Goal: Task Accomplishment & Management: Manage account settings

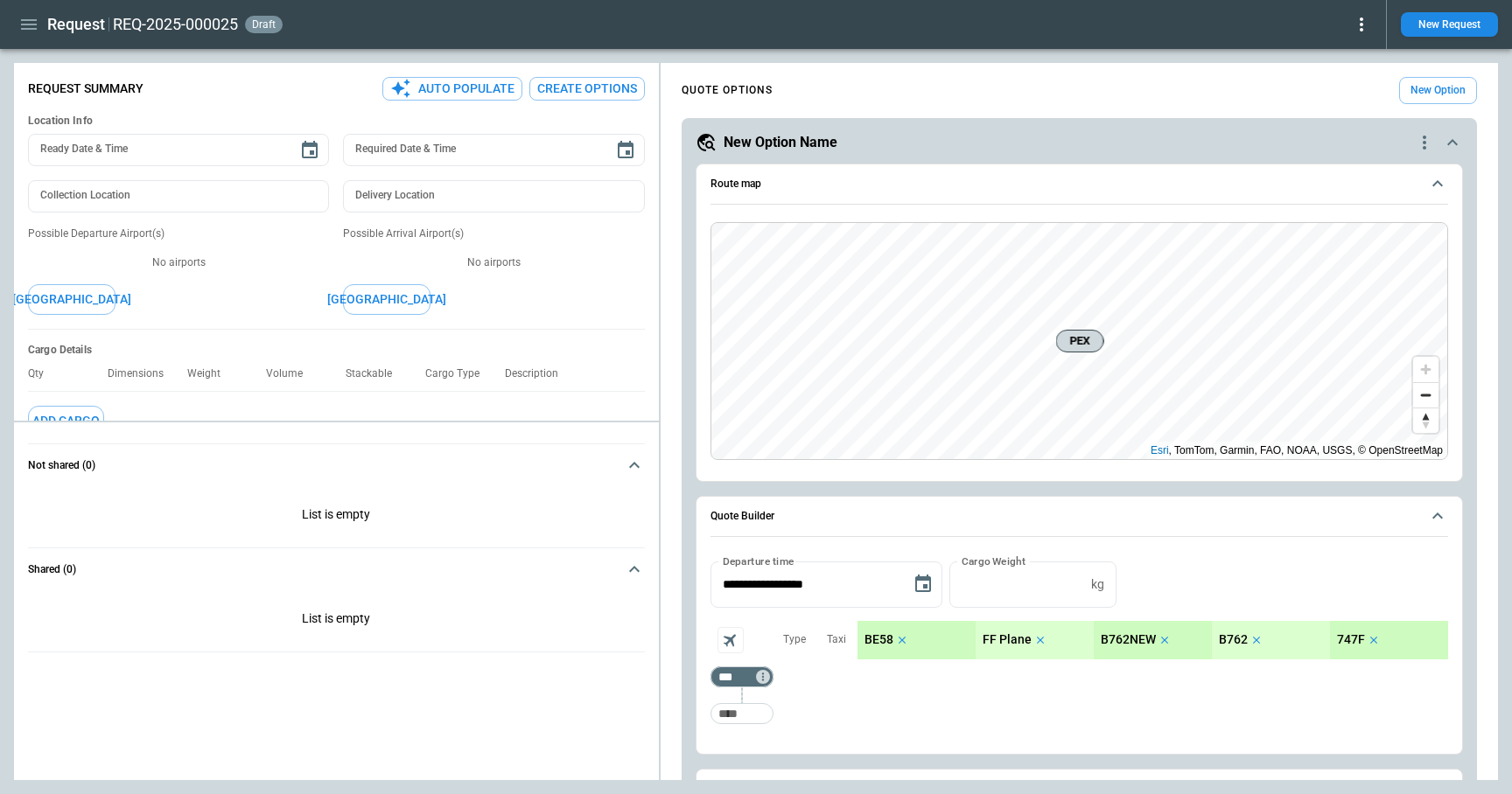
scroll to position [560, 0]
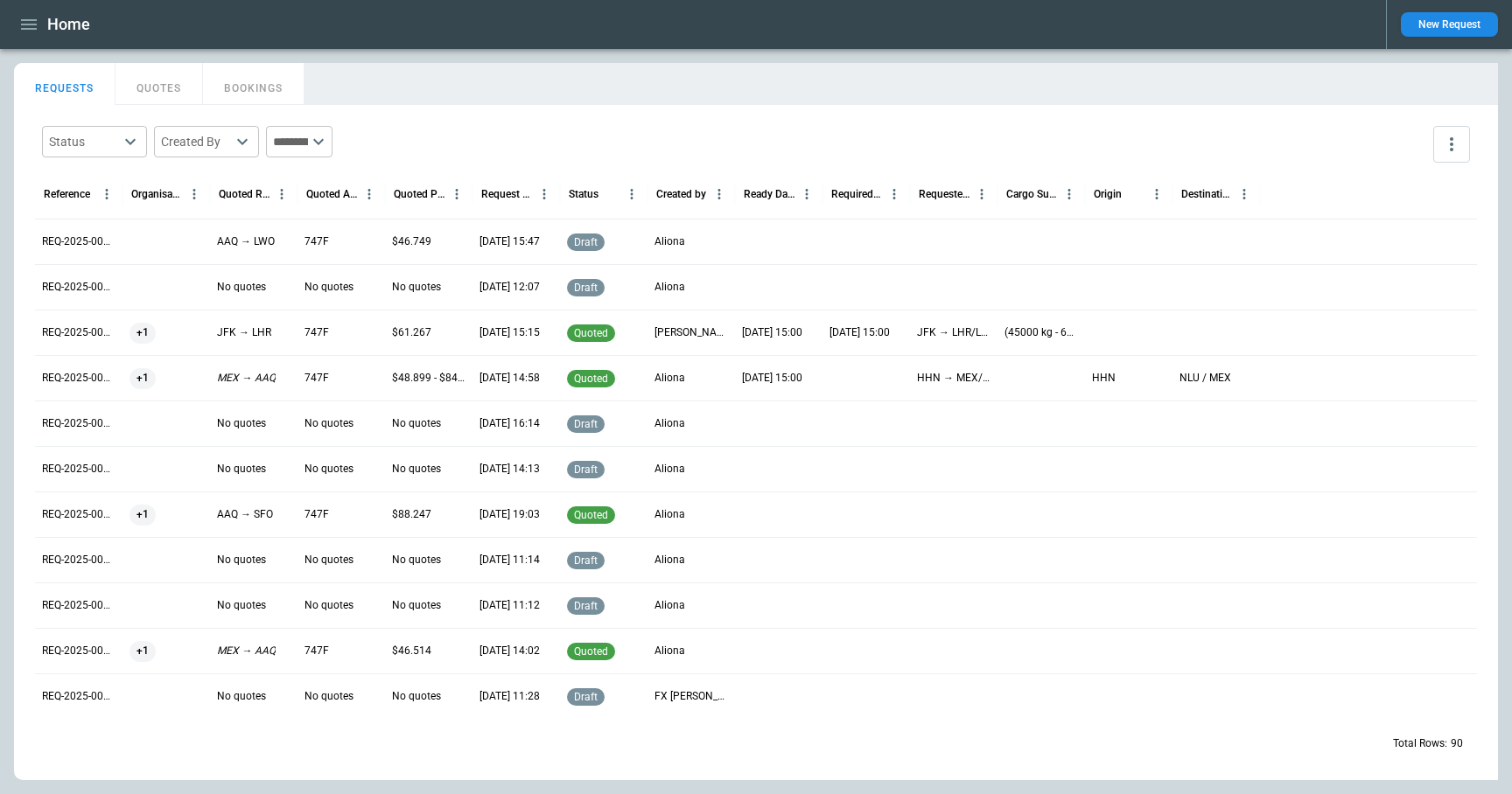
click at [32, 30] on icon "button" at bounding box center [29, 24] width 21 height 21
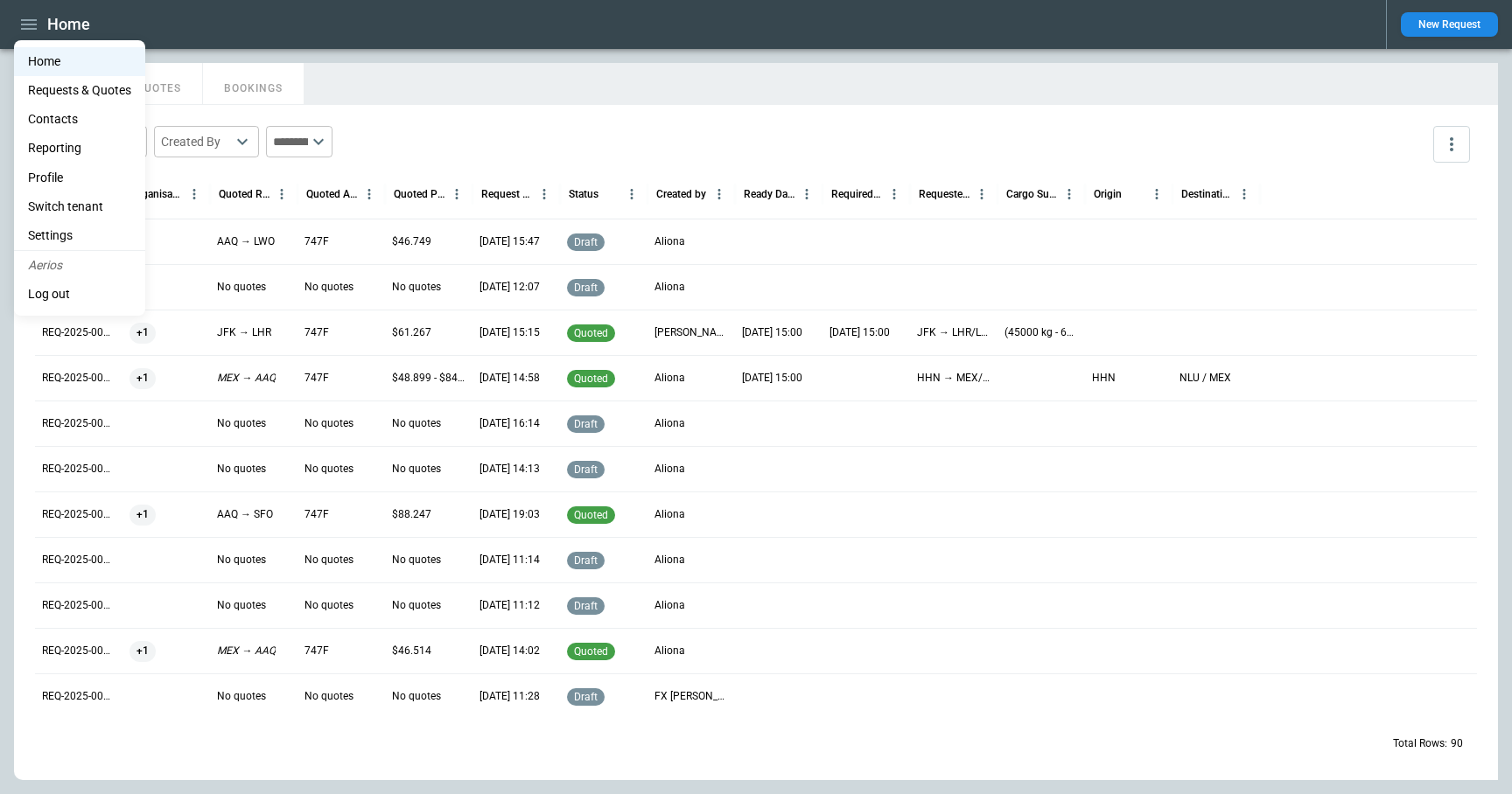
click at [845, 73] on div at bounding box center [756, 397] width 1512 height 794
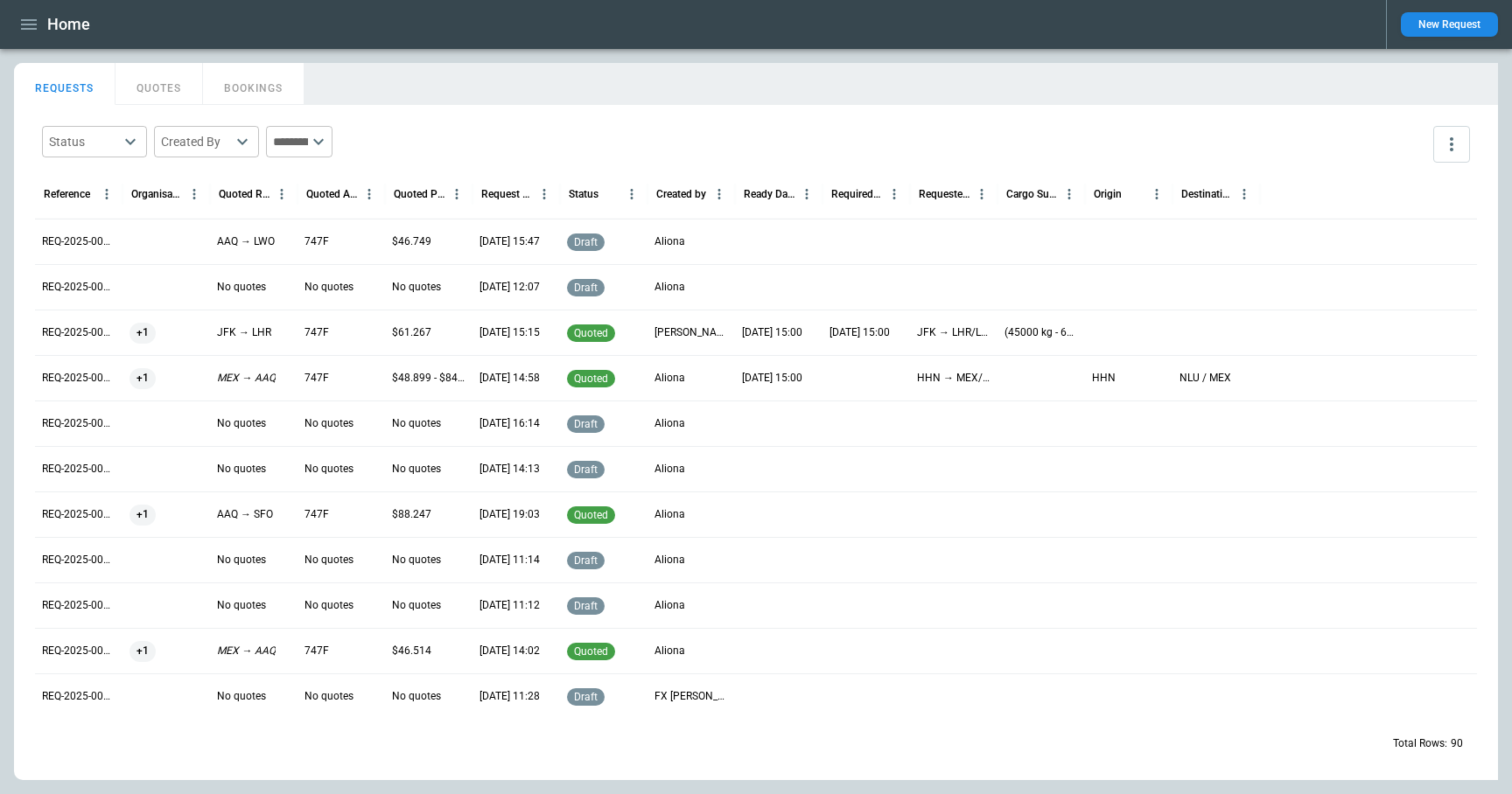
click at [1468, 25] on button "New Request" at bounding box center [1450, 24] width 97 height 24
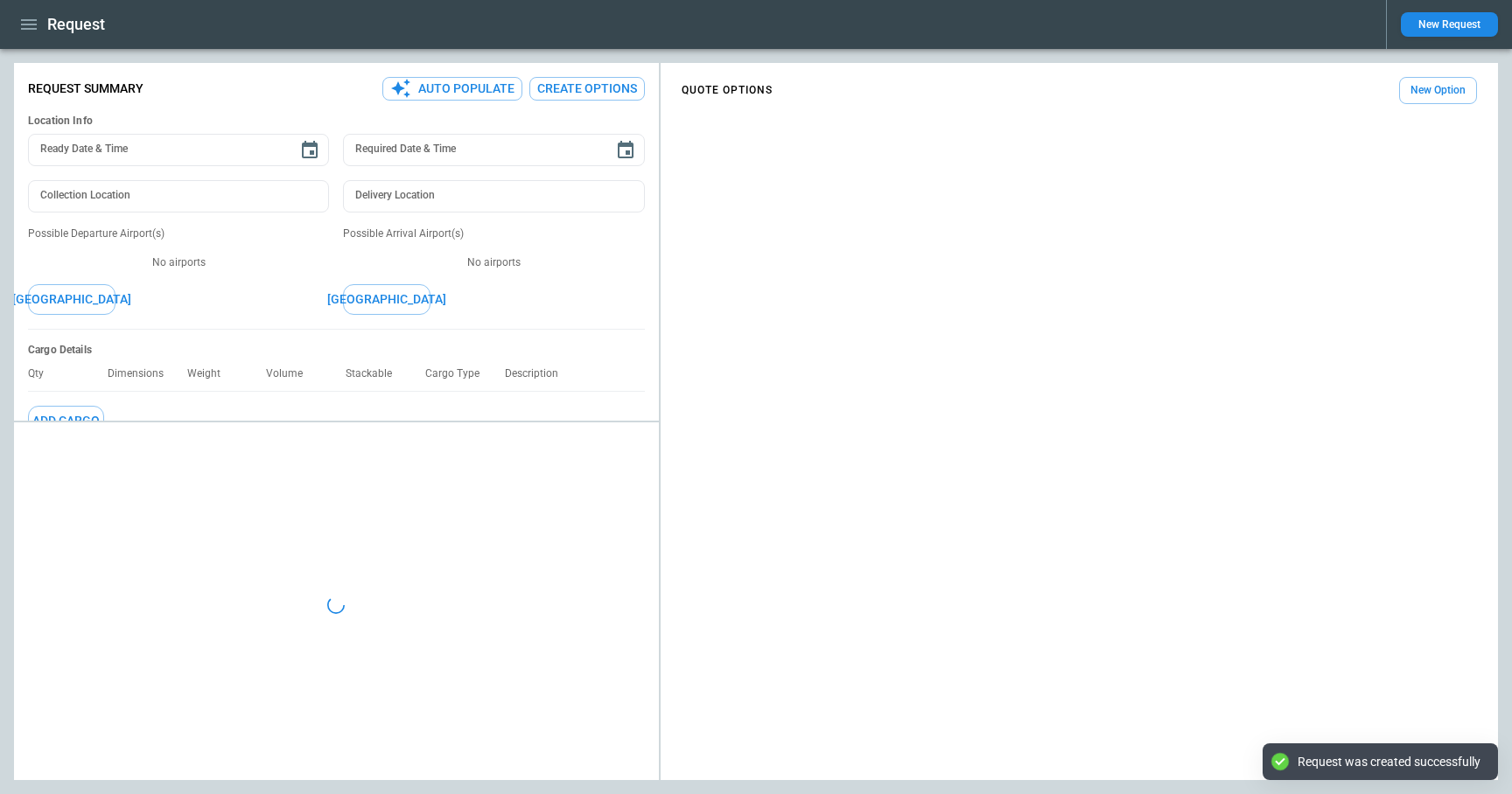
type textarea "*"
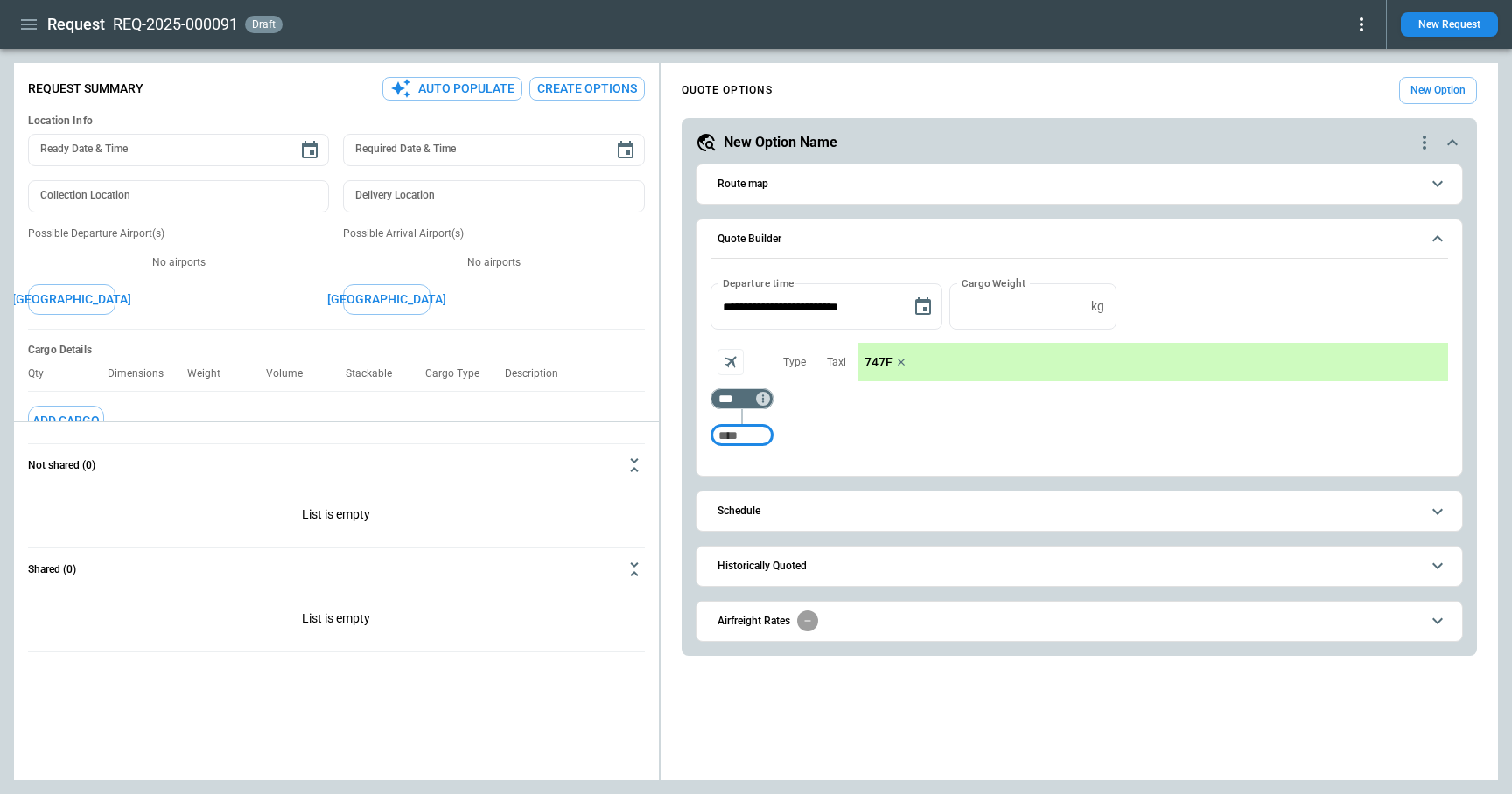
click at [1367, 24] on icon at bounding box center [1362, 24] width 21 height 21
click at [1343, 105] on button "Decline" at bounding box center [1341, 105] width 57 height 25
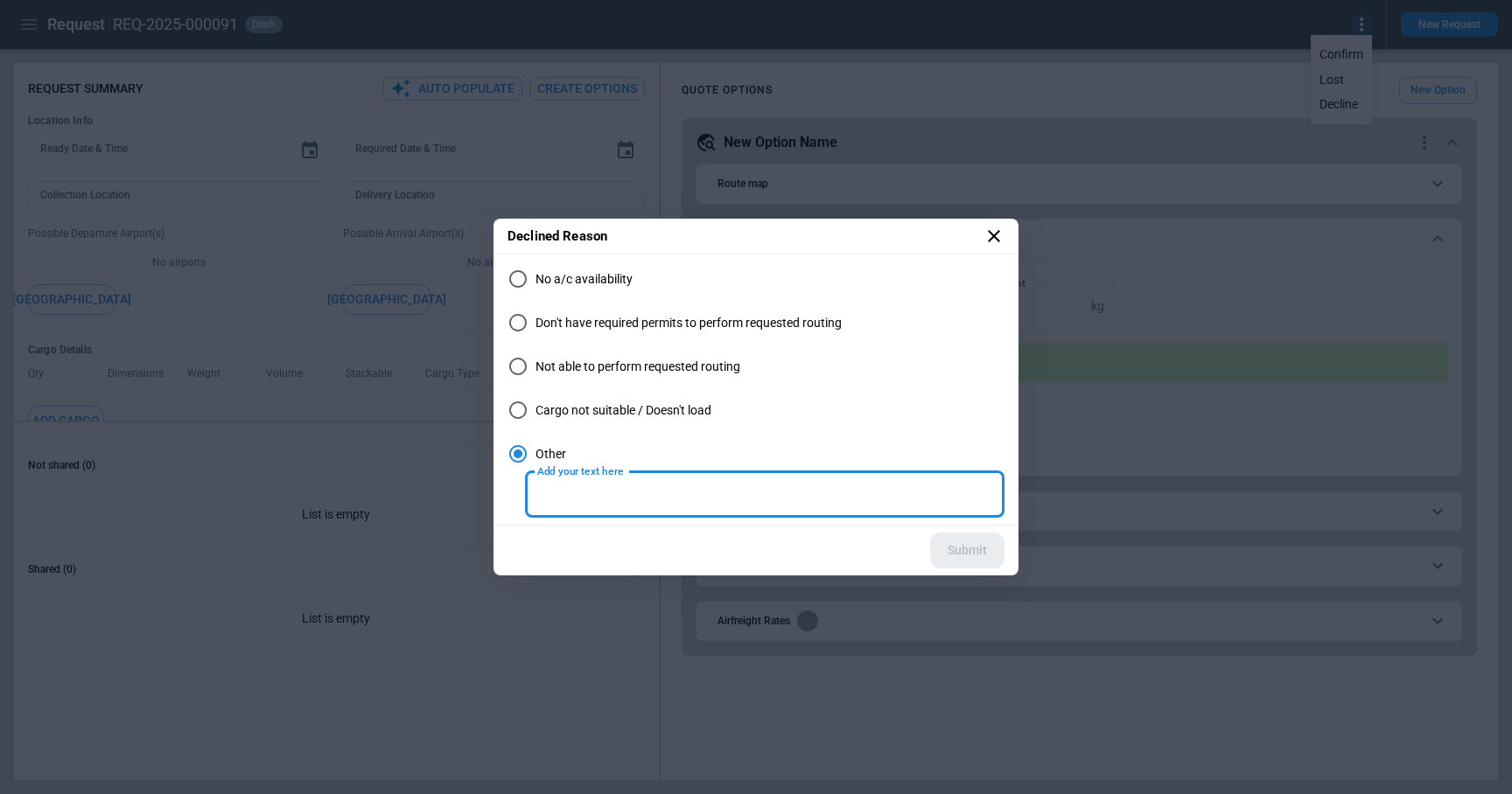
click at [601, 498] on input "Add your text here" at bounding box center [764, 495] width 479 height 47
type input "****"
click at [990, 232] on icon at bounding box center [994, 236] width 13 height 13
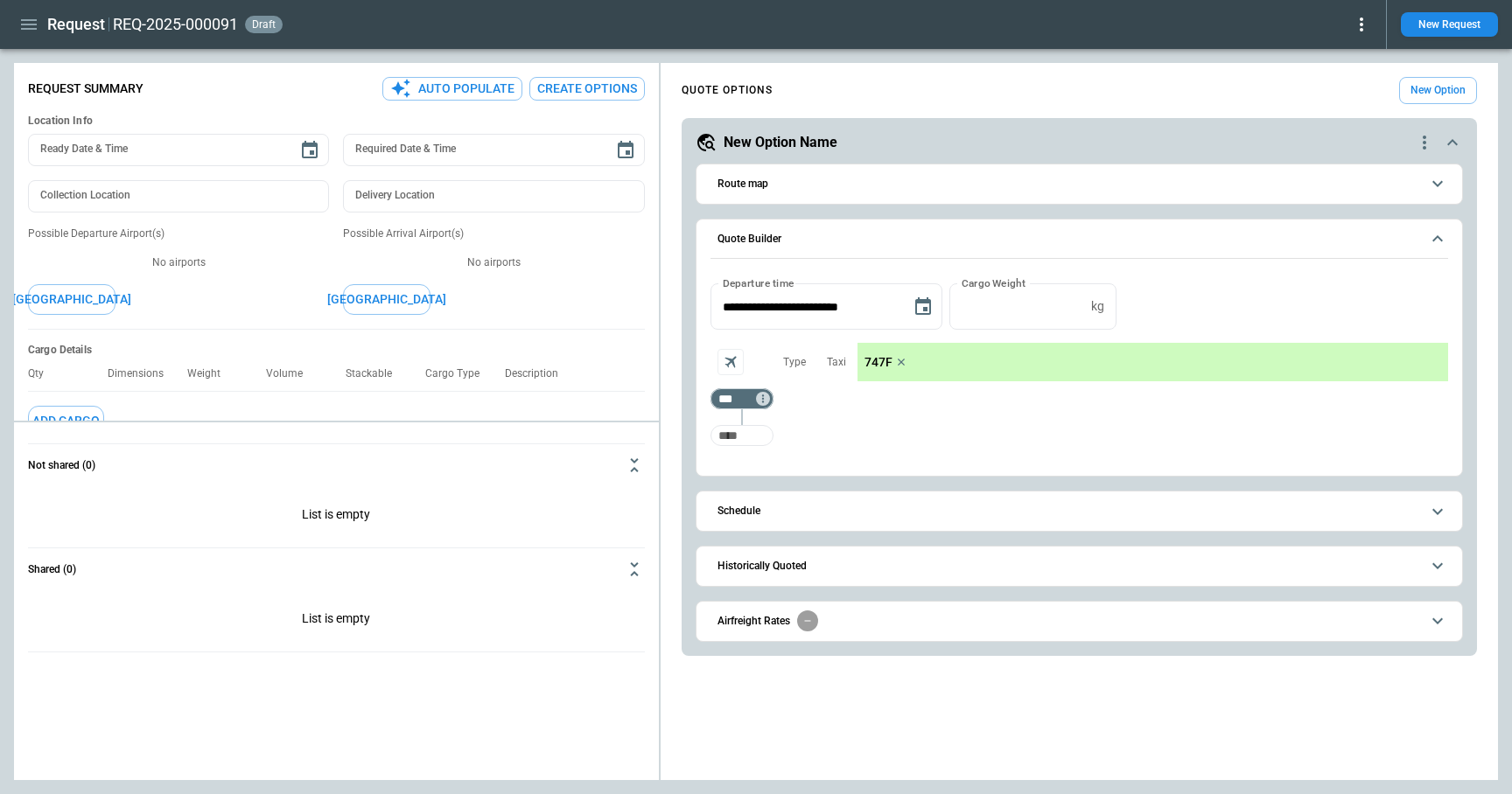
click at [746, 436] on input "Too short" at bounding box center [742, 435] width 56 height 31
type input "***"
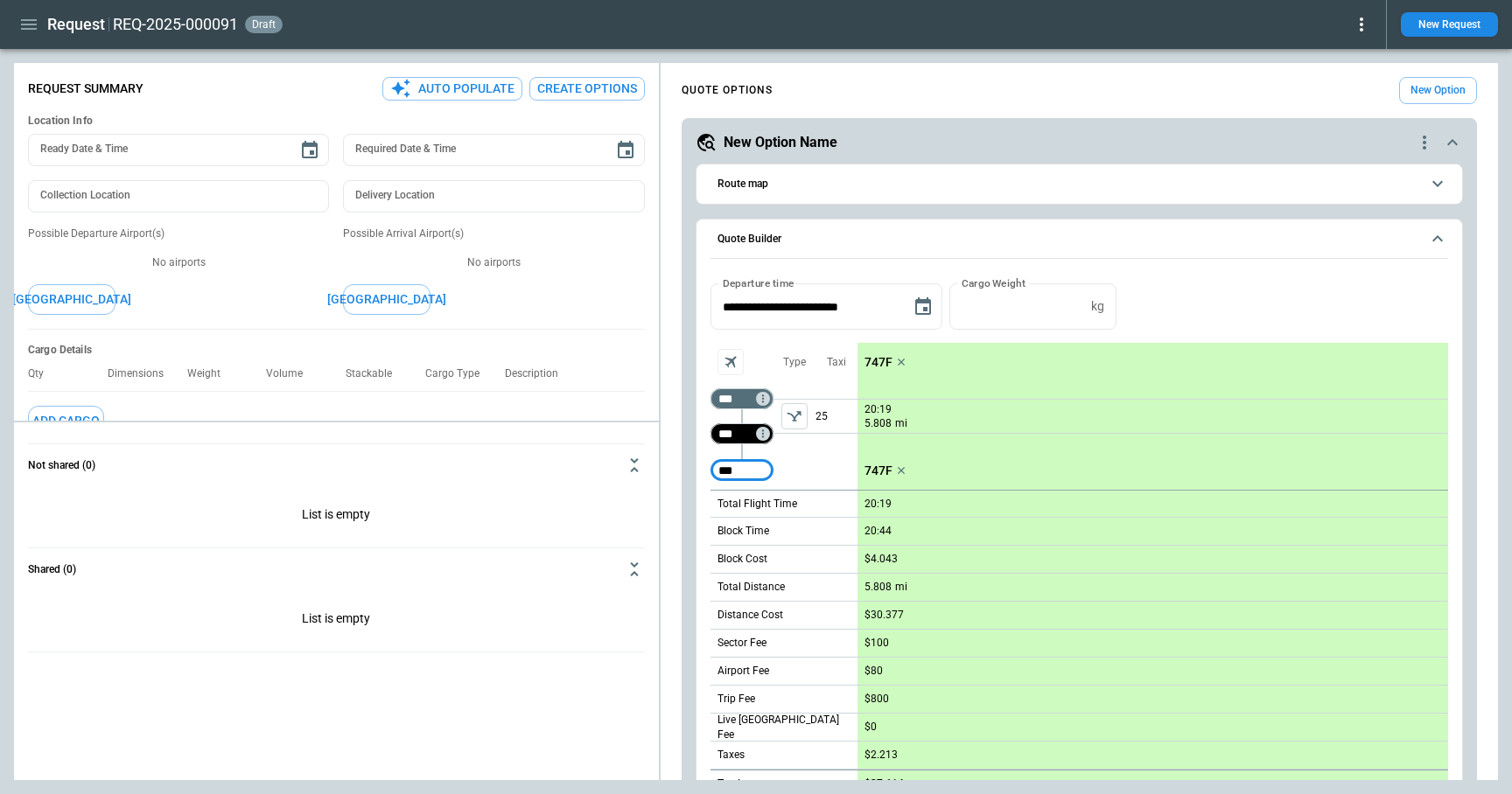
type input "***"
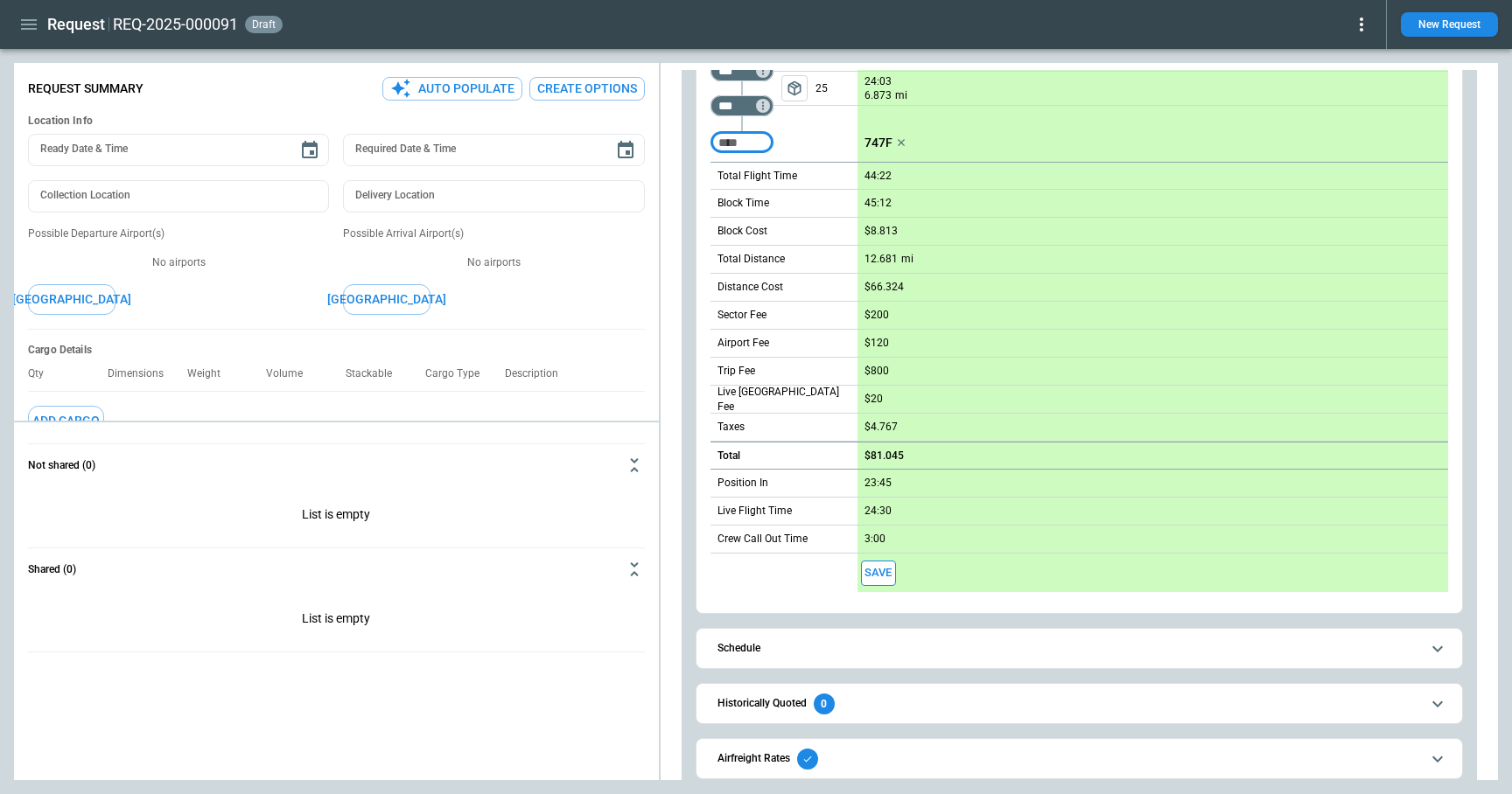
scroll to position [366, 0]
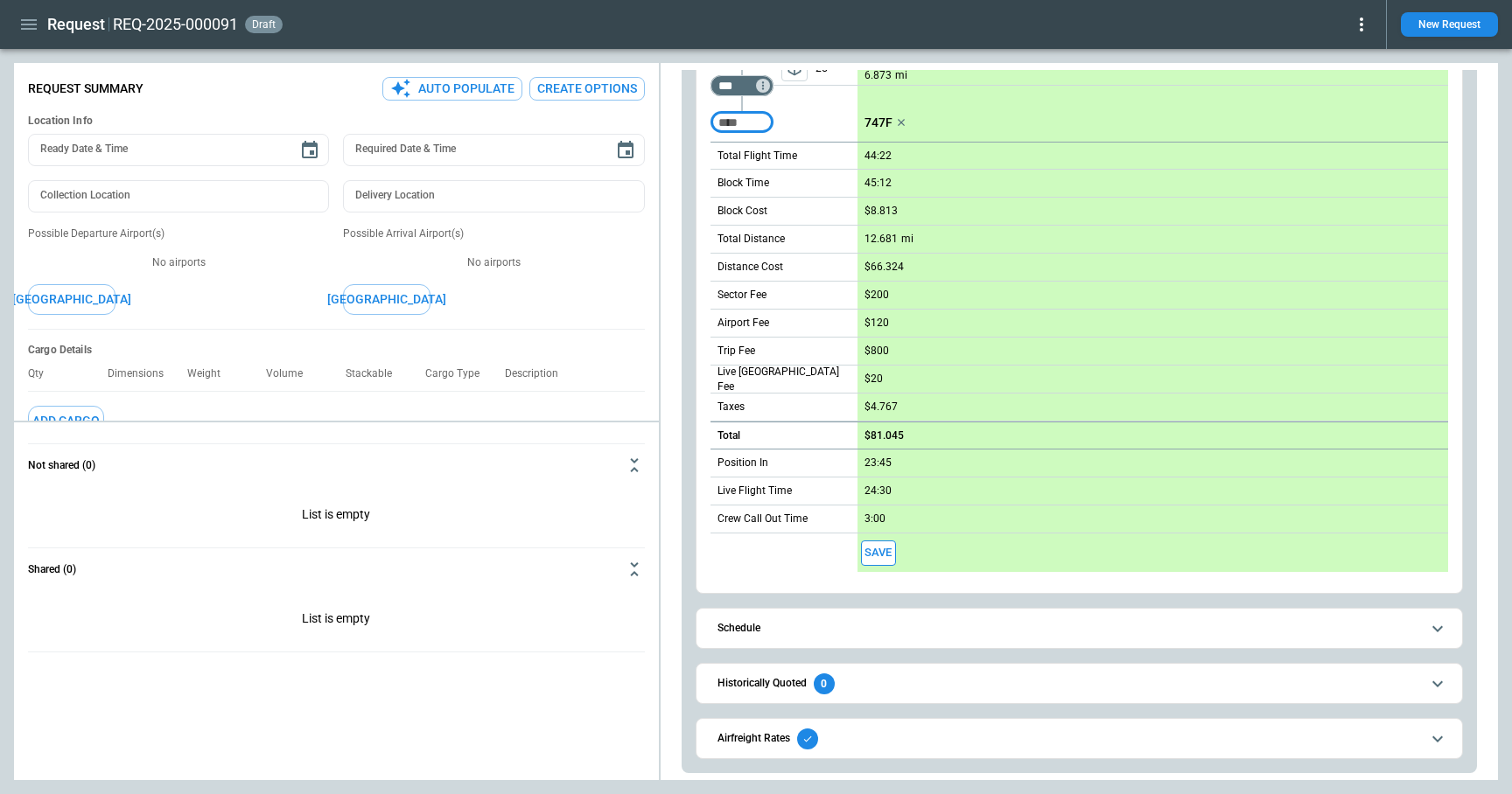
click at [842, 739] on span "Airfreight Rates" at bounding box center [1069, 740] width 703 height 21
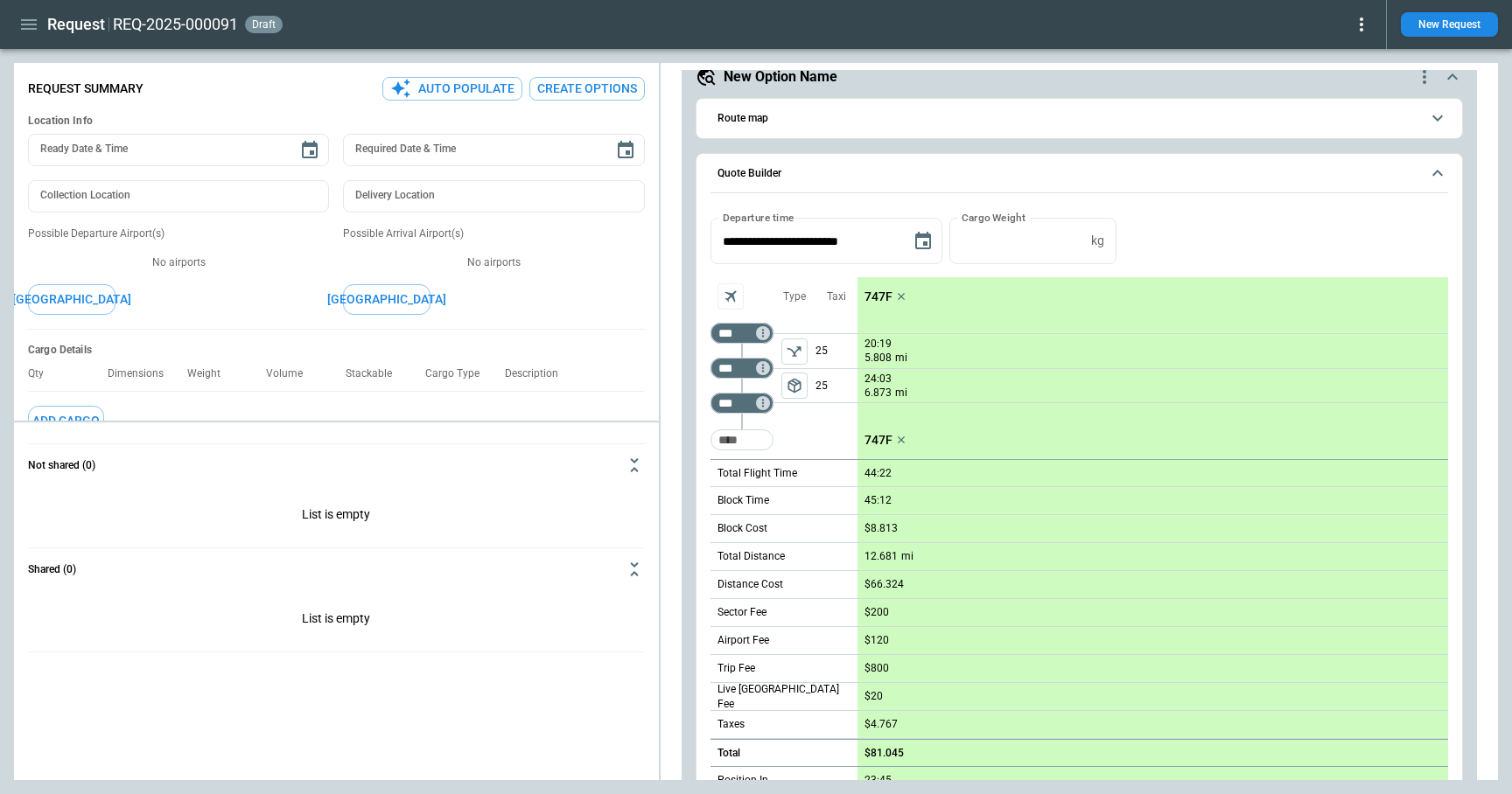
scroll to position [0, 0]
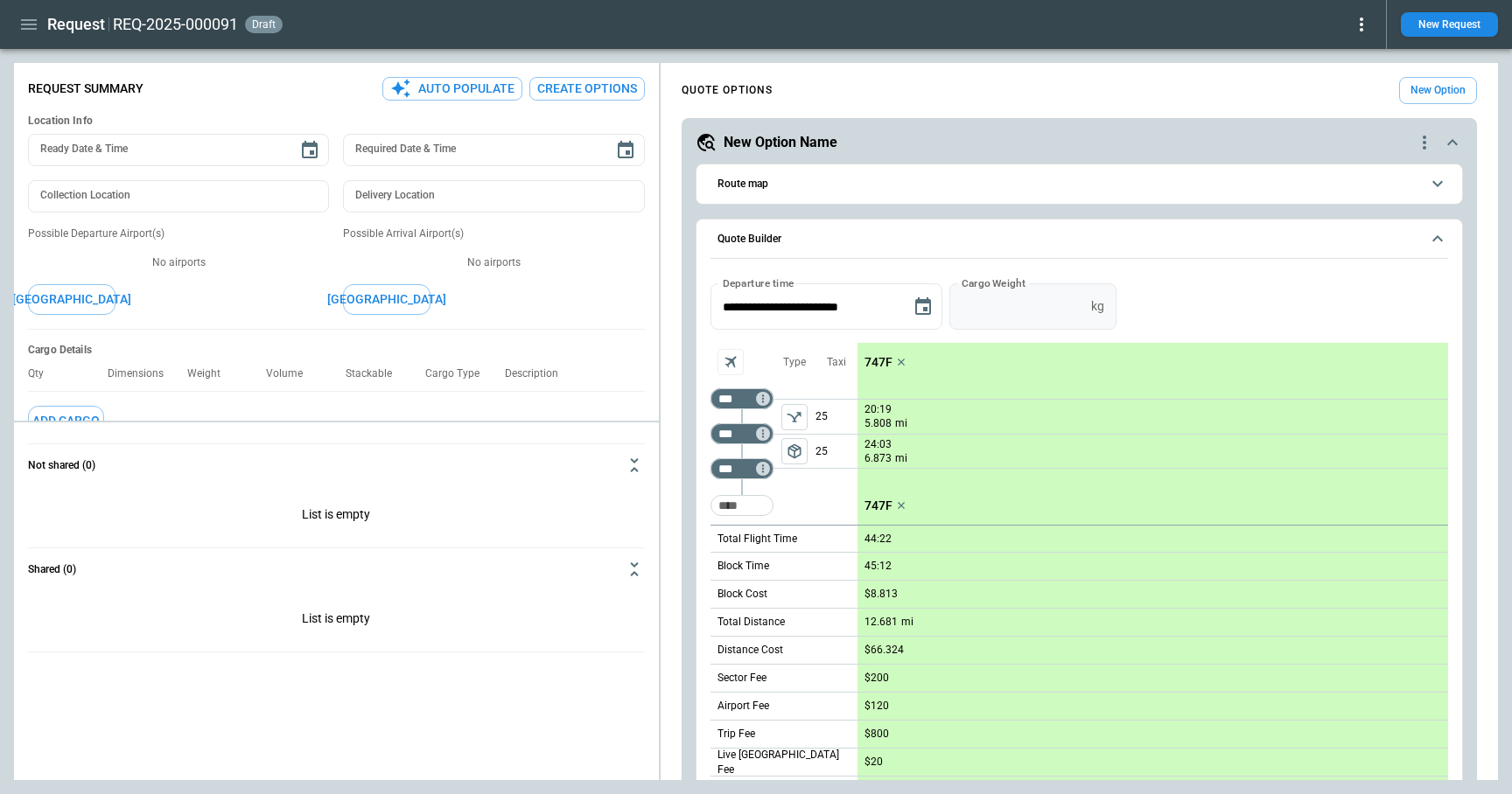
type input "*"
click at [1079, 304] on input "*" at bounding box center [1017, 307] width 135 height 47
click at [1158, 305] on button "Apply" at bounding box center [1152, 307] width 56 height 47
click at [1362, 26] on icon at bounding box center [1362, 24] width 21 height 21
click at [1335, 75] on button "Lost" at bounding box center [1341, 80] width 57 height 25
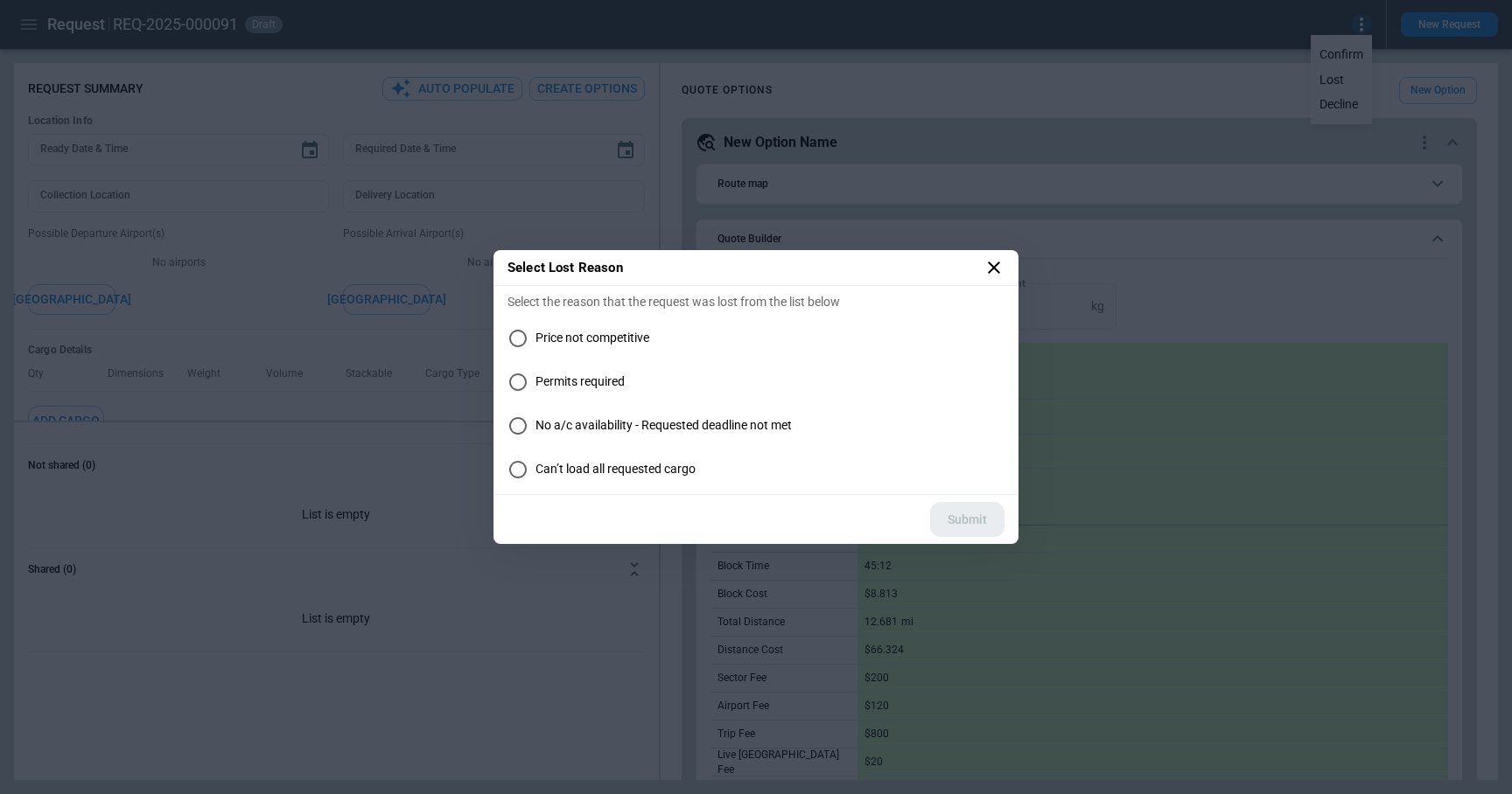
click at [560, 330] on span "Price not competitive" at bounding box center [592, 337] width 114 height 15
click at [960, 525] on button "Submit" at bounding box center [967, 520] width 75 height 36
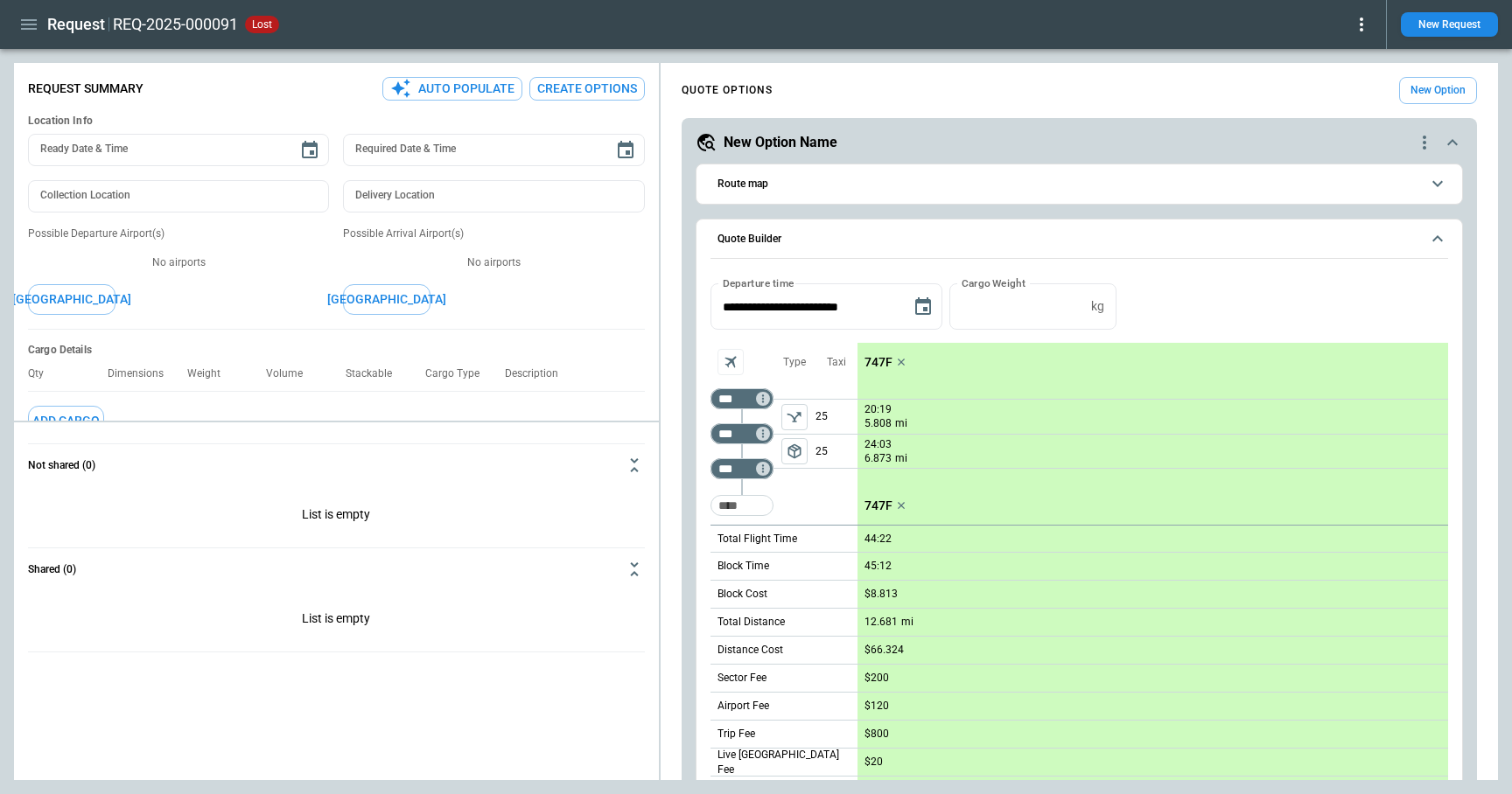
click at [1361, 29] on icon at bounding box center [1362, 24] width 4 height 14
click at [1347, 52] on button "Reopen" at bounding box center [1343, 54] width 56 height 25
click at [36, 22] on icon "button" at bounding box center [29, 24] width 21 height 21
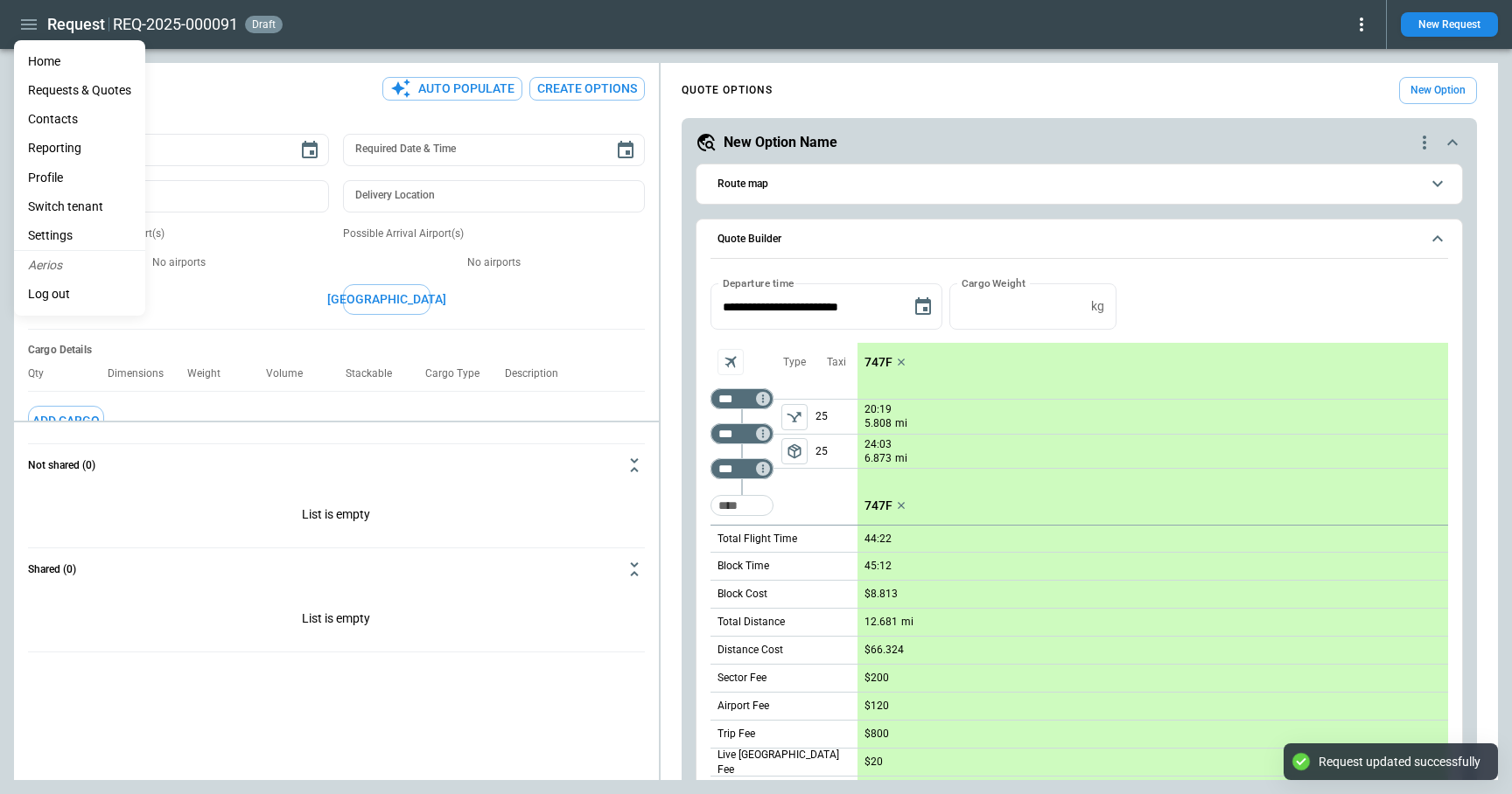
click at [1357, 22] on div at bounding box center [756, 397] width 1512 height 794
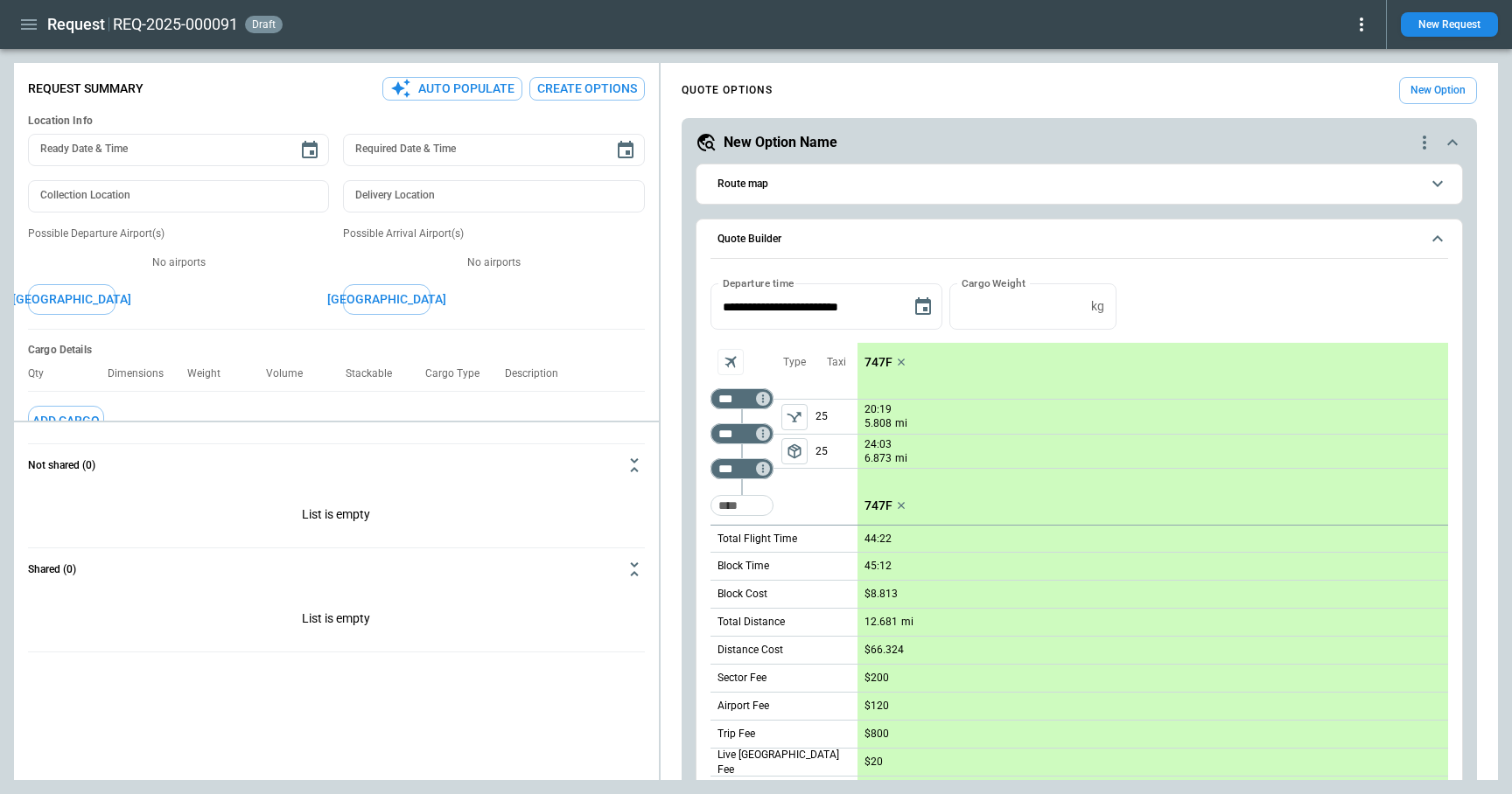
click at [1361, 22] on icon at bounding box center [1362, 24] width 4 height 14
click at [1329, 102] on button "Decline" at bounding box center [1341, 105] width 57 height 25
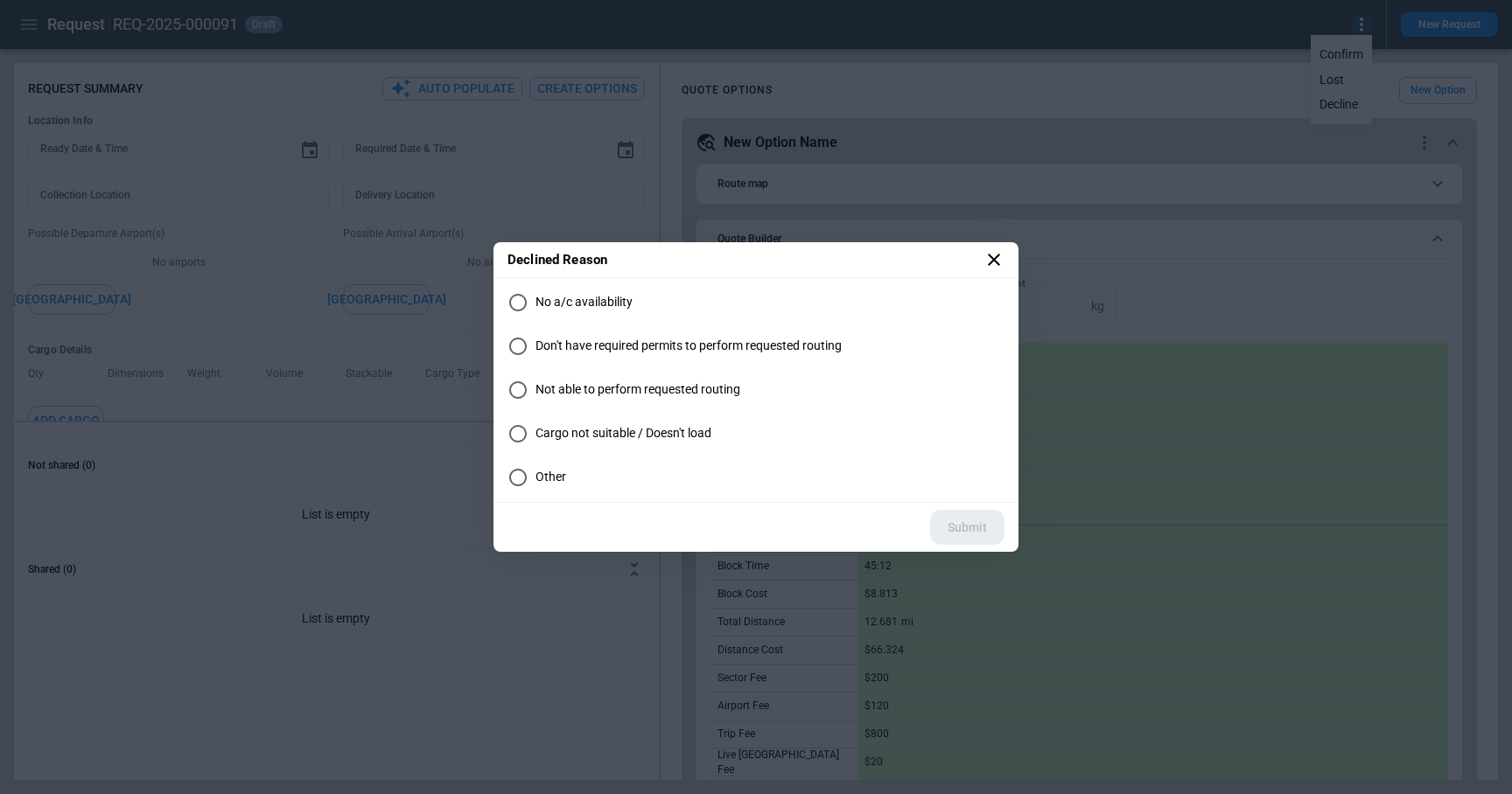
click at [603, 428] on span "Cargo not suitable / Doesn't load" at bounding box center [623, 432] width 176 height 15
click at [994, 525] on button "Submit" at bounding box center [967, 528] width 75 height 36
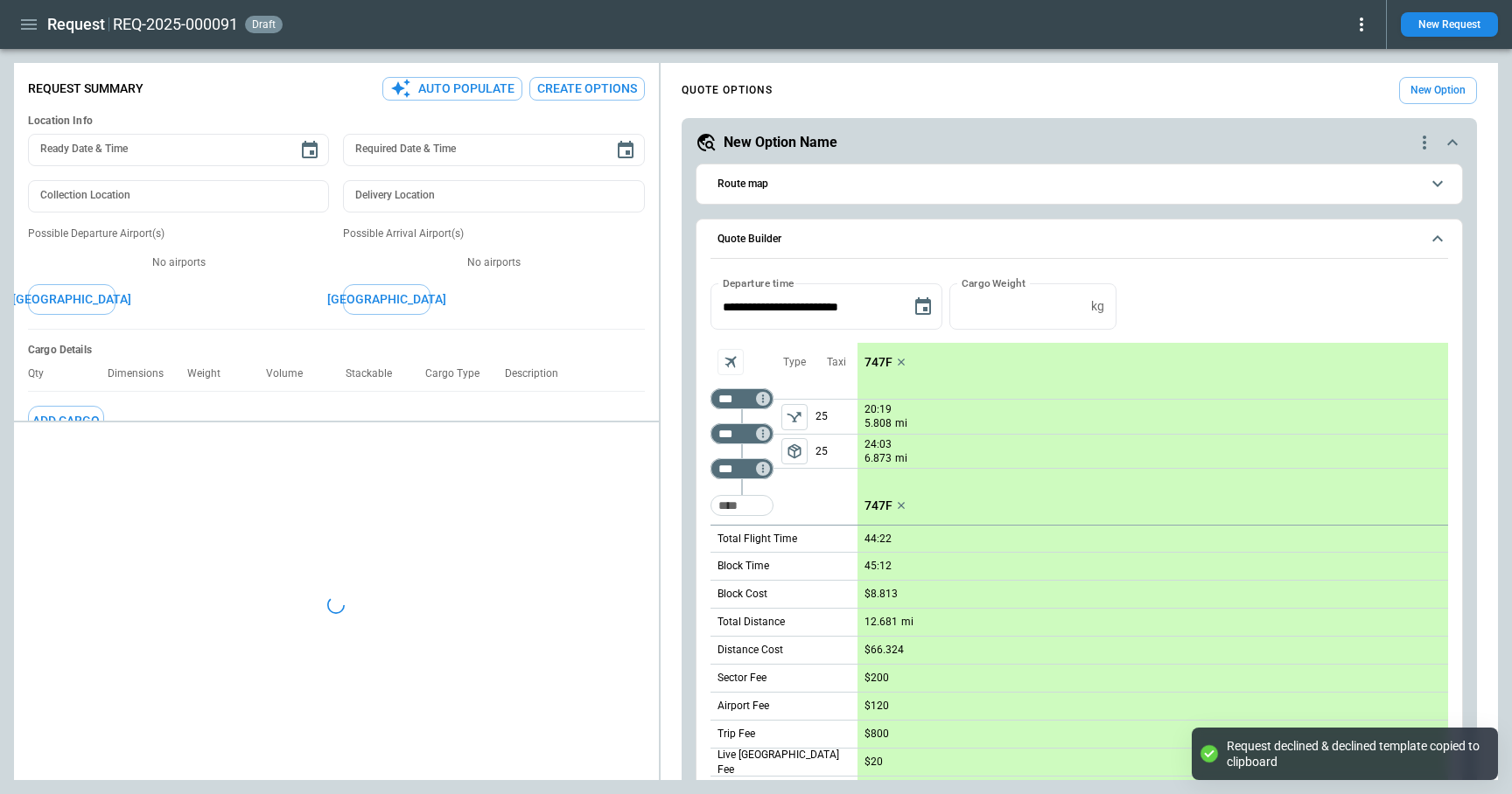
type textarea "*"
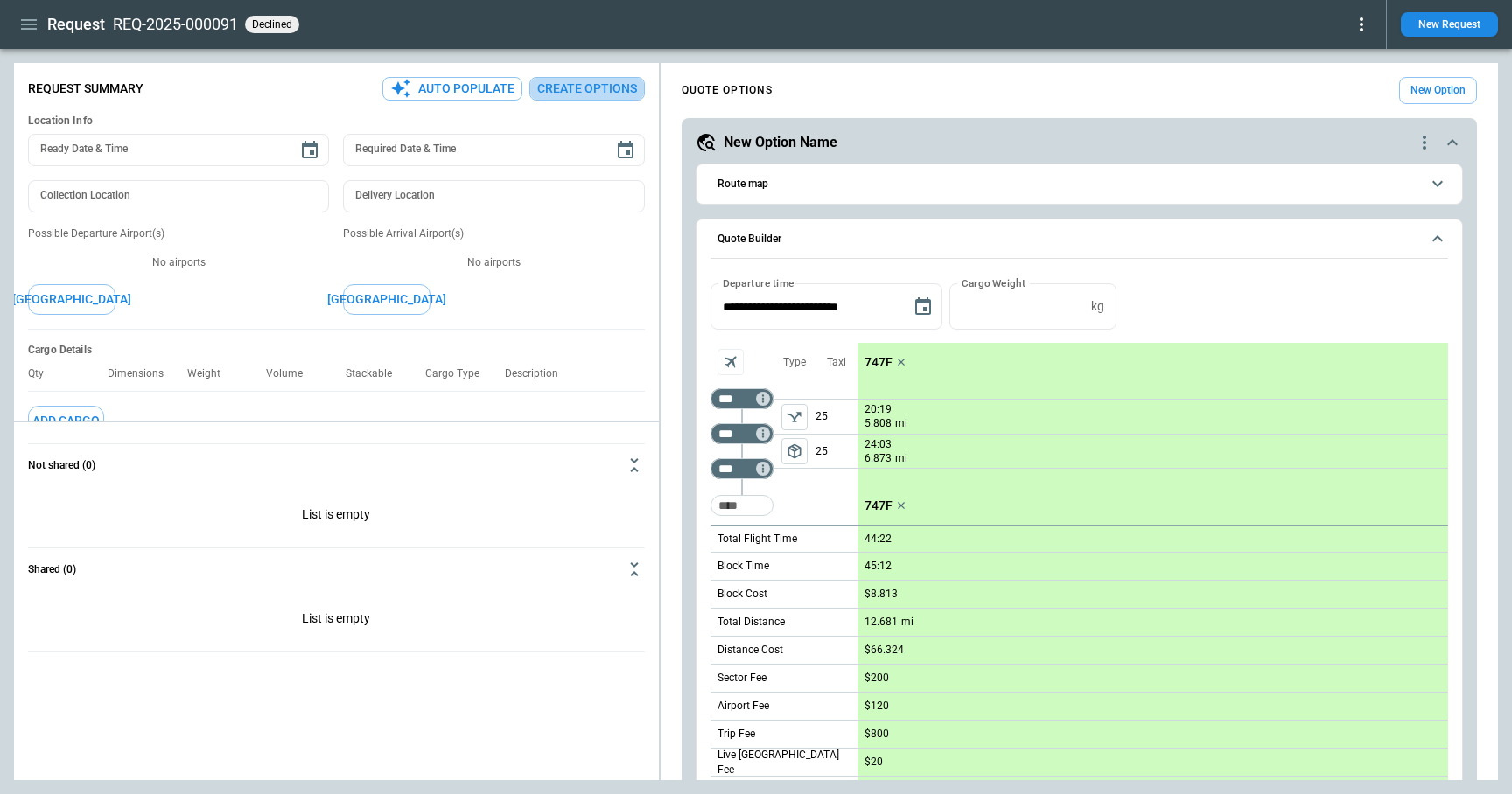
click at [569, 91] on button "Create Options" at bounding box center [587, 88] width 116 height 23
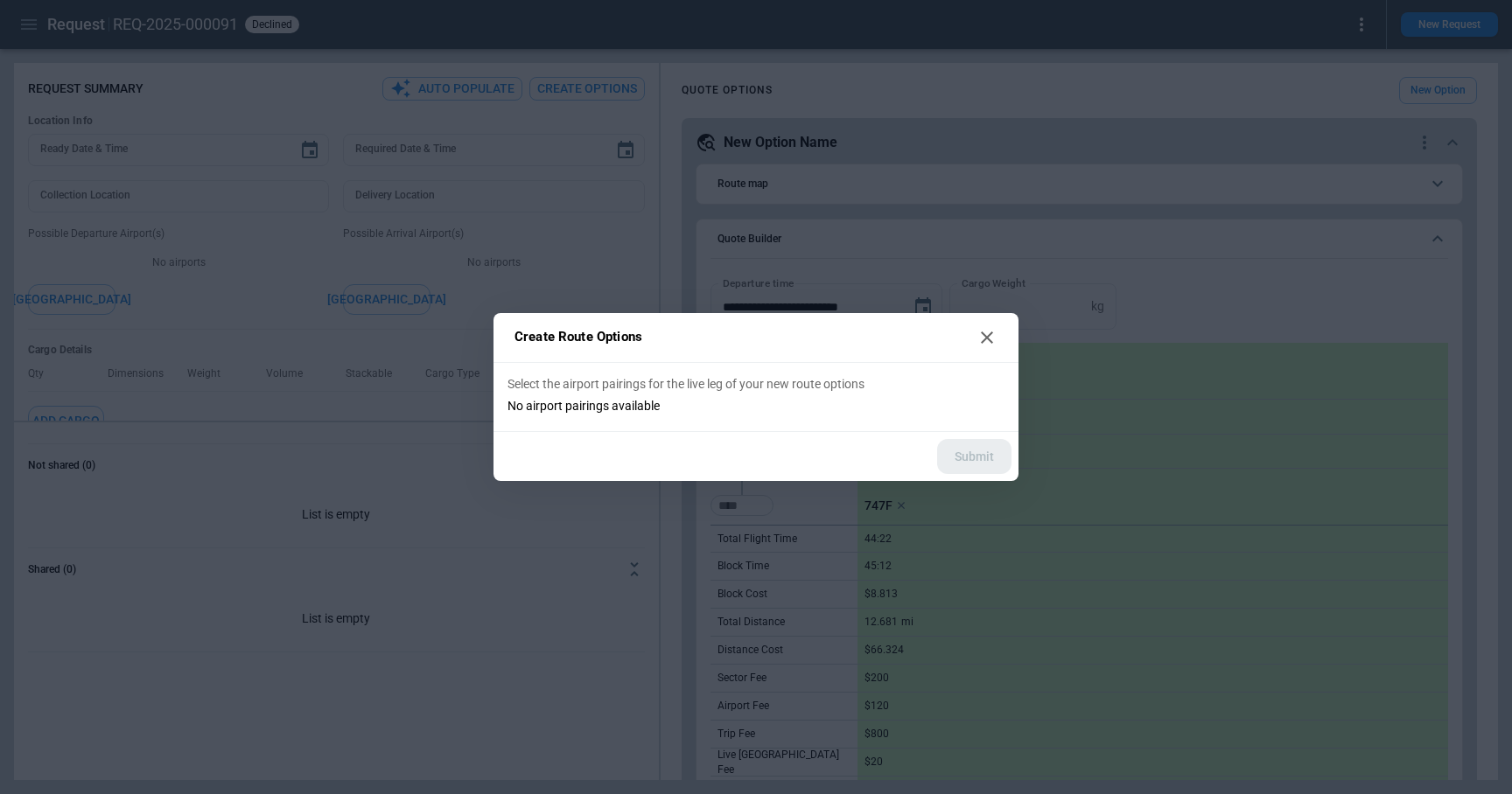
click at [988, 337] on icon at bounding box center [987, 337] width 13 height 13
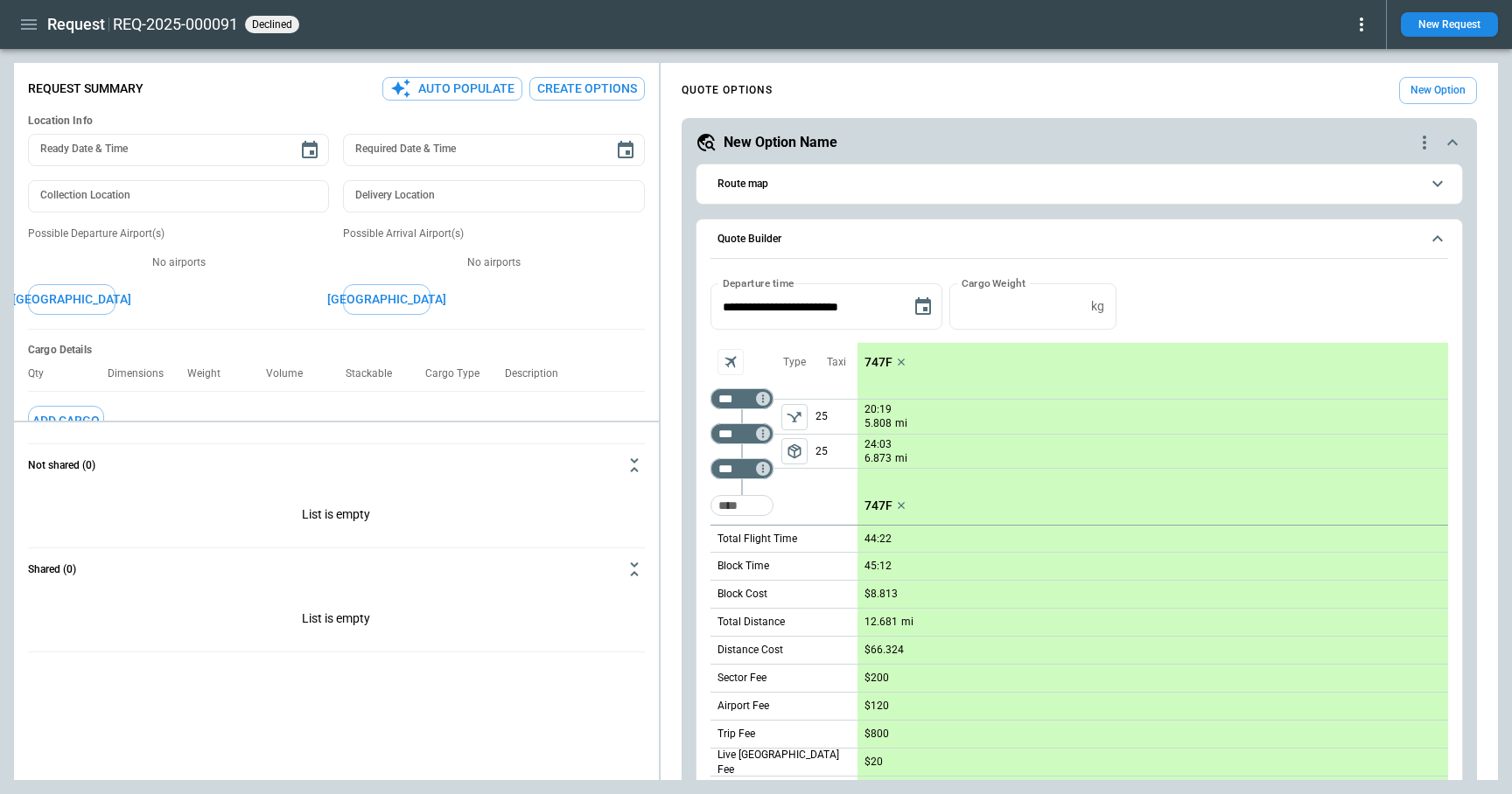
click at [83, 295] on button "Add Airport" at bounding box center [72, 300] width 88 height 31
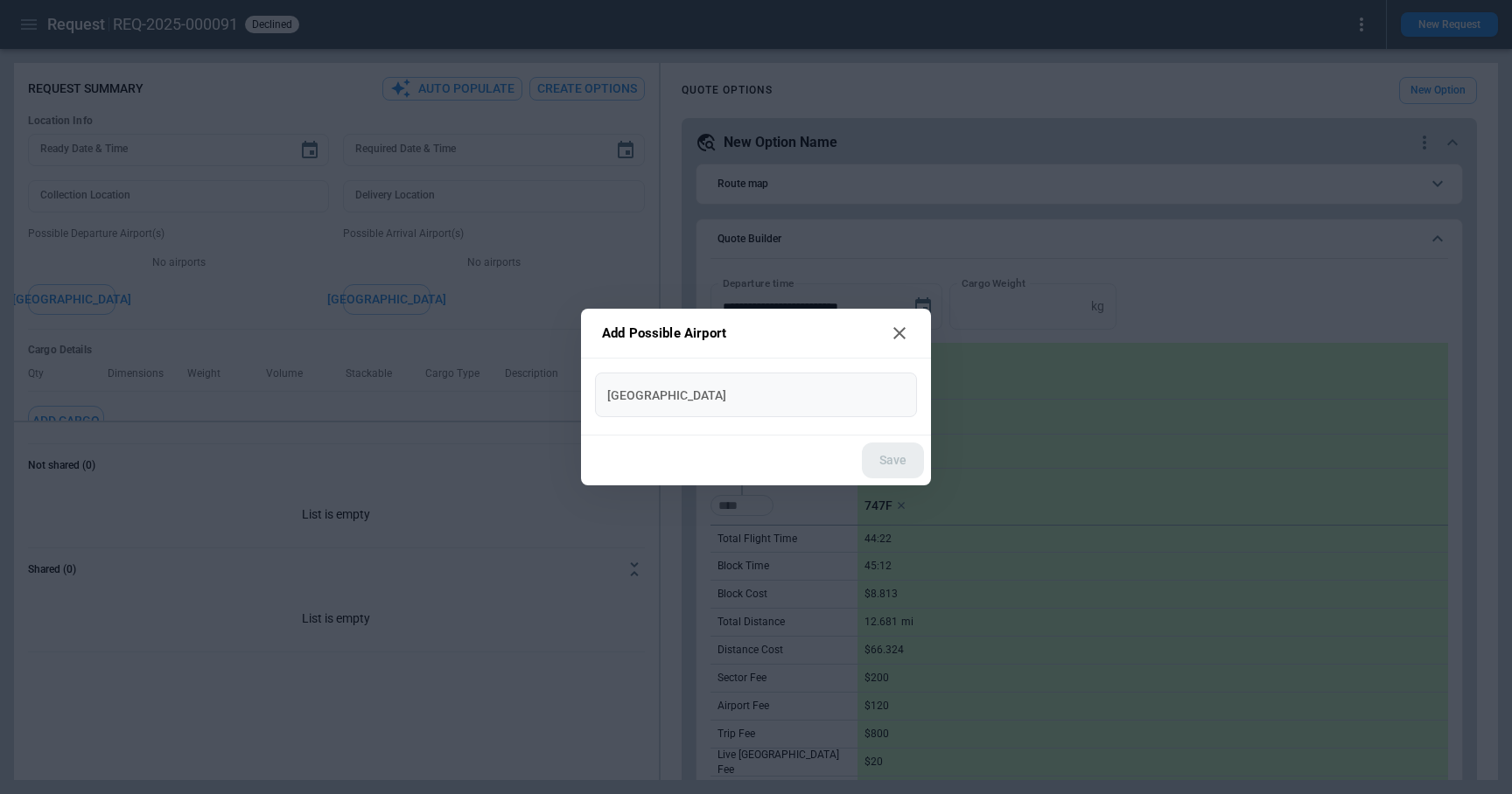
click at [688, 389] on input "New Airport" at bounding box center [756, 396] width 308 height 31
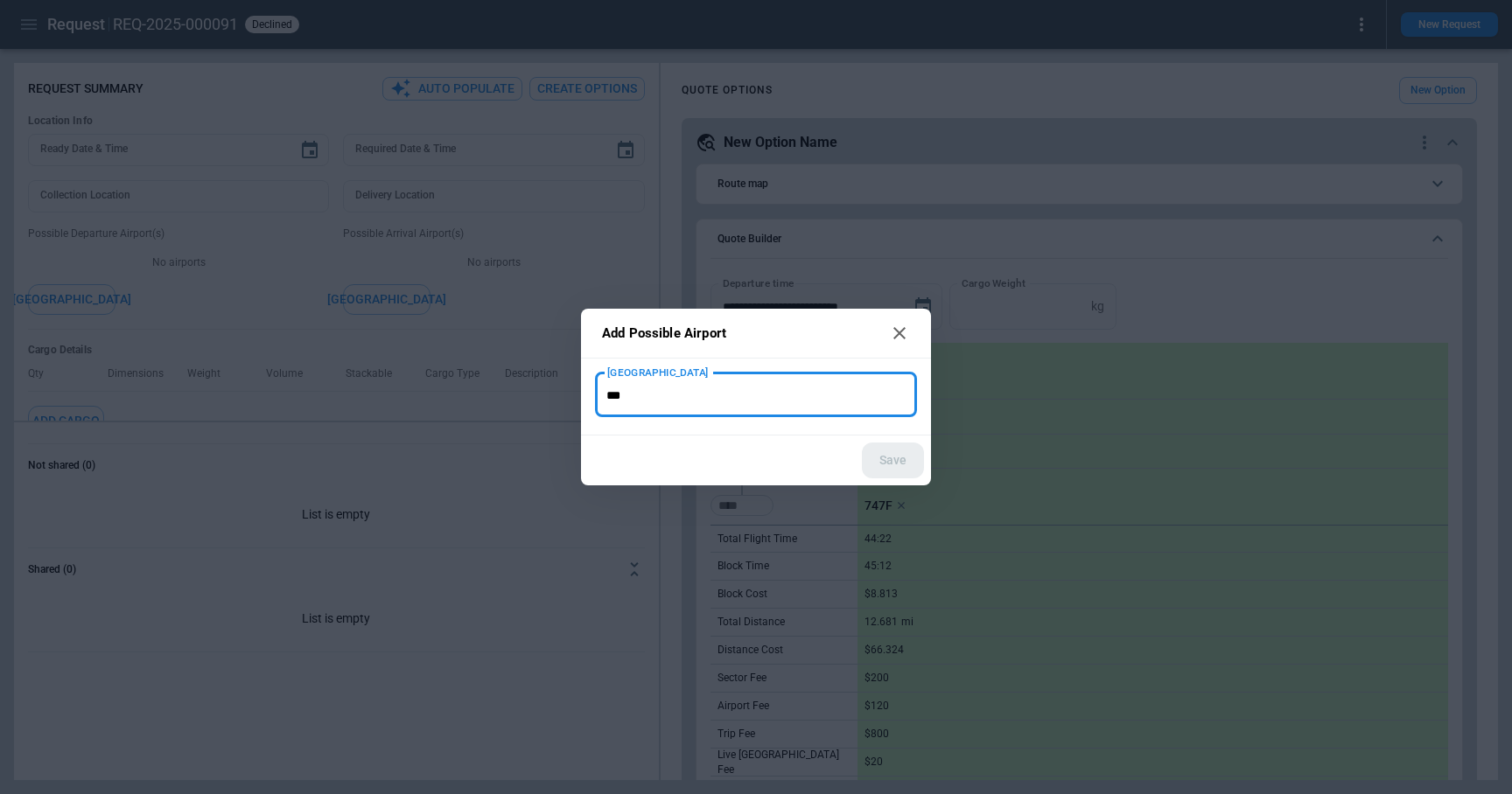
type input "***"
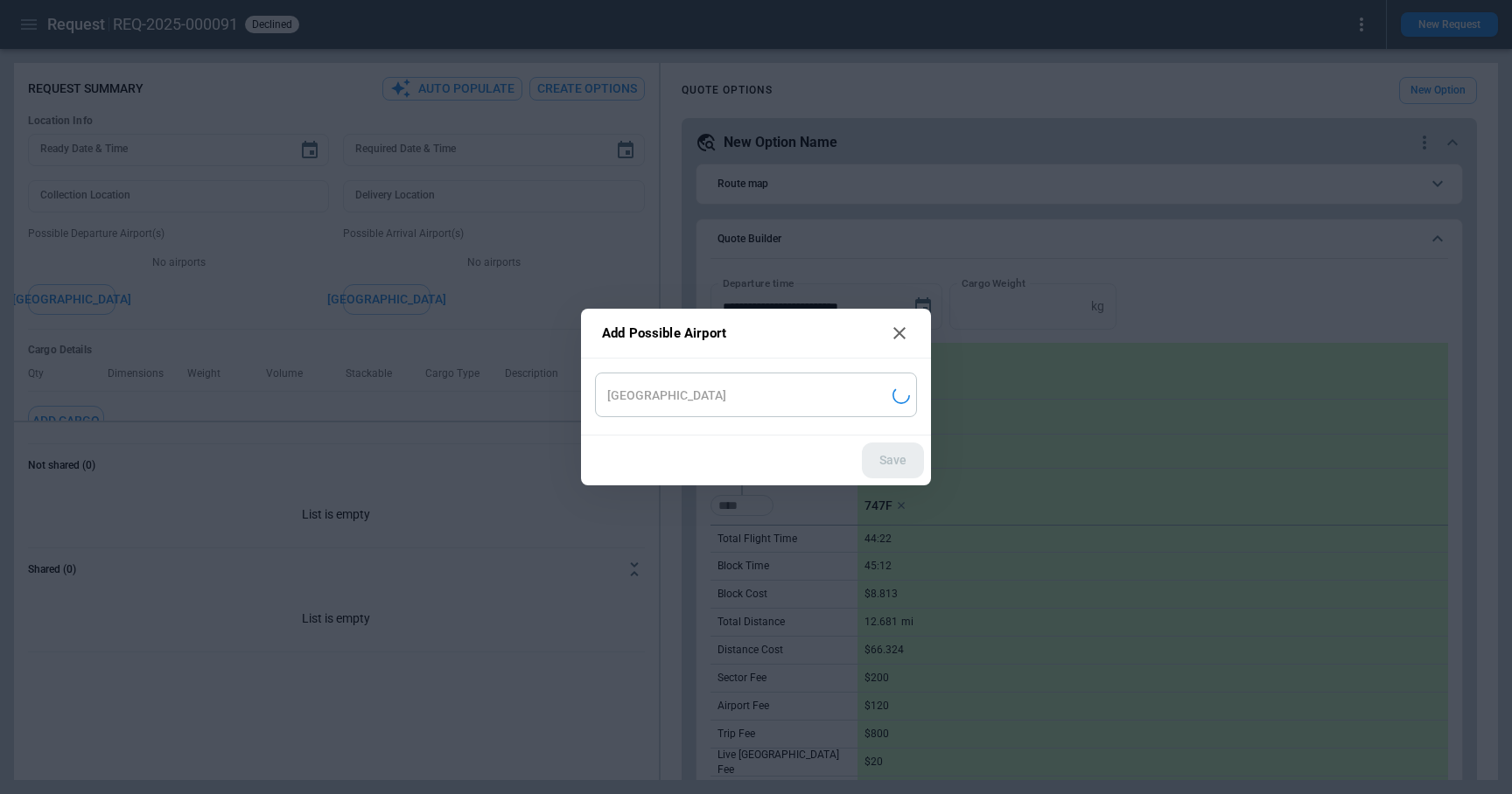
type input "**********"
click at [895, 458] on button "Save" at bounding box center [894, 460] width 62 height 36
type textarea "*"
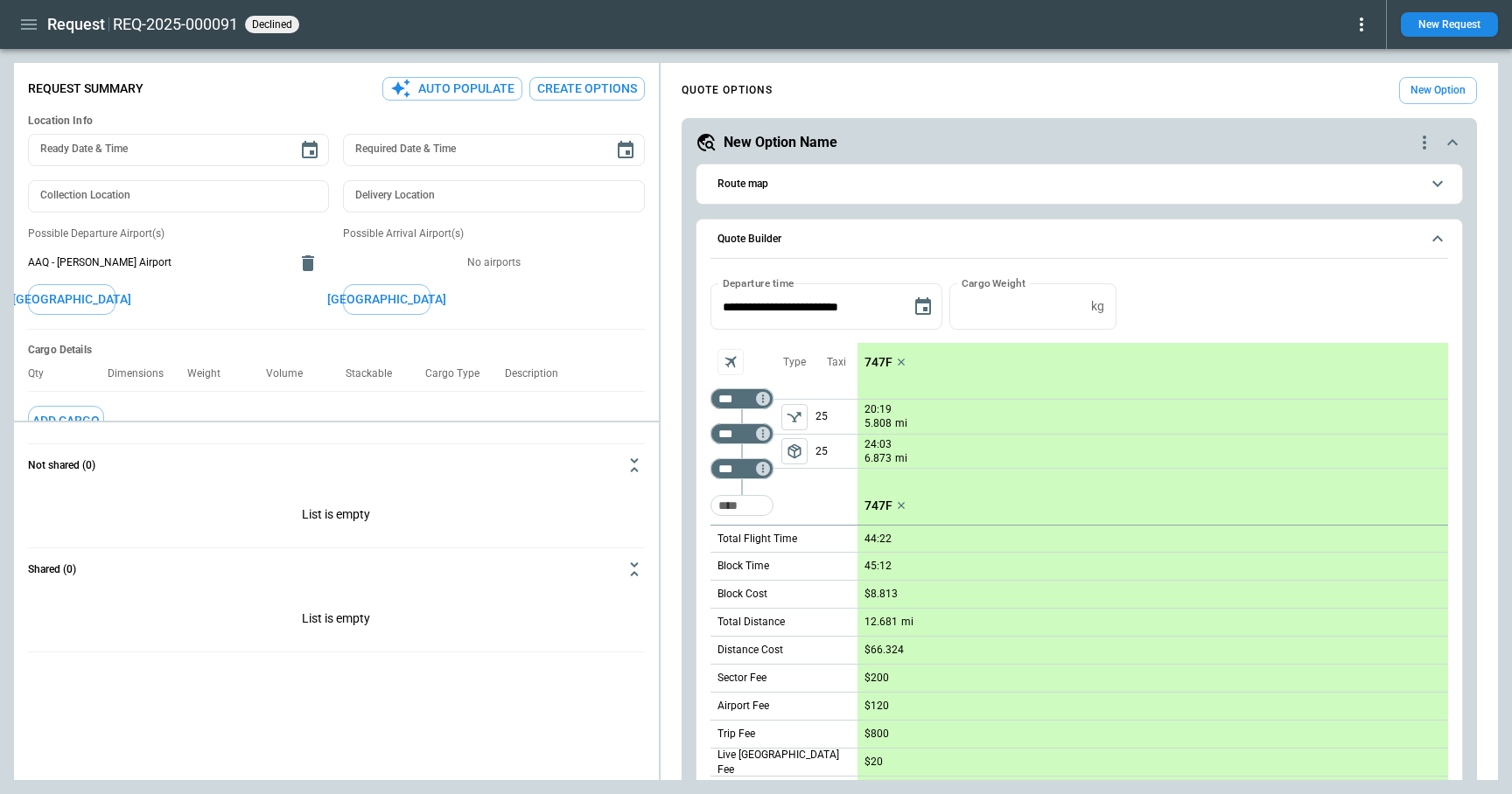
click at [401, 299] on button "Add Airport" at bounding box center [387, 300] width 88 height 31
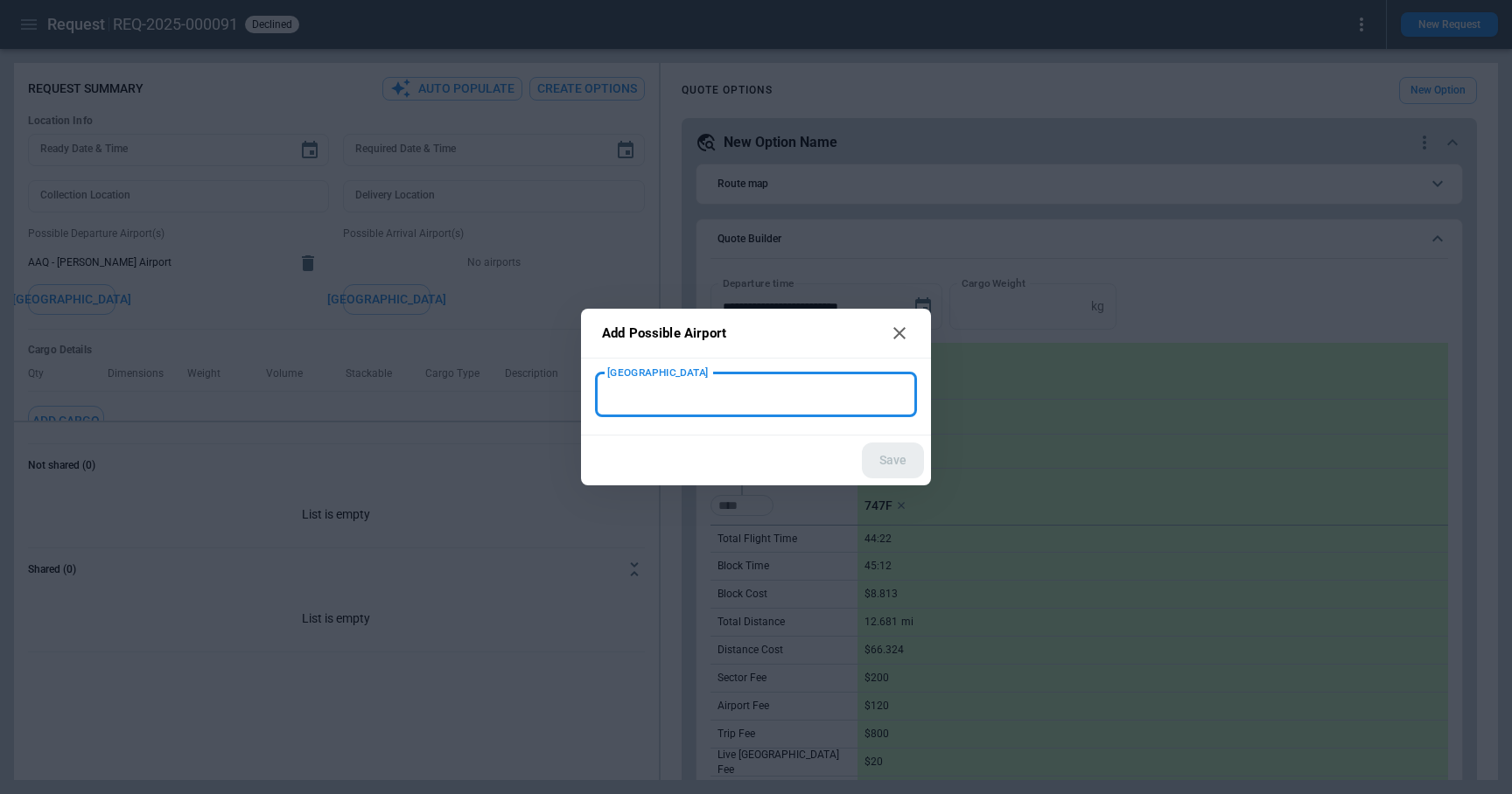
click at [663, 397] on input "New Airport" at bounding box center [756, 396] width 308 height 31
type input "***"
type input "**********"
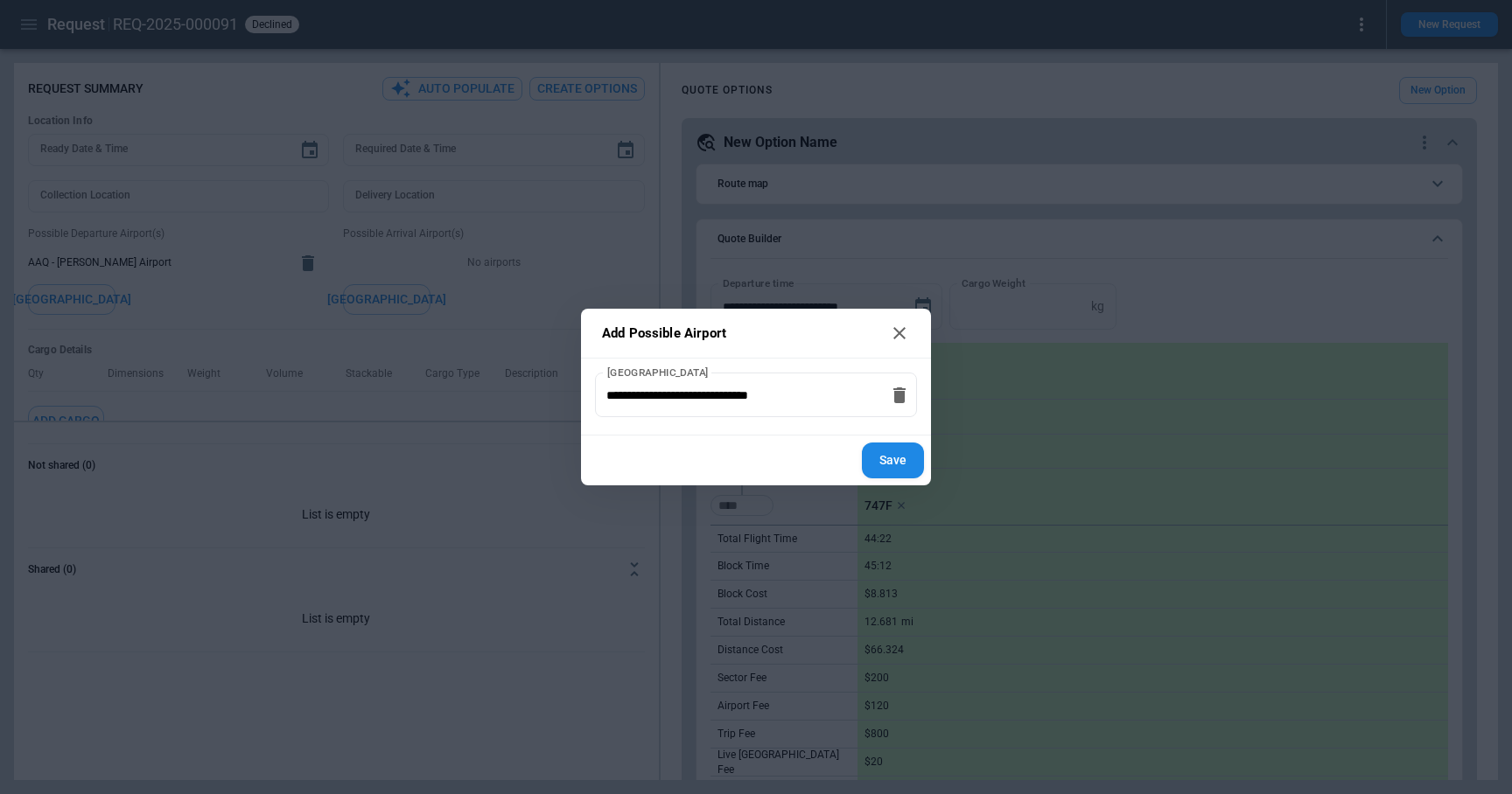
click at [886, 476] on button "Save" at bounding box center [894, 460] width 62 height 36
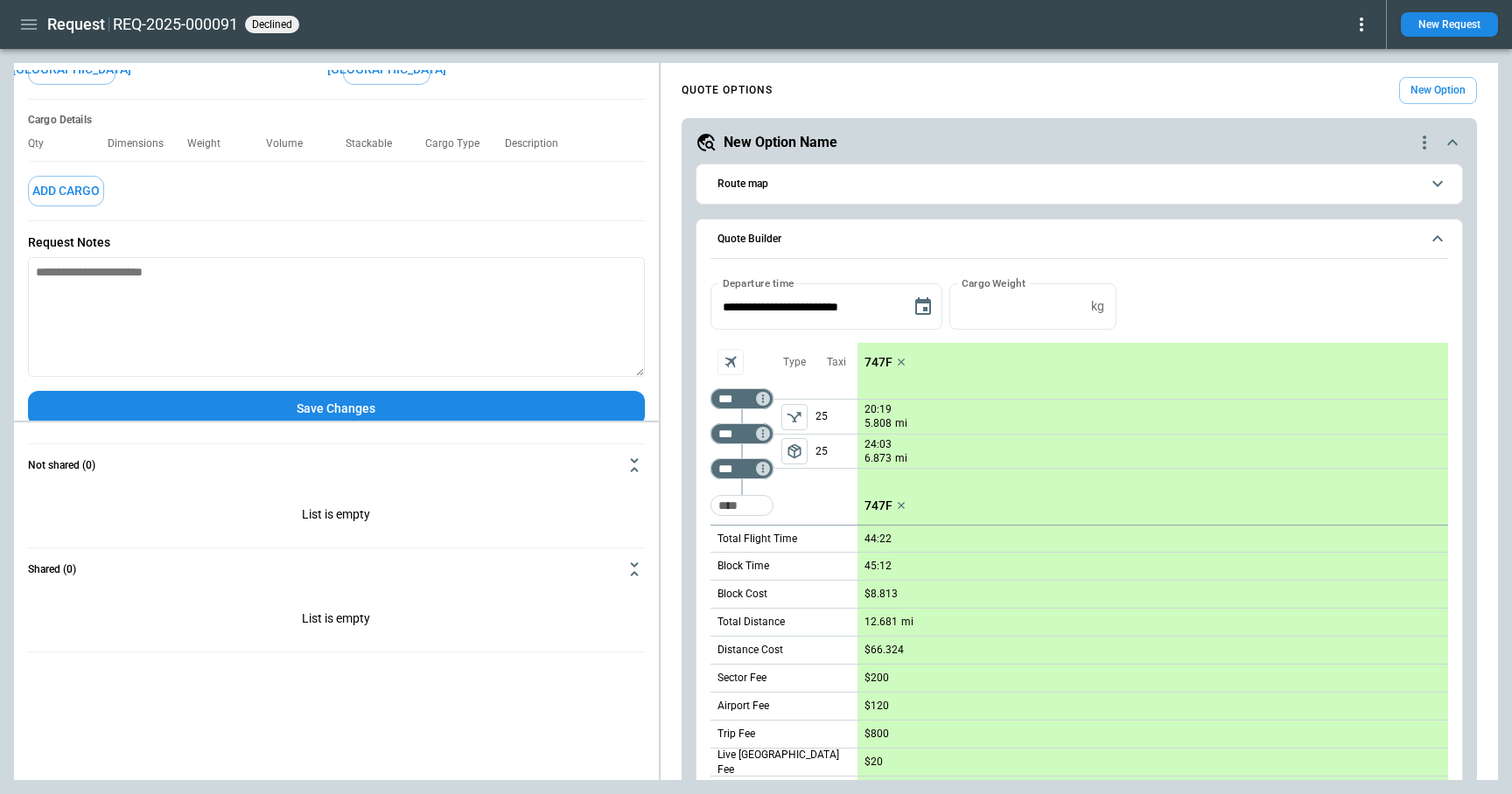
scroll to position [228, 0]
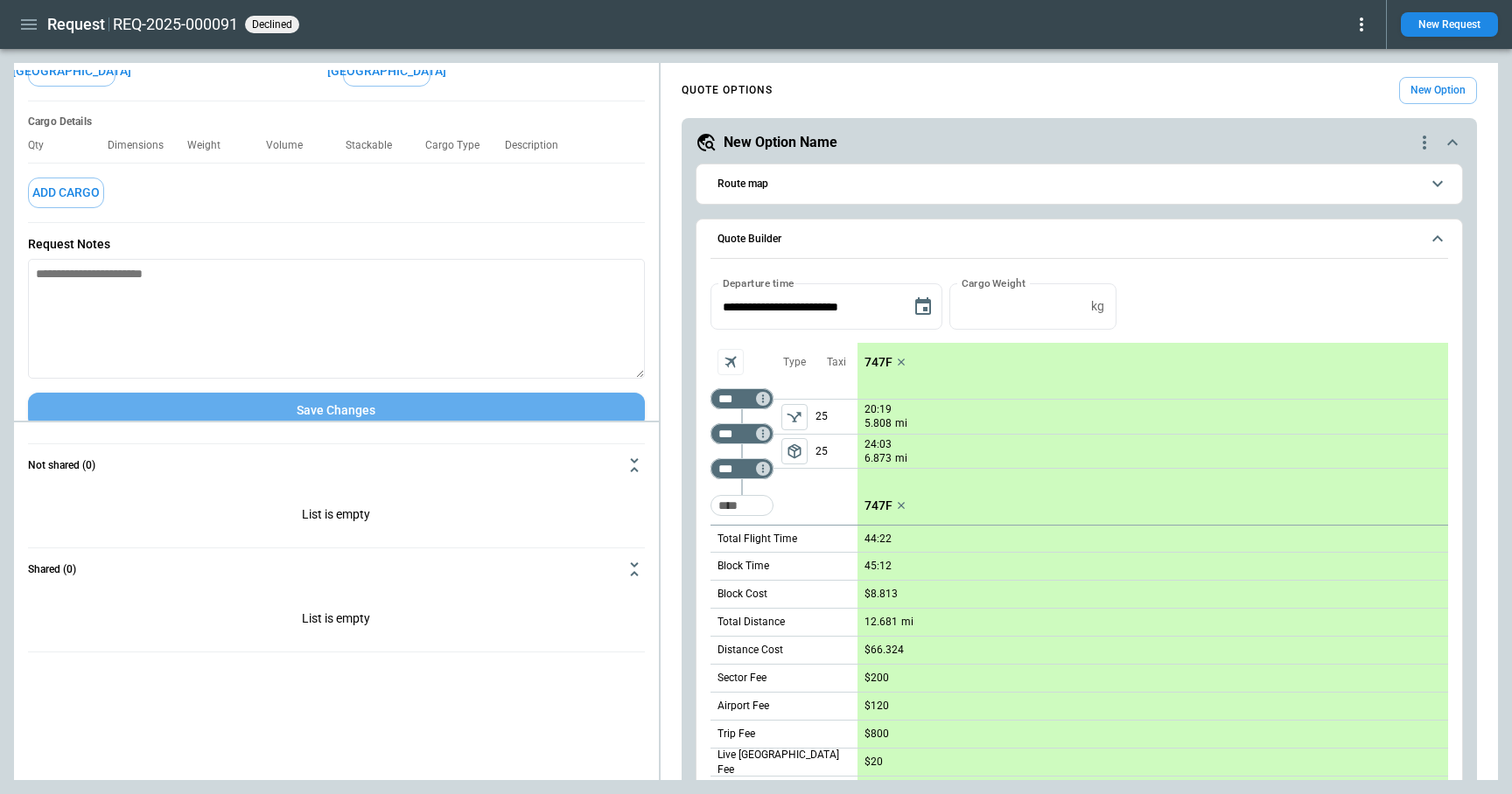
click at [447, 417] on button "Save Changes" at bounding box center [336, 410] width 617 height 36
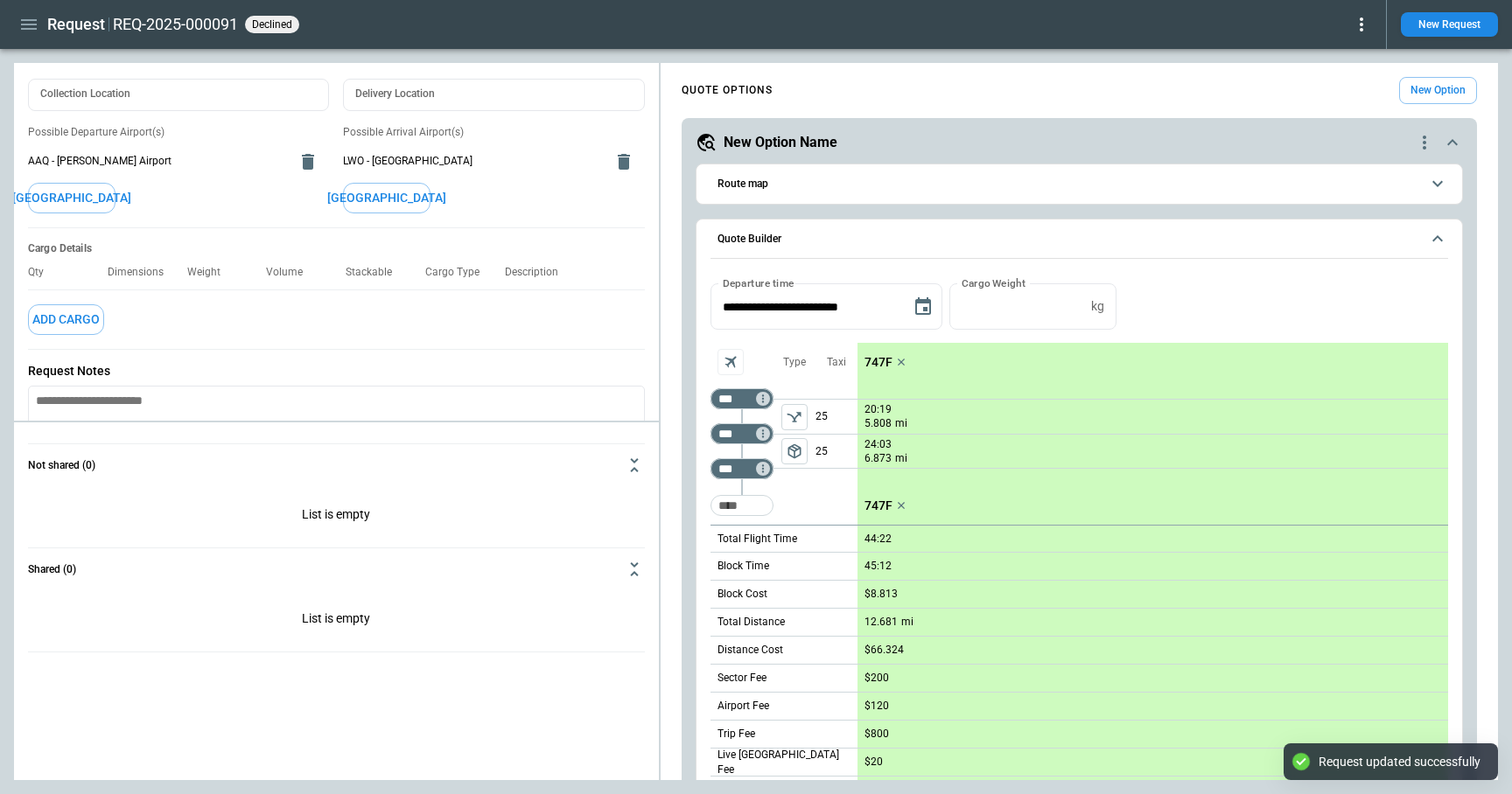
scroll to position [0, 0]
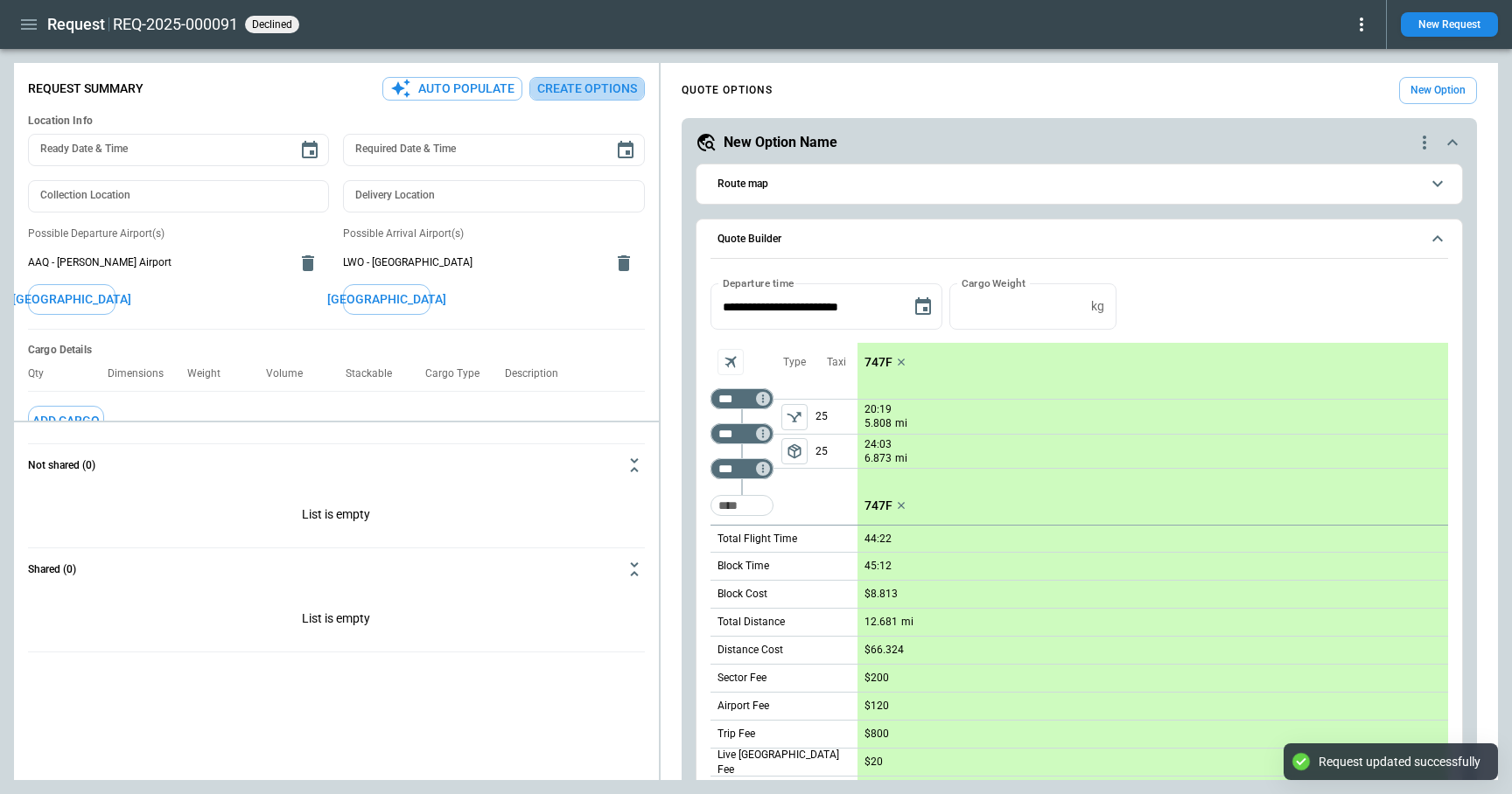
click at [575, 84] on button "Create Options" at bounding box center [587, 88] width 116 height 23
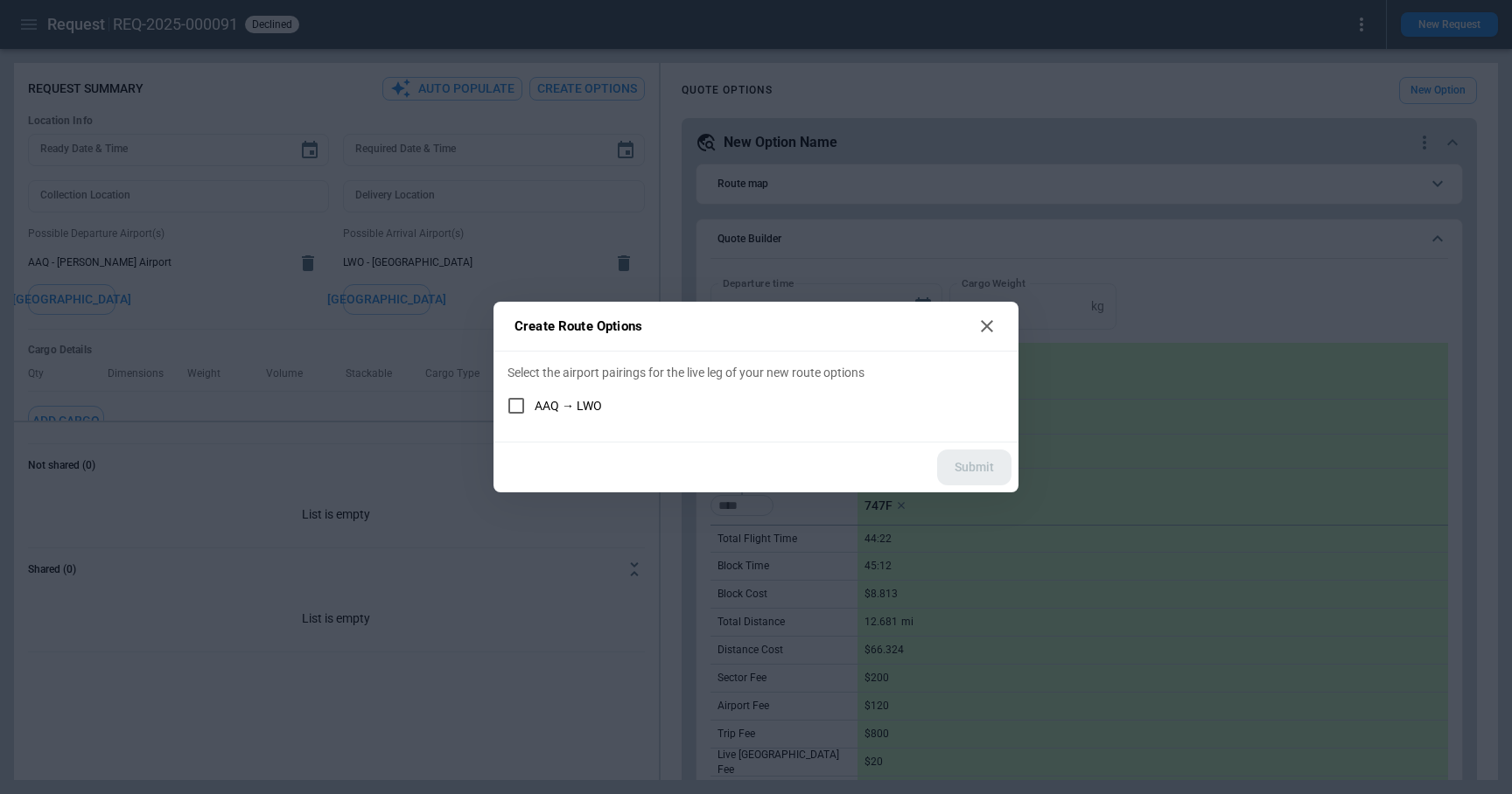
click at [580, 398] on span "AAQ → LWO" at bounding box center [568, 405] width 67 height 15
click at [995, 466] on button "Submit" at bounding box center [974, 467] width 75 height 36
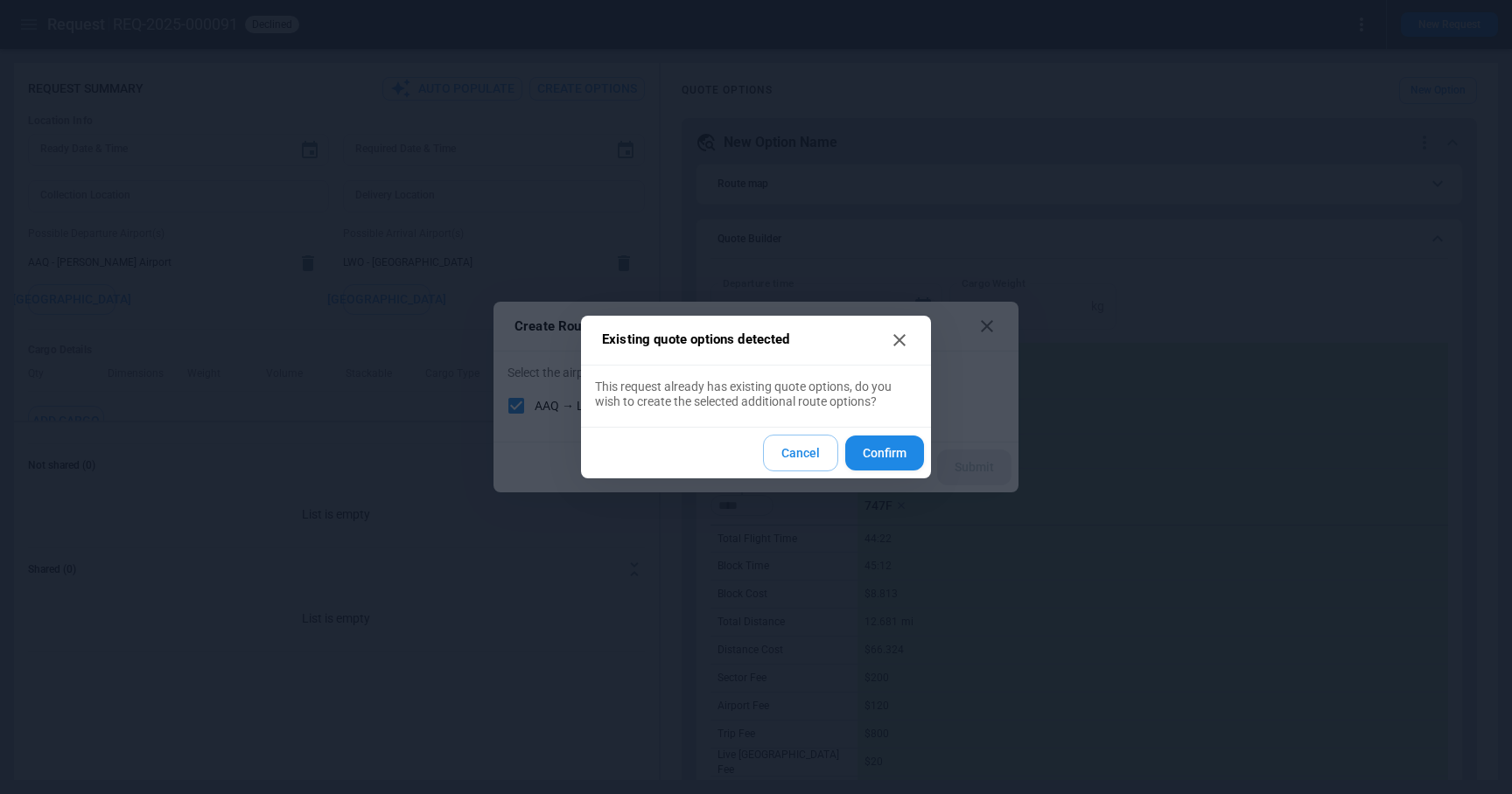
click at [893, 462] on button "Confirm" at bounding box center [884, 453] width 79 height 36
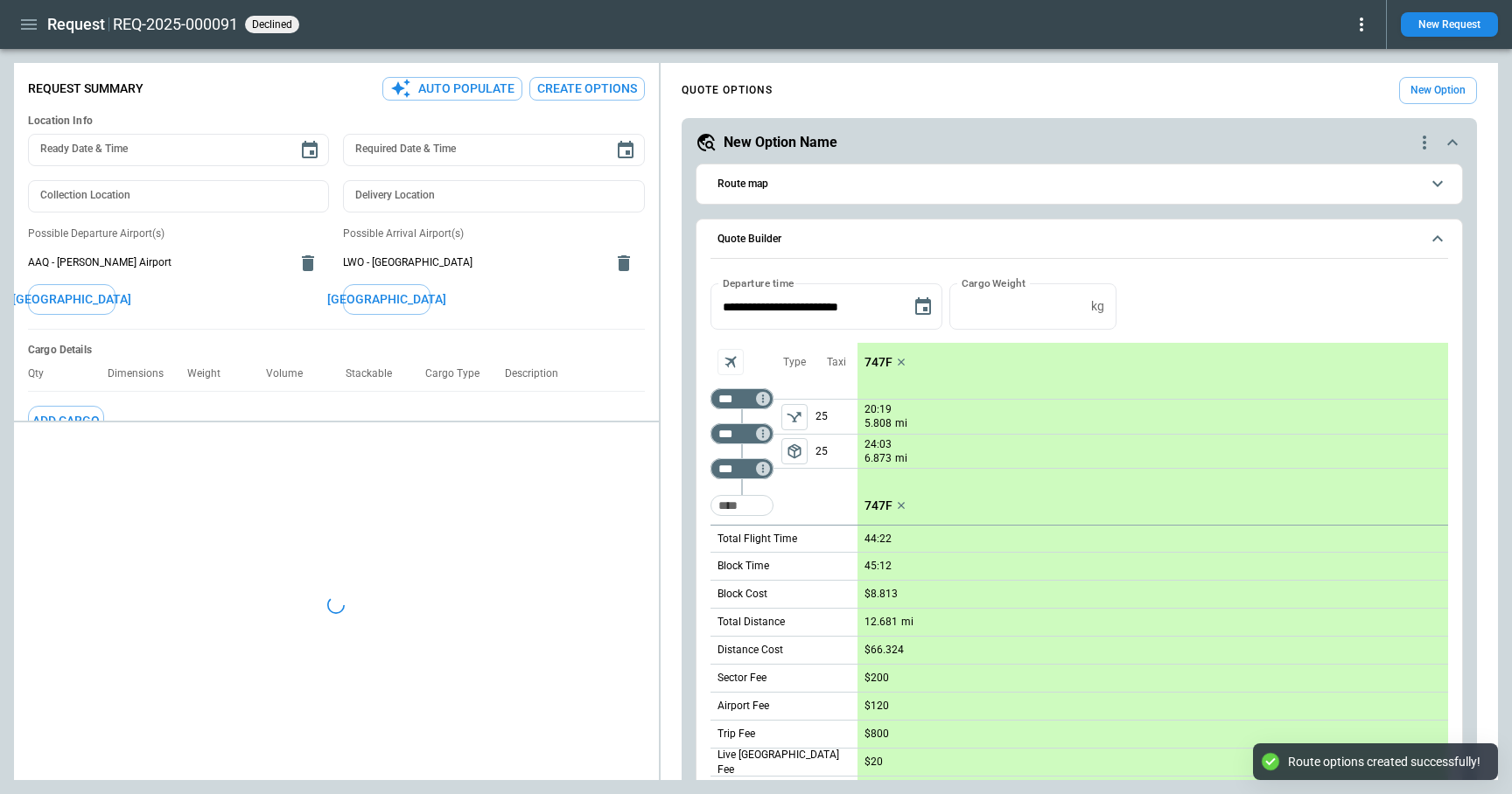
type textarea "*"
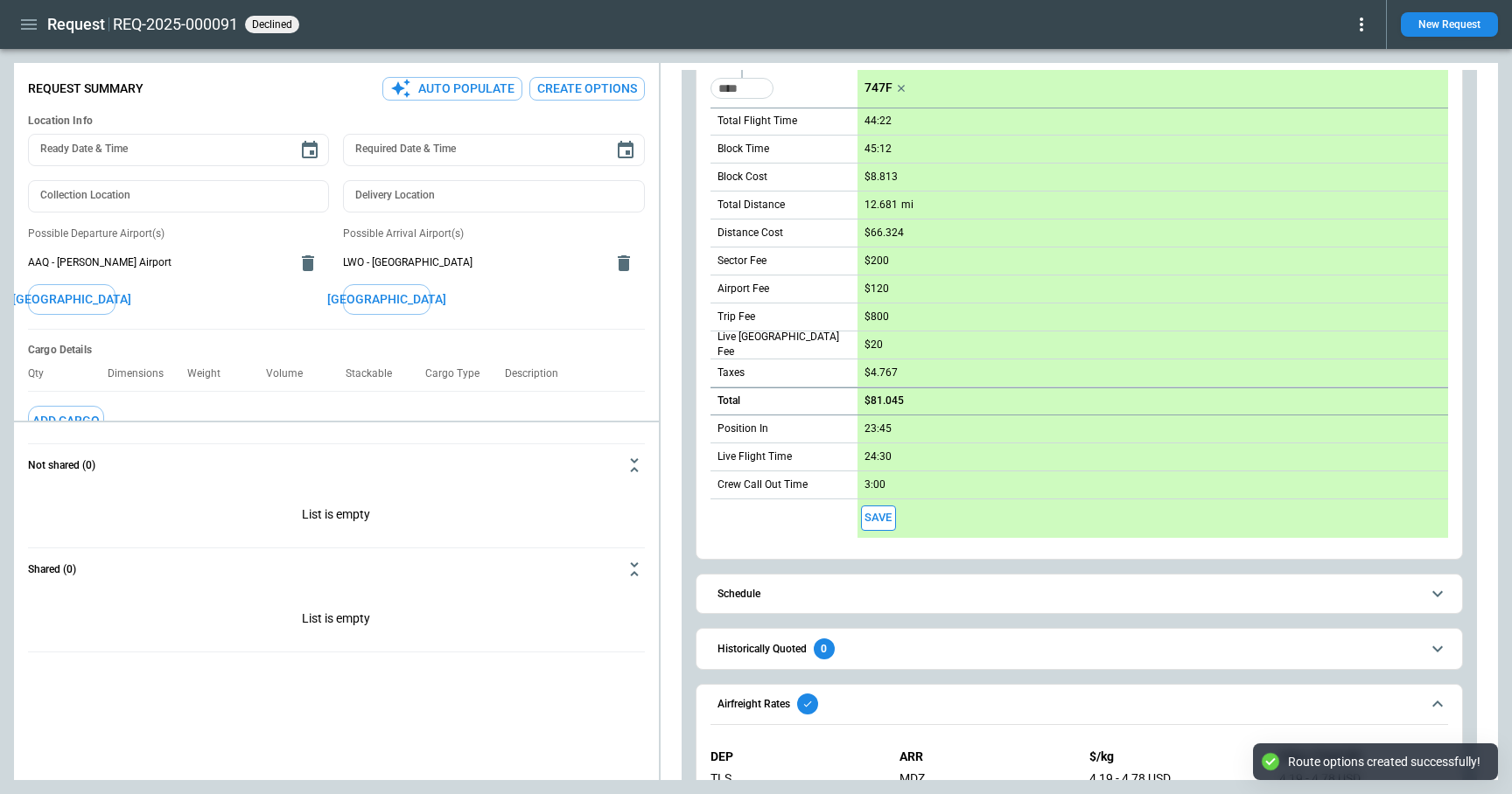
scroll to position [1519, 0]
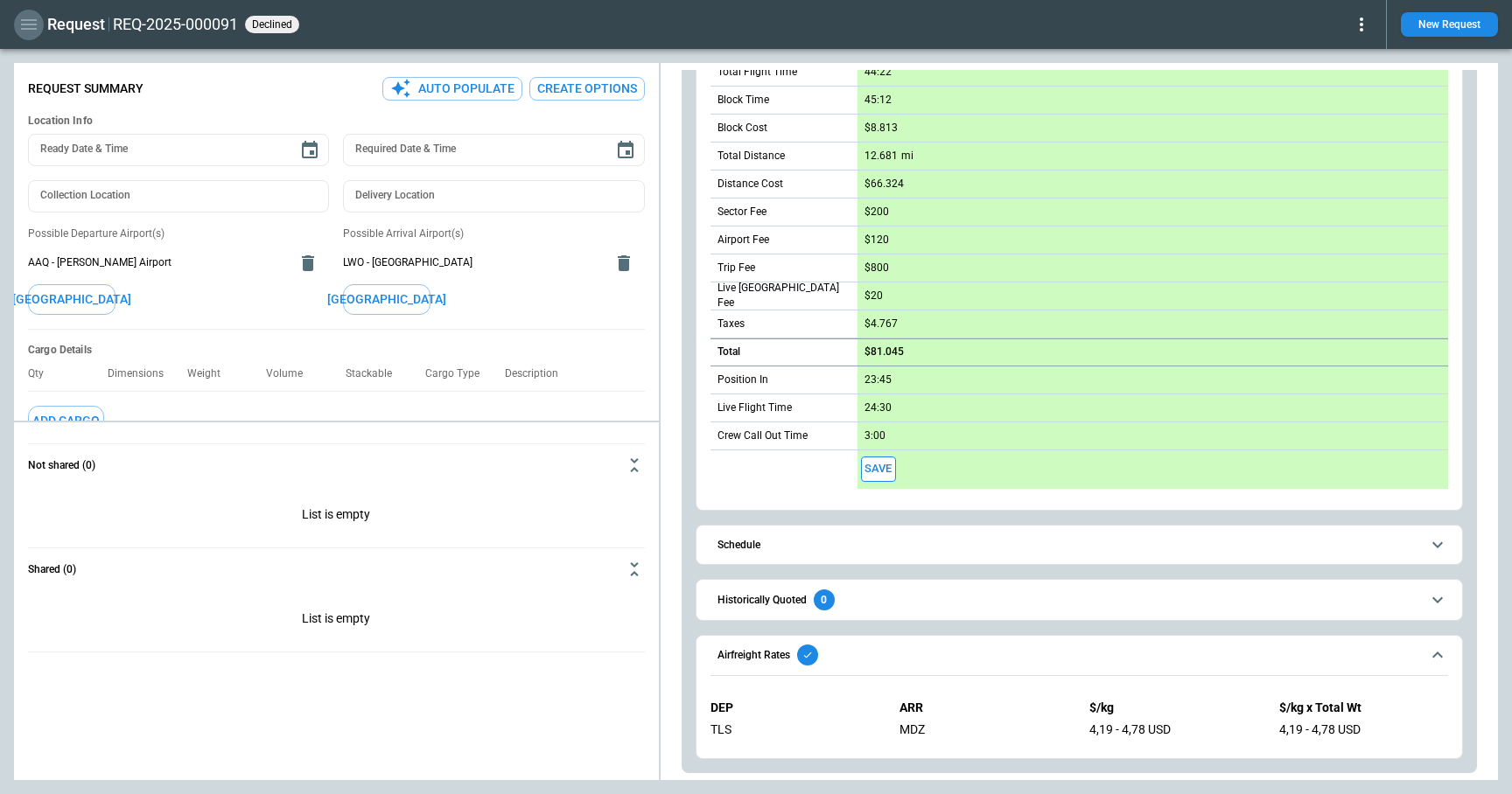
click at [27, 19] on icon "button" at bounding box center [29, 24] width 16 height 11
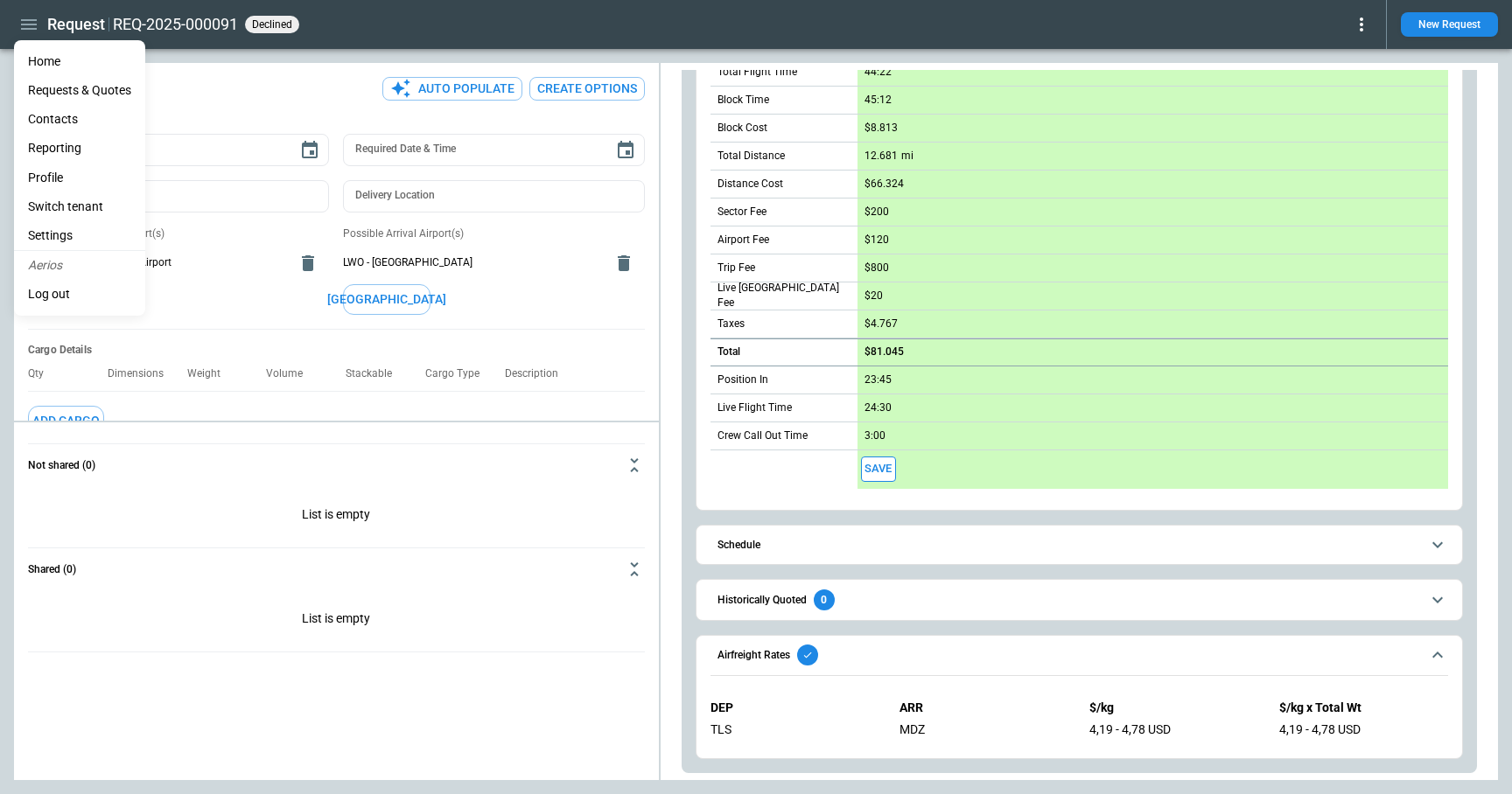
click at [57, 140] on li "Reporting" at bounding box center [79, 149] width 131 height 29
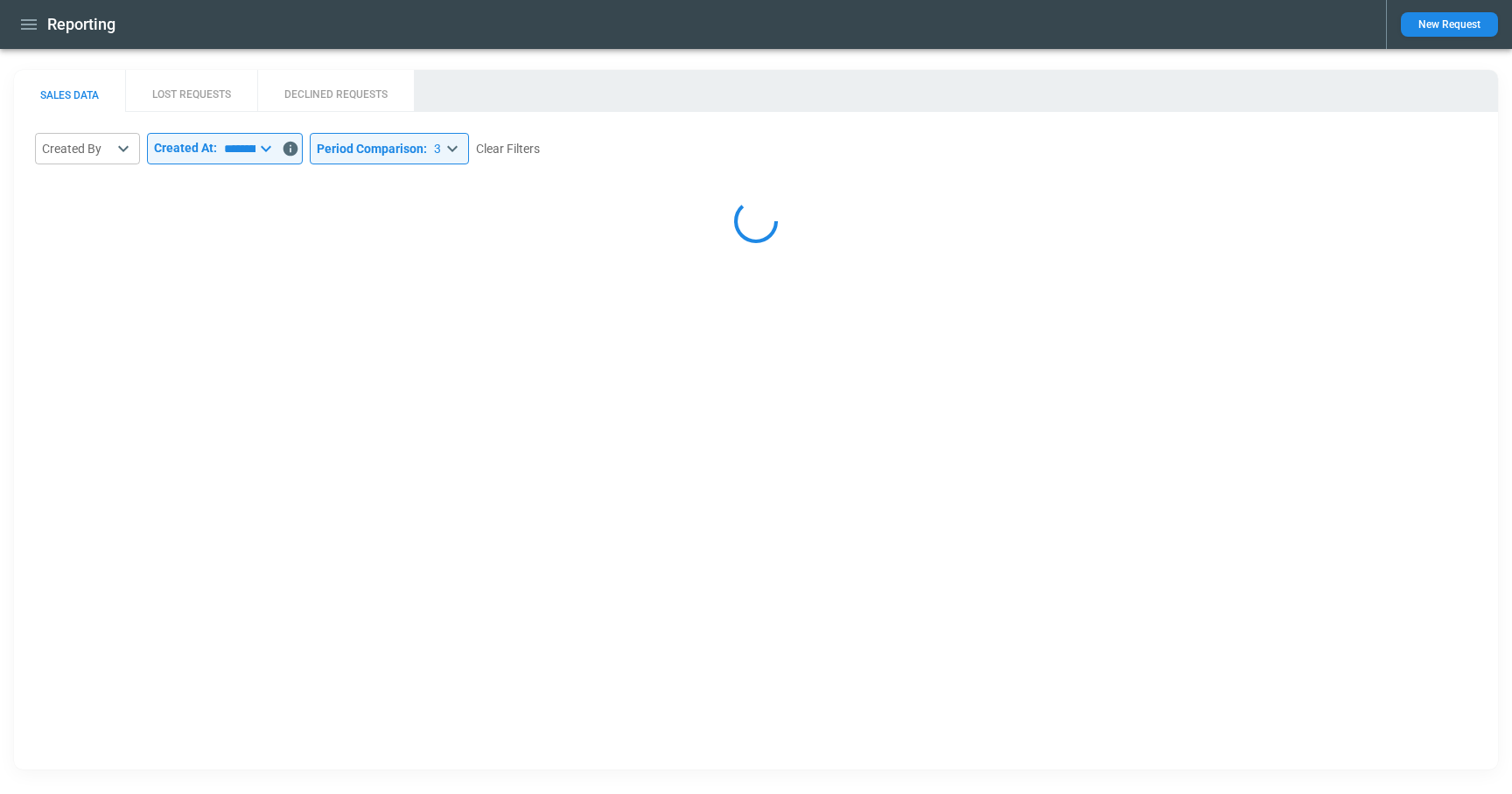
select select "****"
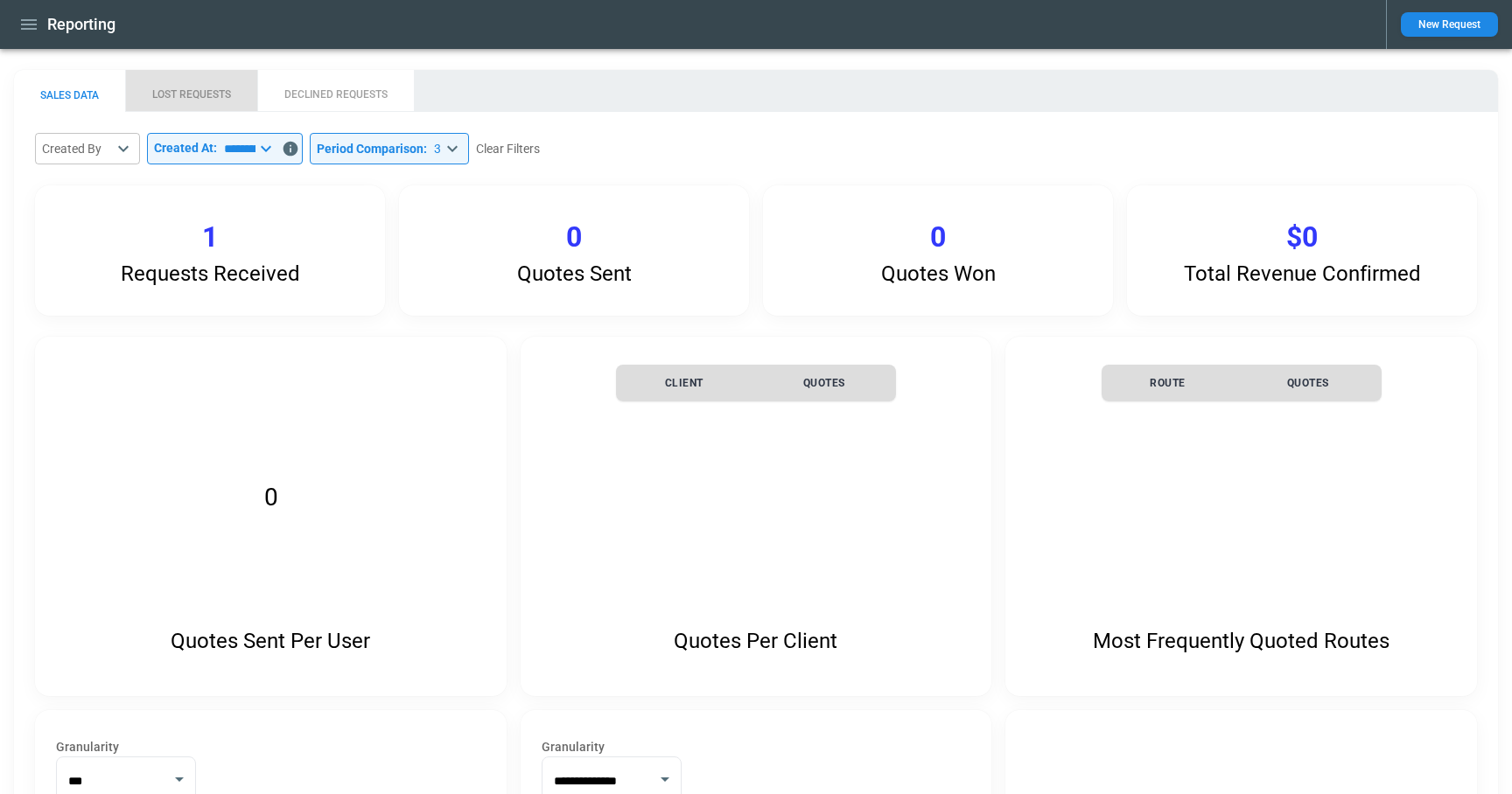
click at [208, 82] on button "LOST REQUESTS" at bounding box center [192, 90] width 132 height 42
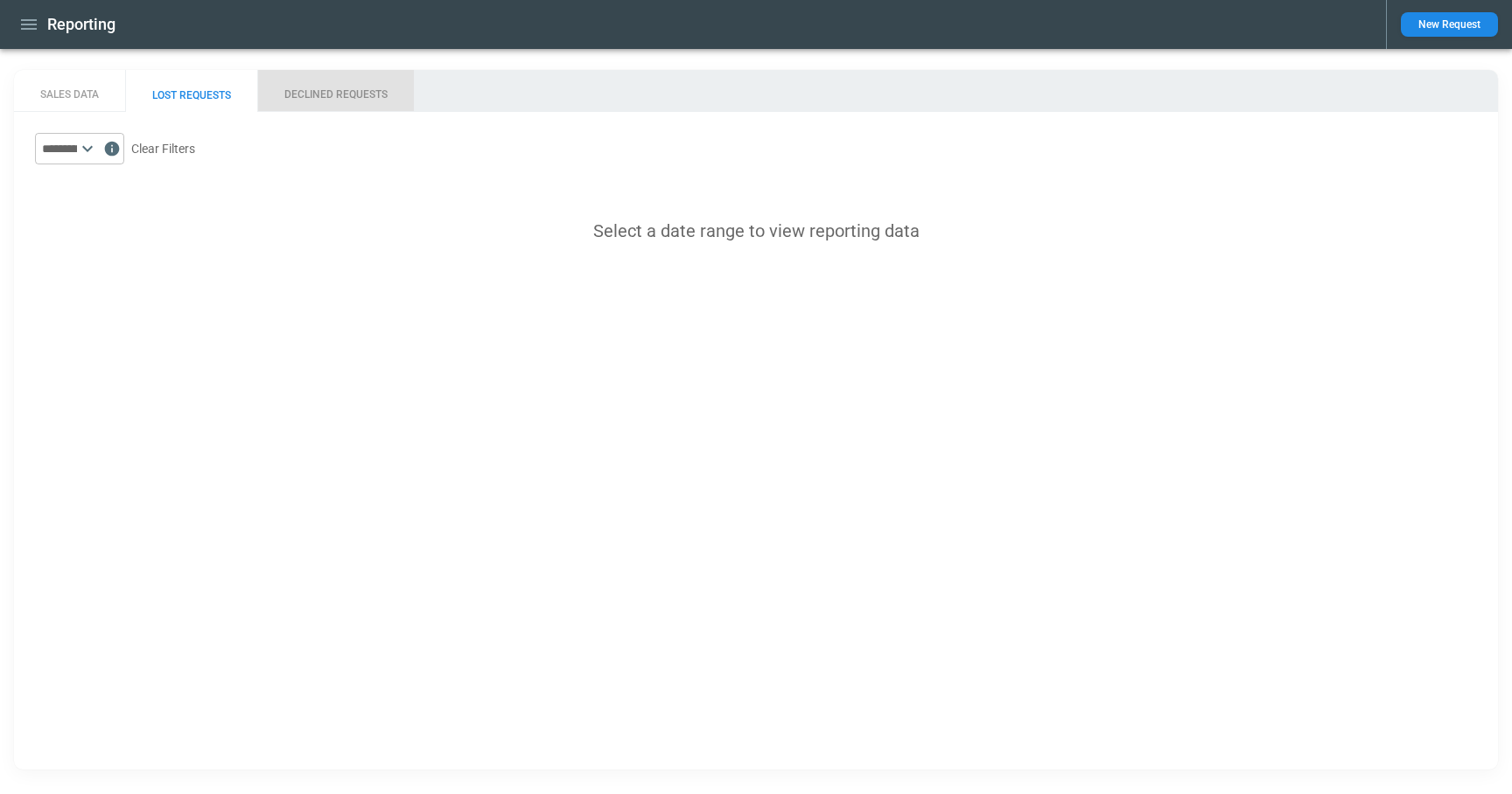
click at [351, 93] on button "DECLINED REQUESTS" at bounding box center [335, 90] width 157 height 42
click at [98, 144] on icon at bounding box center [88, 149] width 21 height 21
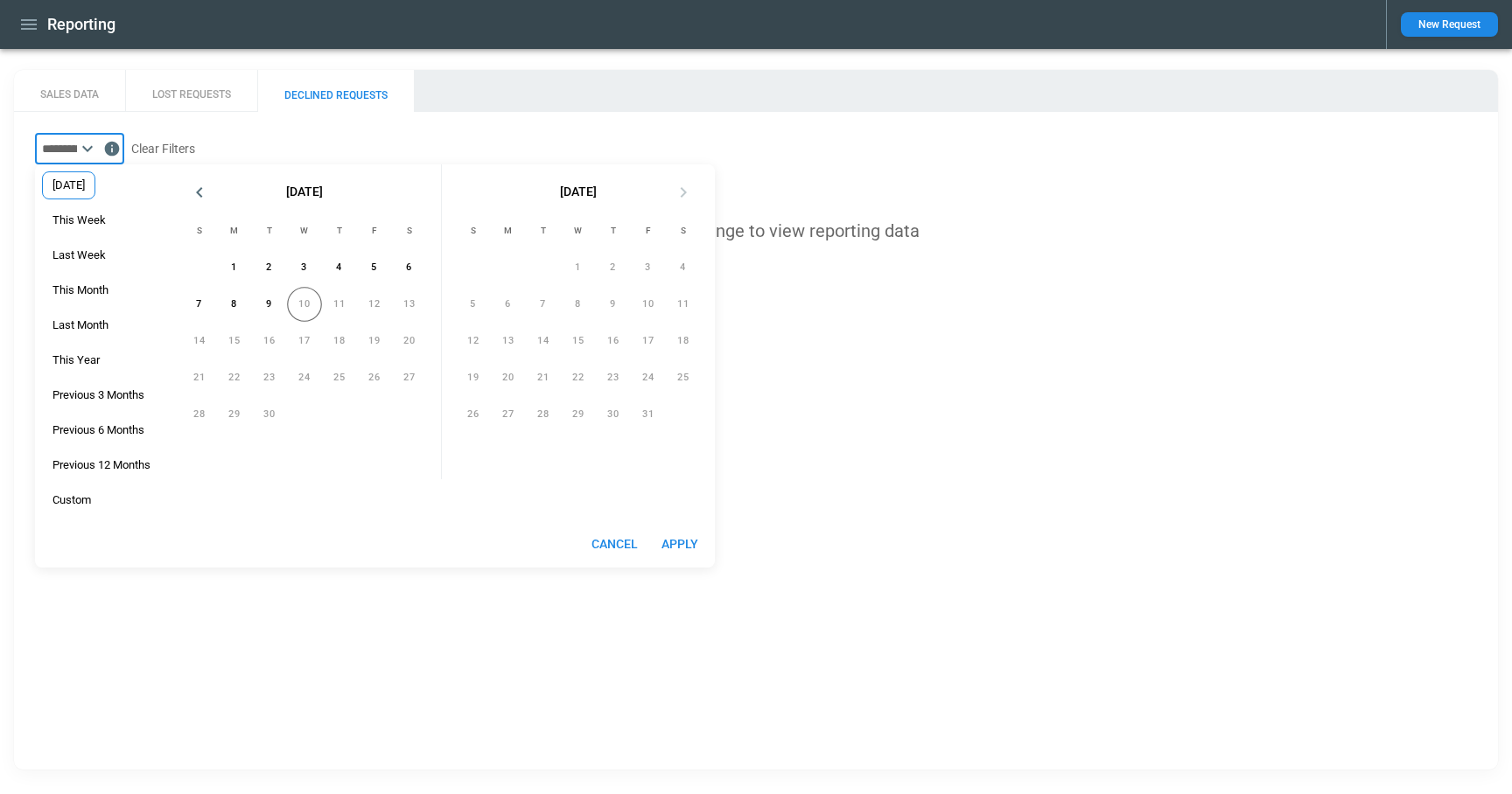
click at [94, 187] on span "Yesterday" at bounding box center [68, 186] width 52 height 14
click at [678, 539] on button "Apply" at bounding box center [681, 544] width 56 height 32
type input "*********"
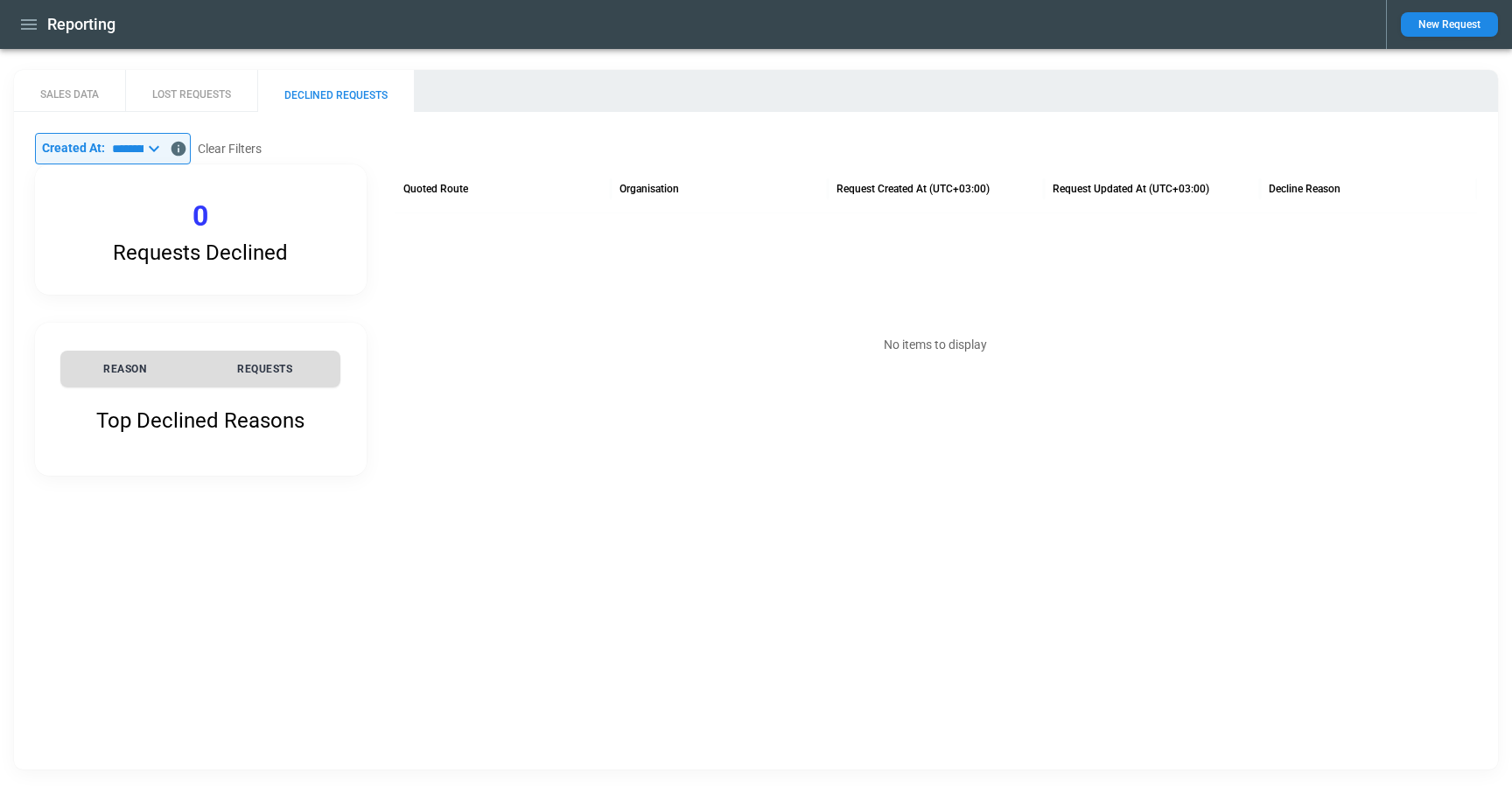
click at [25, 29] on icon "button" at bounding box center [29, 24] width 16 height 11
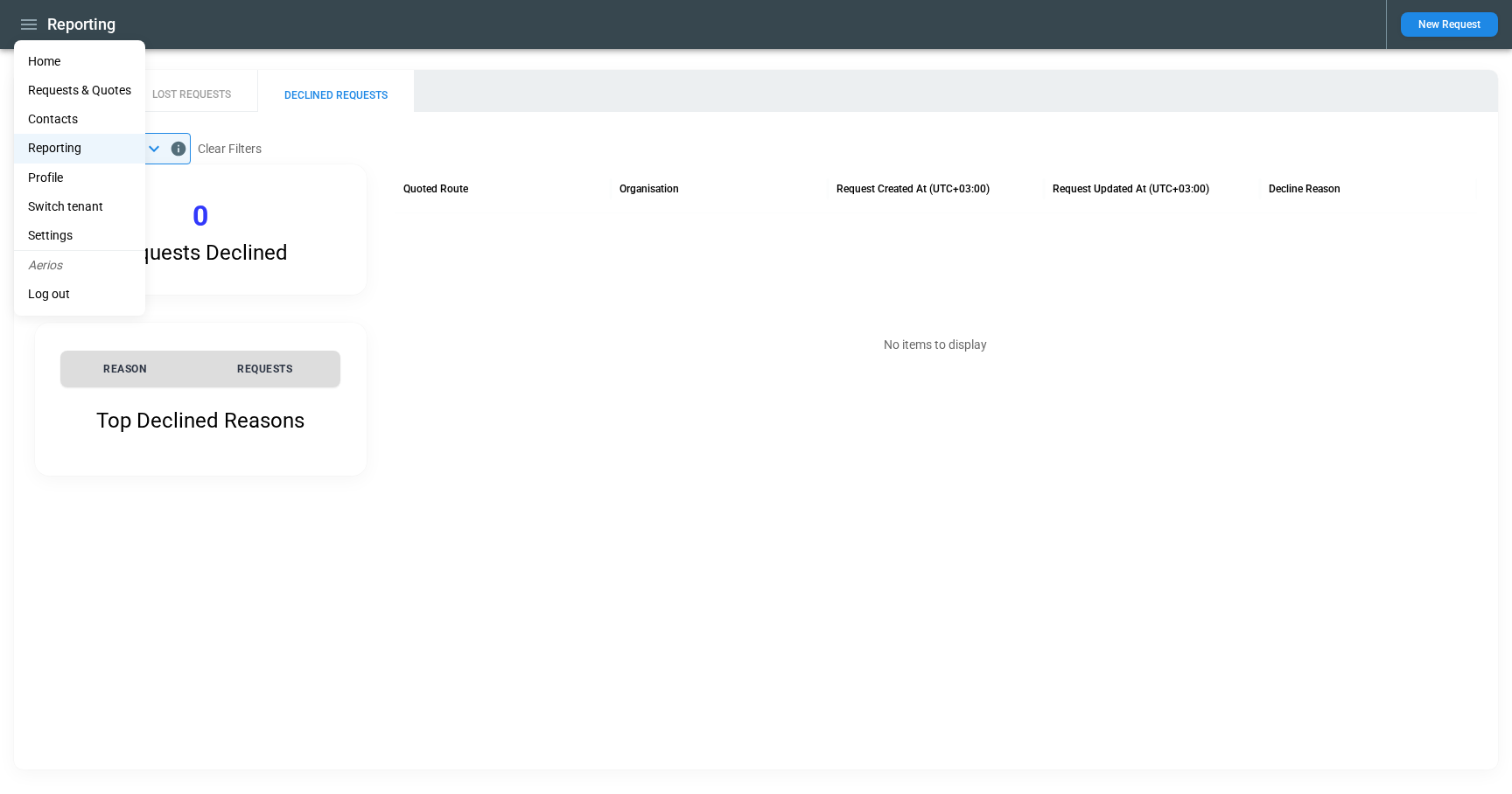
click at [36, 60] on li "Home" at bounding box center [79, 62] width 131 height 29
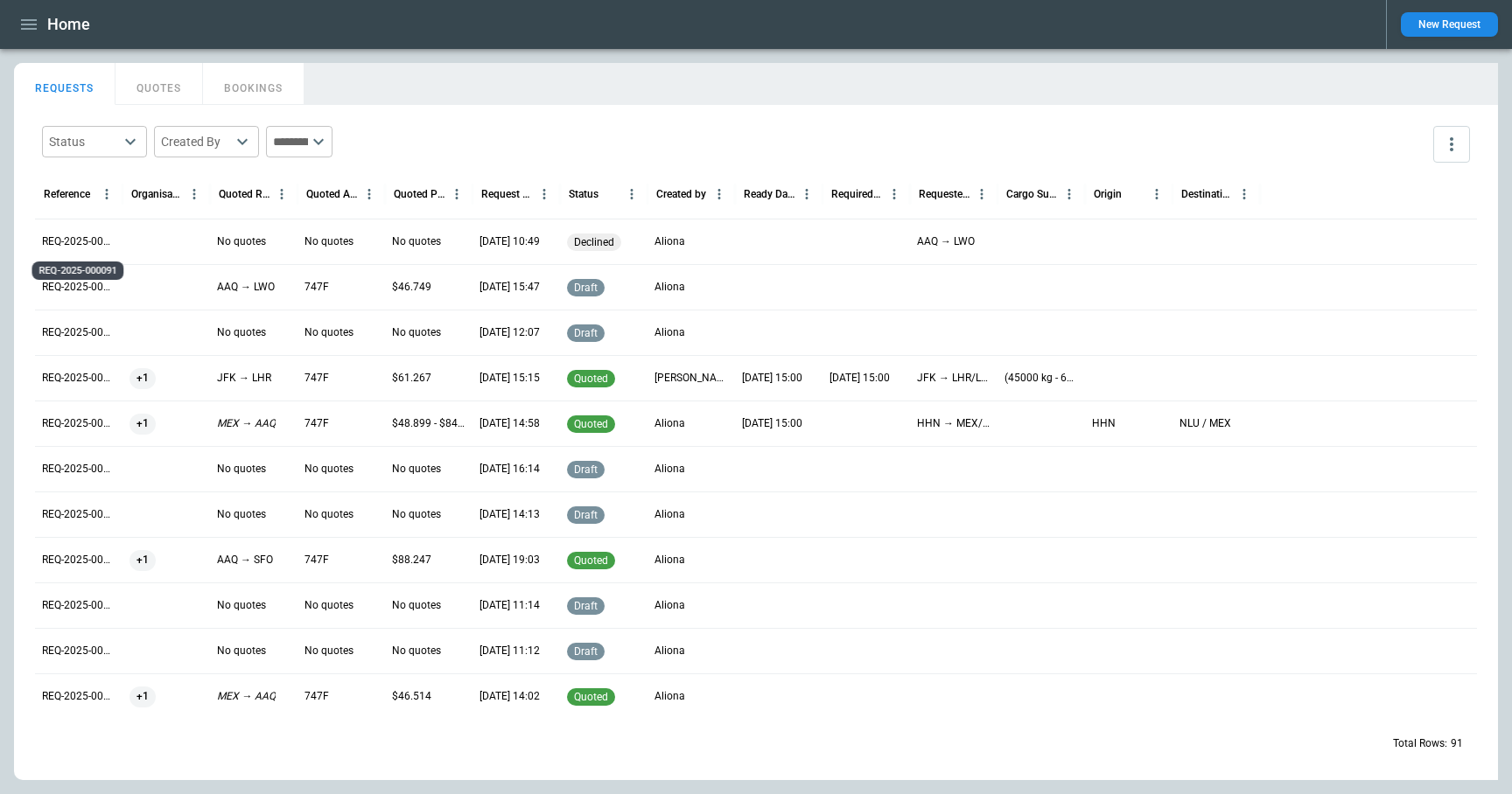
click at [90, 241] on p "REQ-2025-000091" at bounding box center [79, 241] width 74 height 15
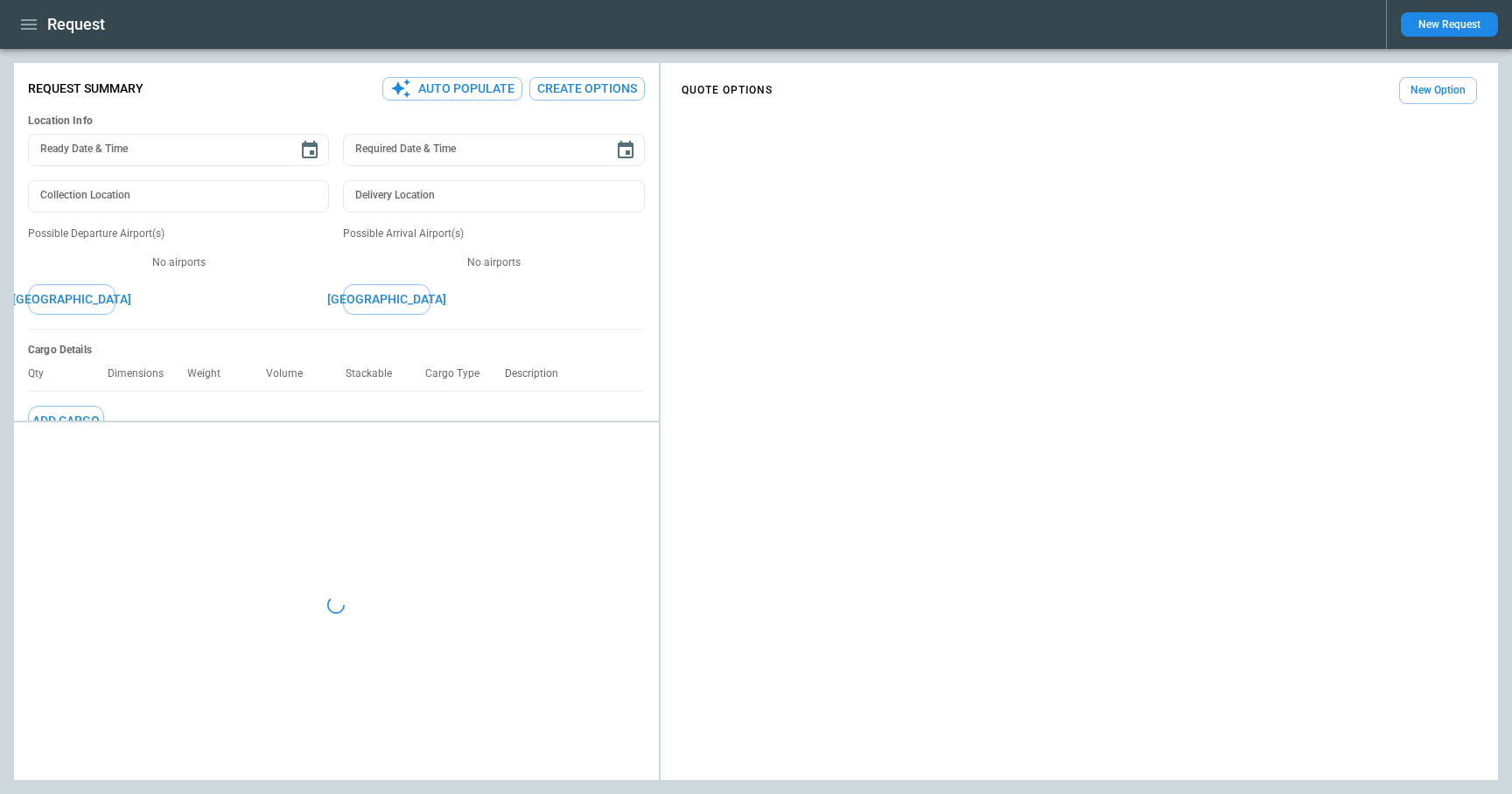
type textarea "*"
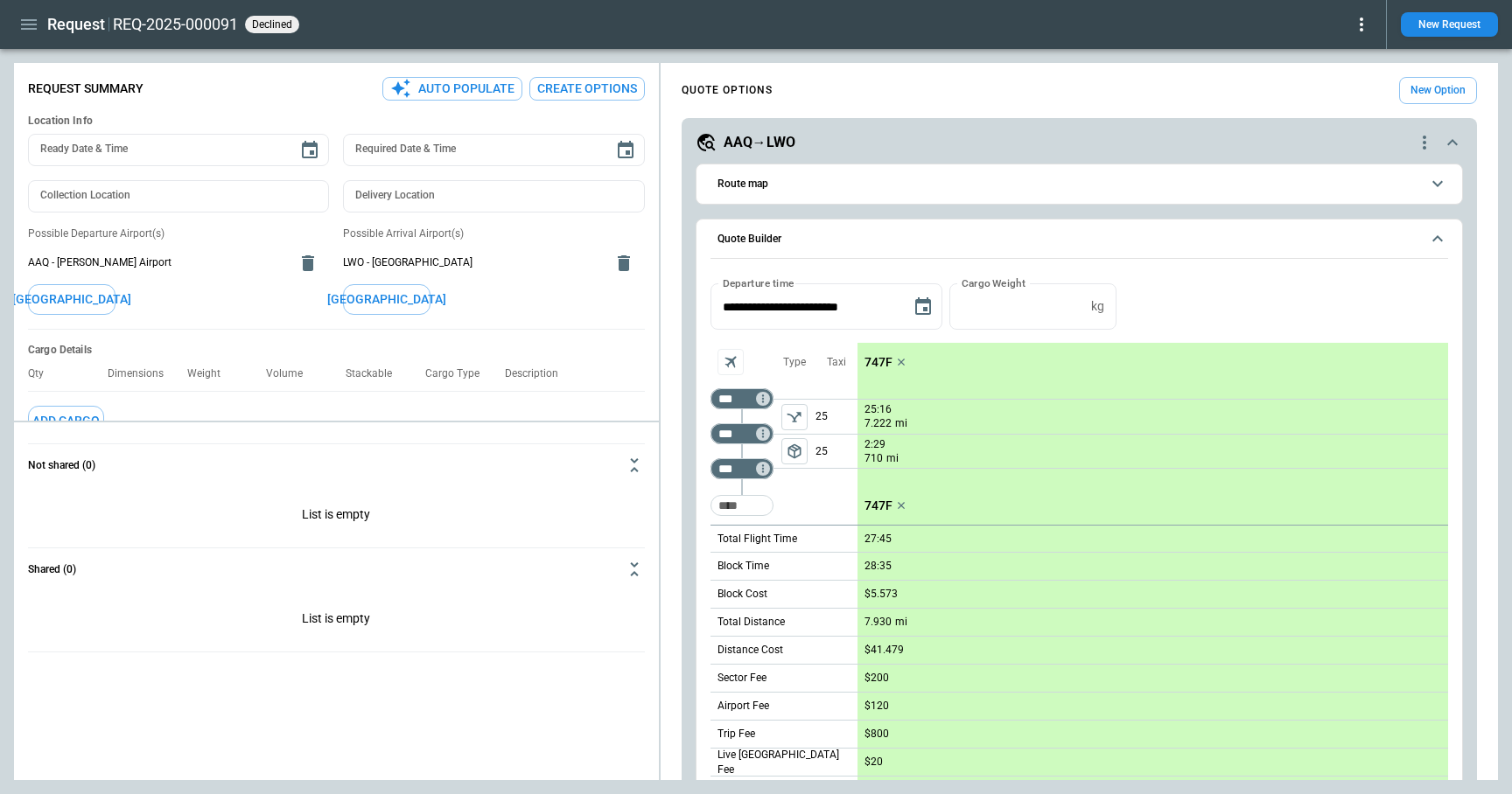
click at [872, 187] on span "Route map" at bounding box center [1069, 185] width 703 height 12
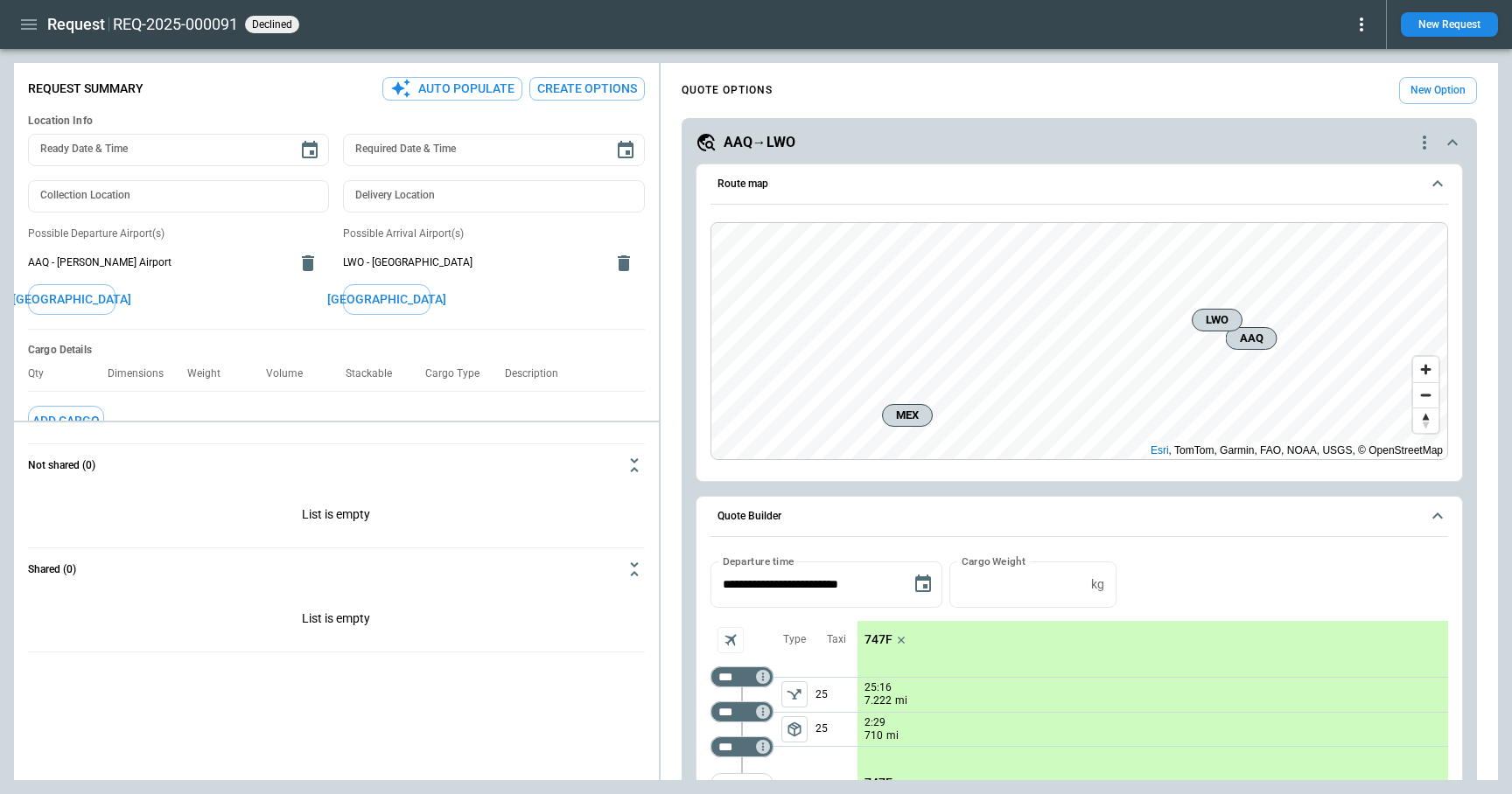
click at [872, 187] on span "Route map" at bounding box center [1069, 185] width 703 height 12
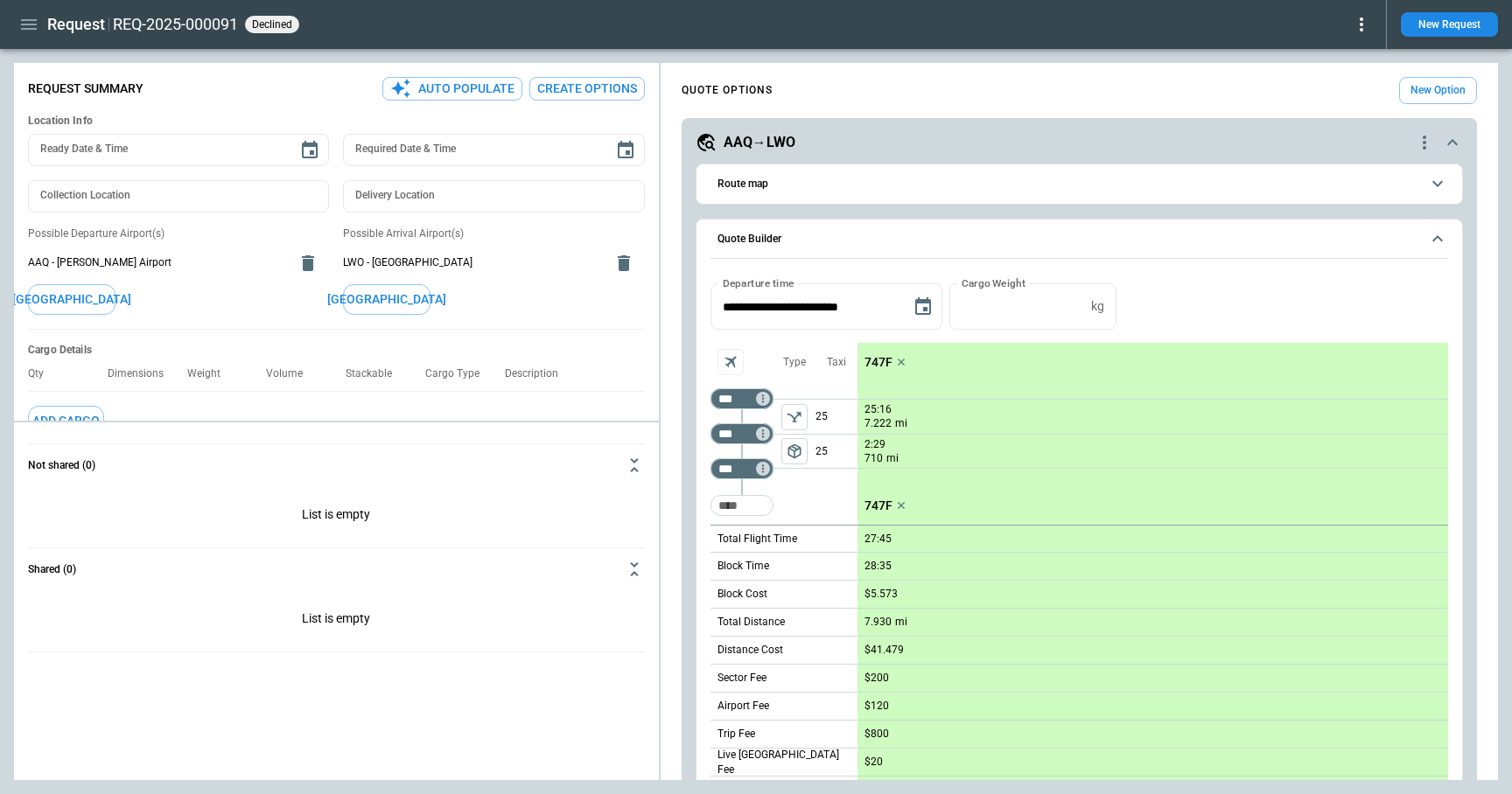
click at [27, 26] on icon "button" at bounding box center [29, 24] width 21 height 21
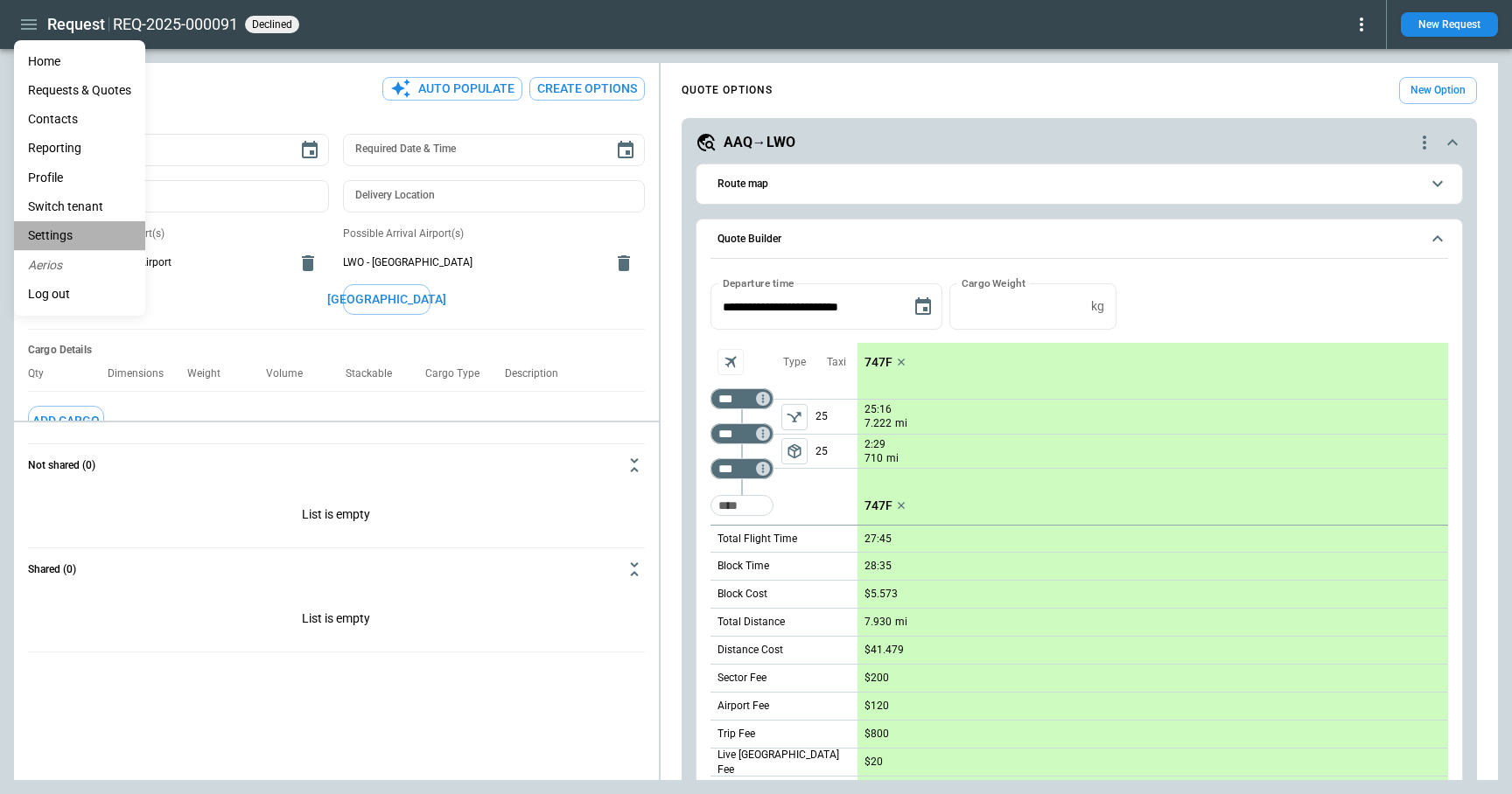
click at [66, 236] on li "Settings" at bounding box center [79, 236] width 131 height 29
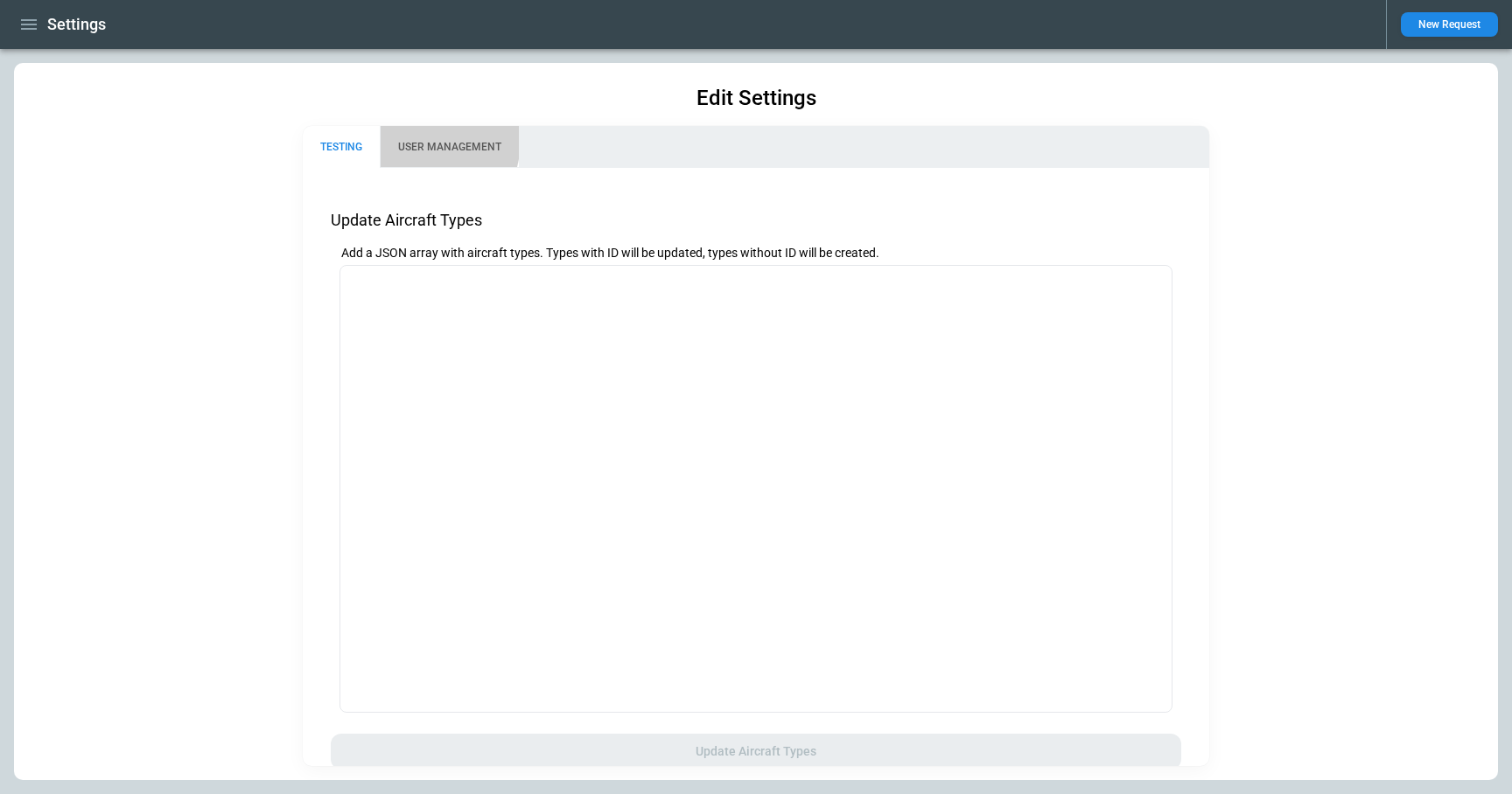
click at [411, 139] on button "USER MANAGEMENT" at bounding box center [449, 147] width 139 height 42
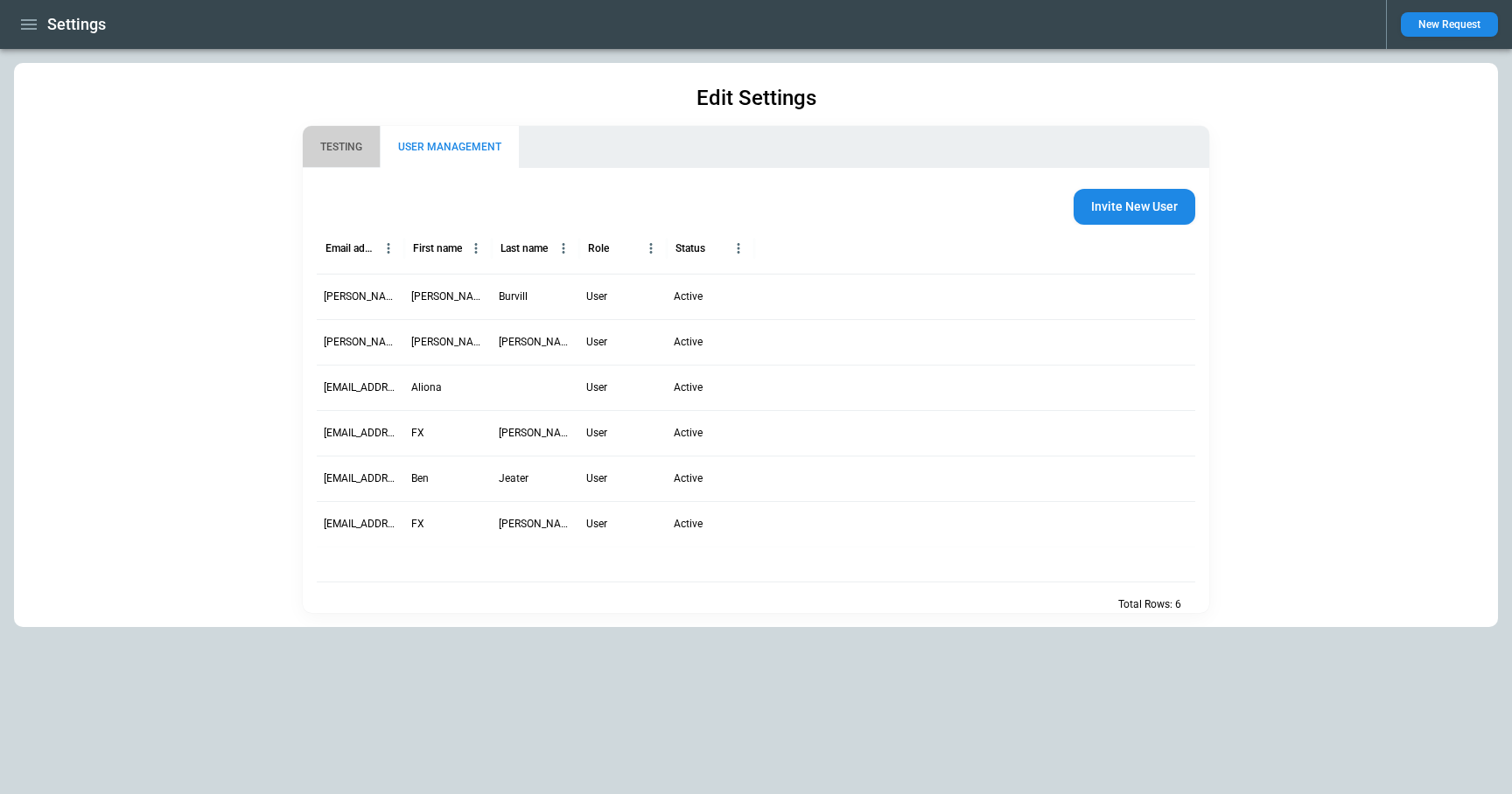
click at [338, 144] on button "TESTING" at bounding box center [340, 147] width 77 height 42
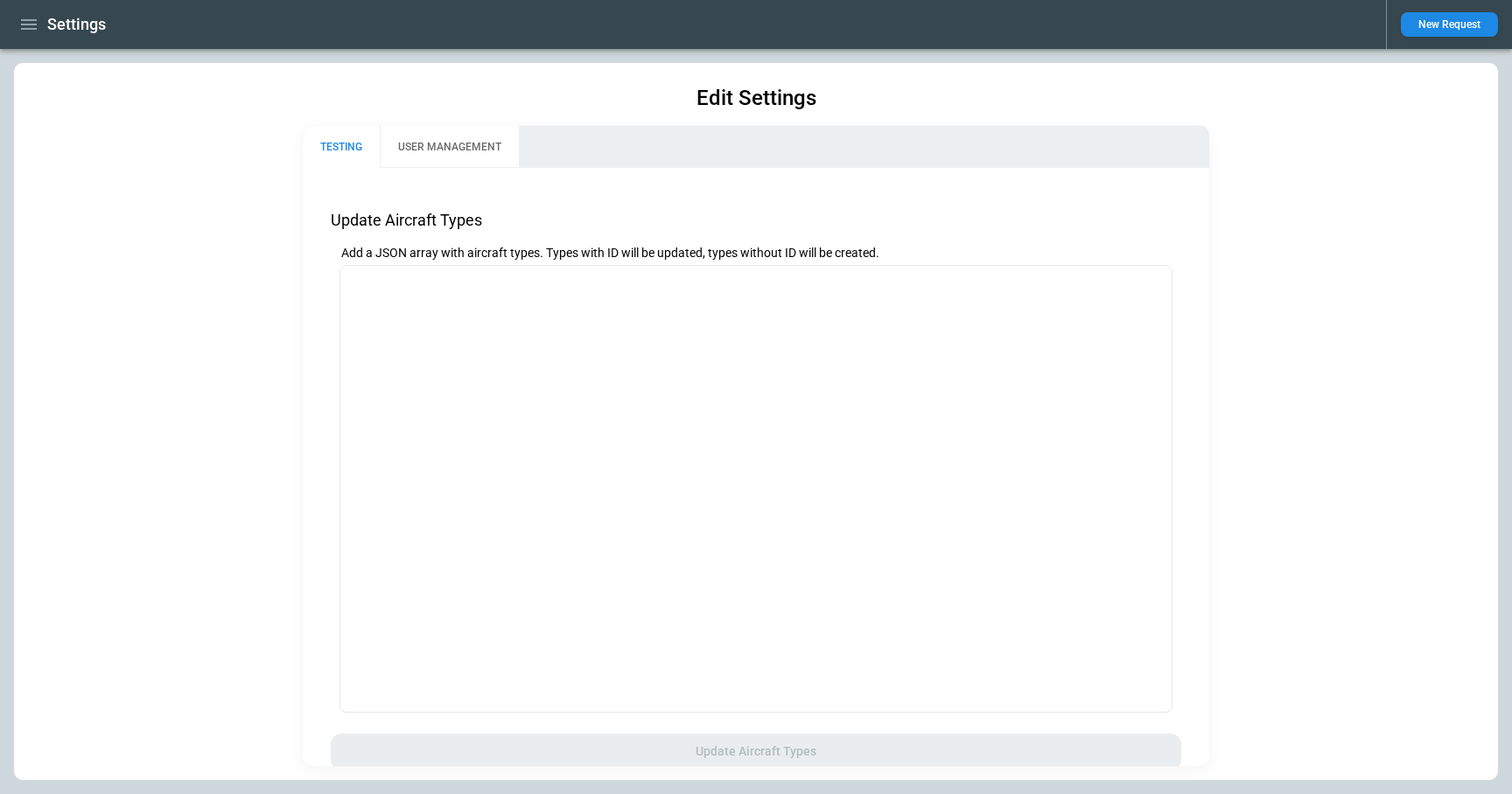
click at [25, 23] on icon "button" at bounding box center [29, 24] width 16 height 11
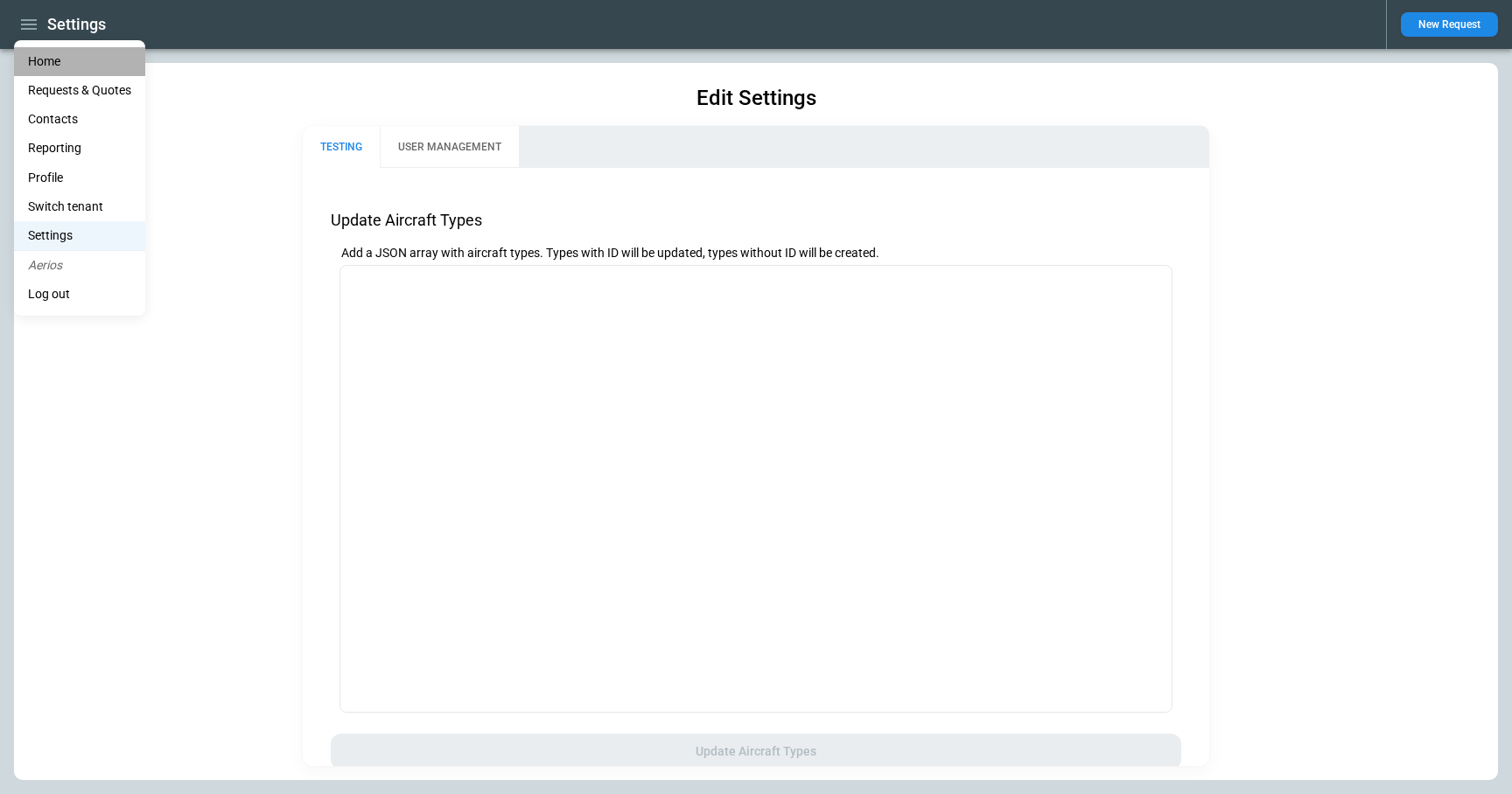
click at [39, 62] on li "Home" at bounding box center [79, 62] width 131 height 29
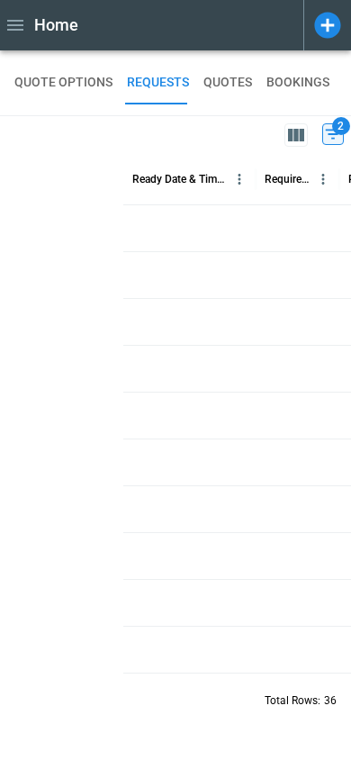
scroll to position [0, 551]
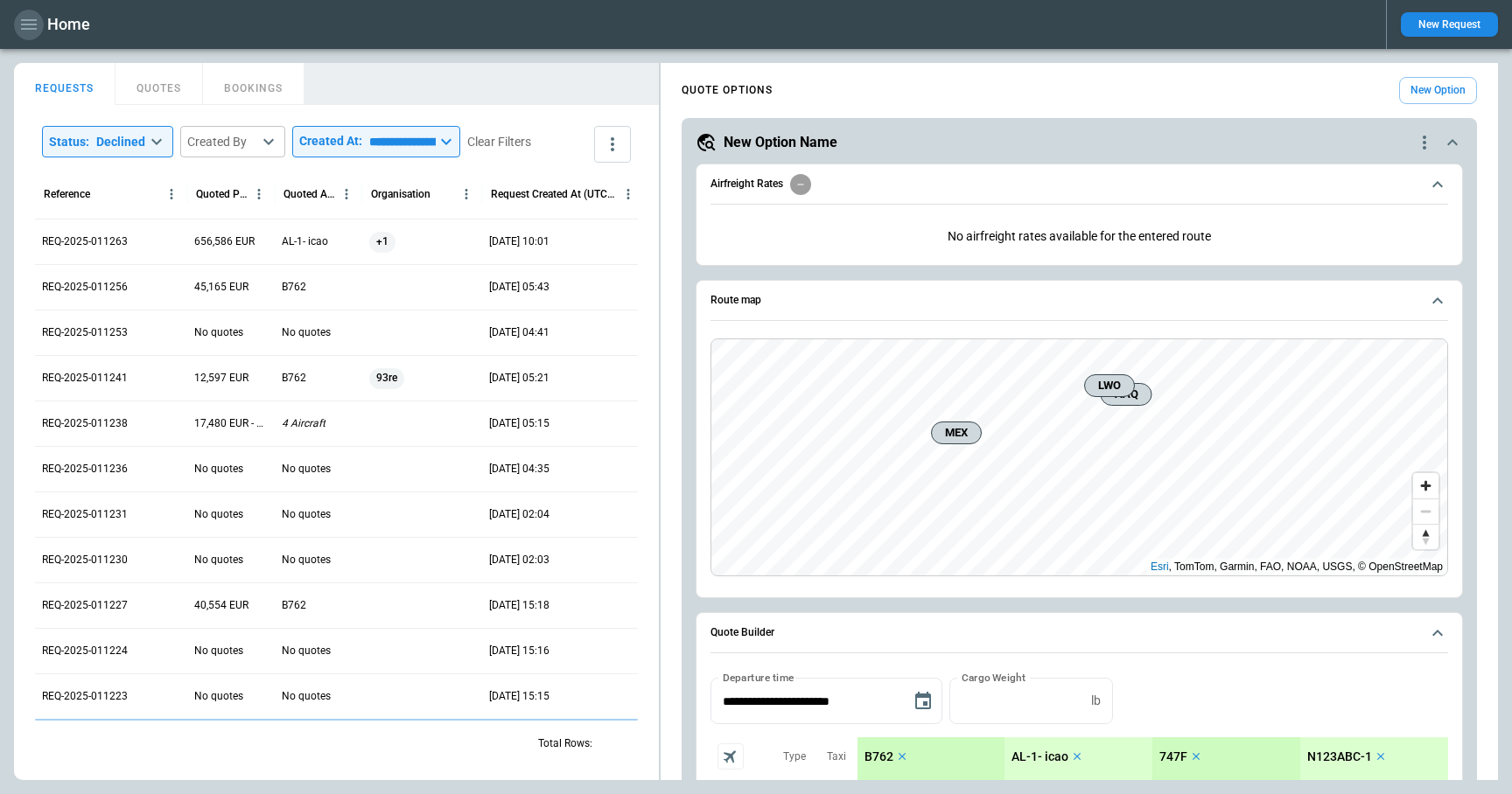
click at [31, 23] on icon "button" at bounding box center [29, 24] width 16 height 11
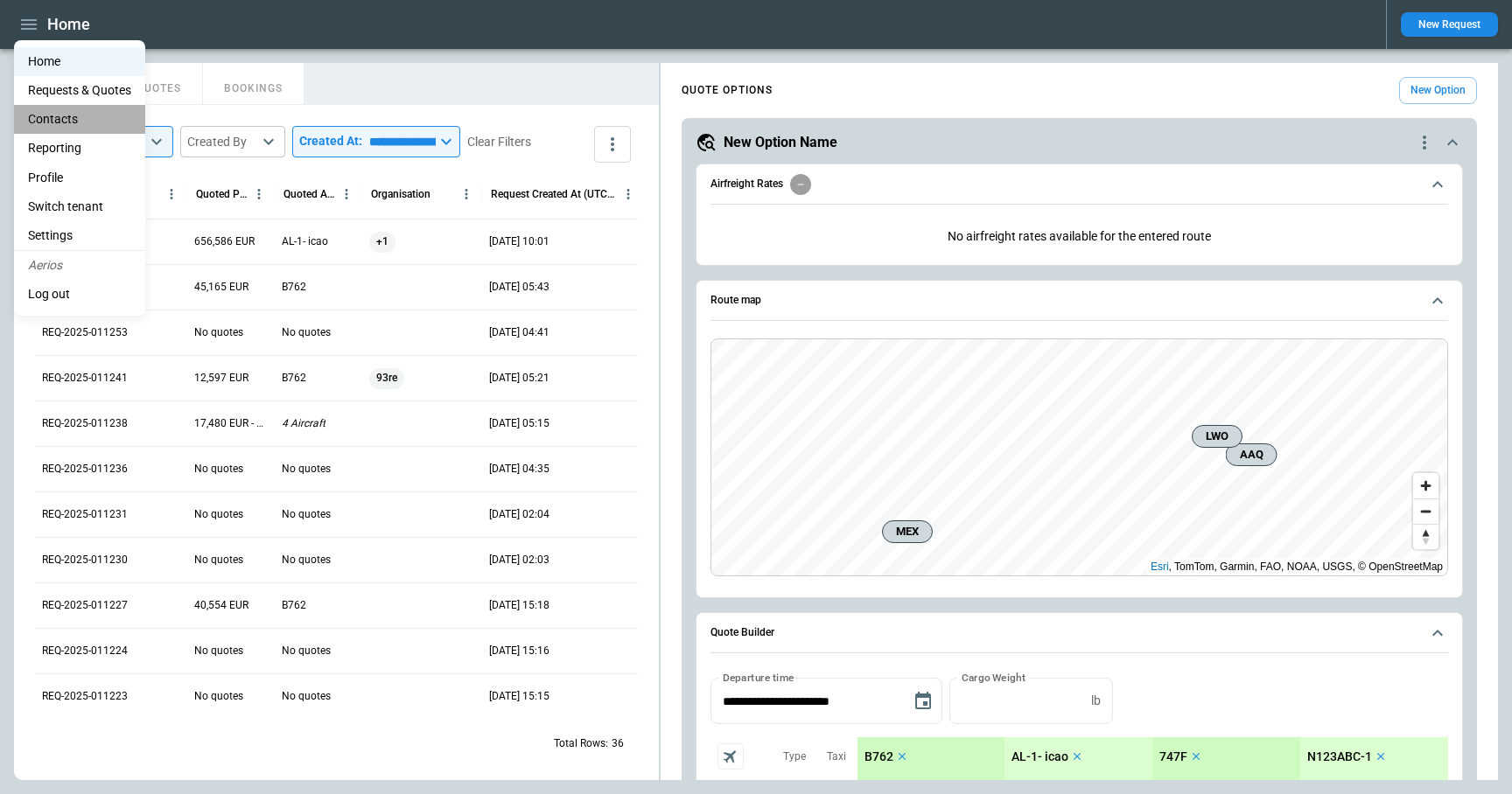
click at [73, 119] on li "Contacts" at bounding box center [79, 120] width 131 height 29
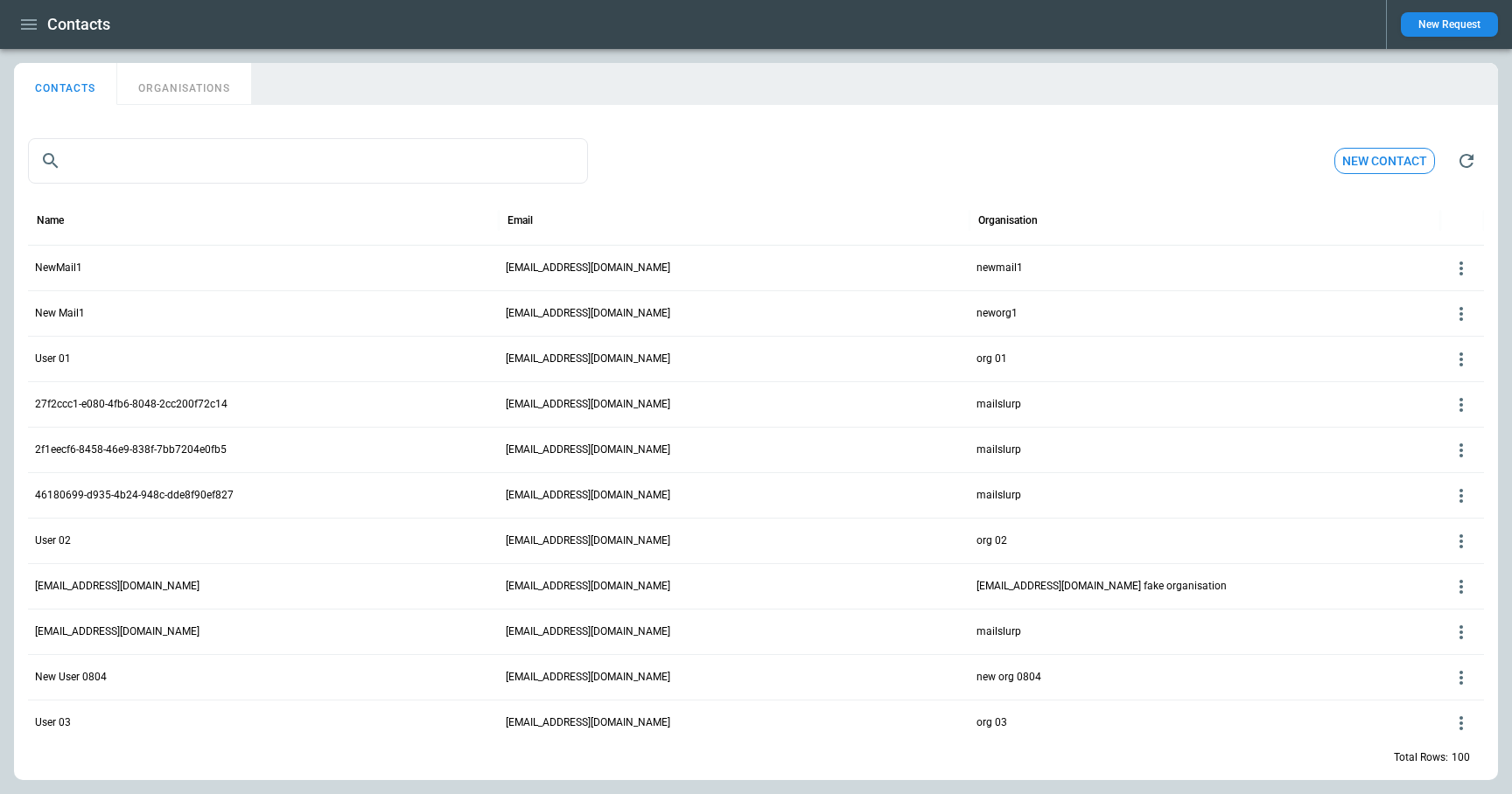
click at [1461, 269] on icon at bounding box center [1461, 269] width 21 height 21
click at [1451, 321] on button "Delete" at bounding box center [1447, 321] width 57 height 25
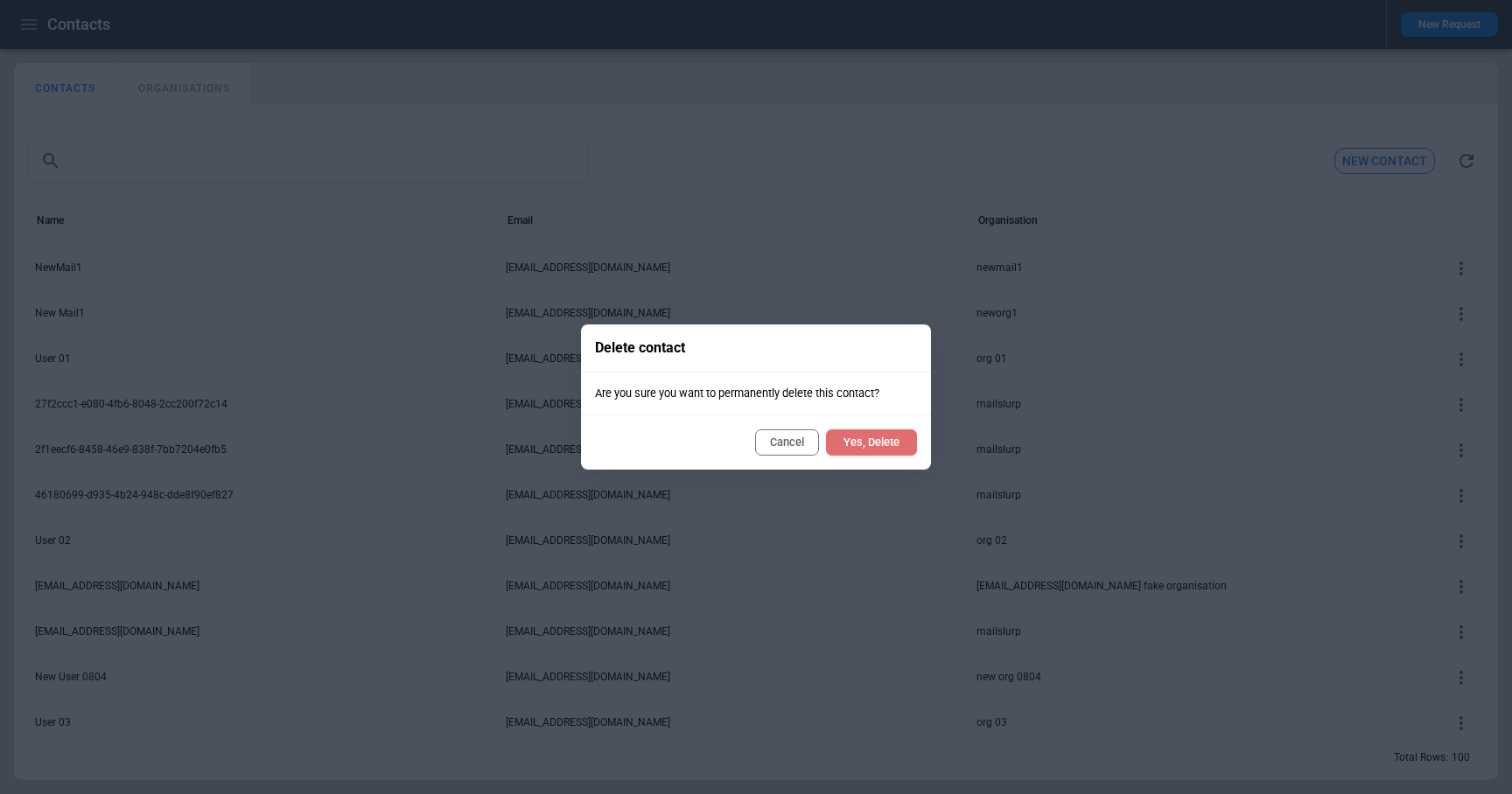
click at [889, 443] on button "Yes, Delete" at bounding box center [872, 442] width 91 height 26
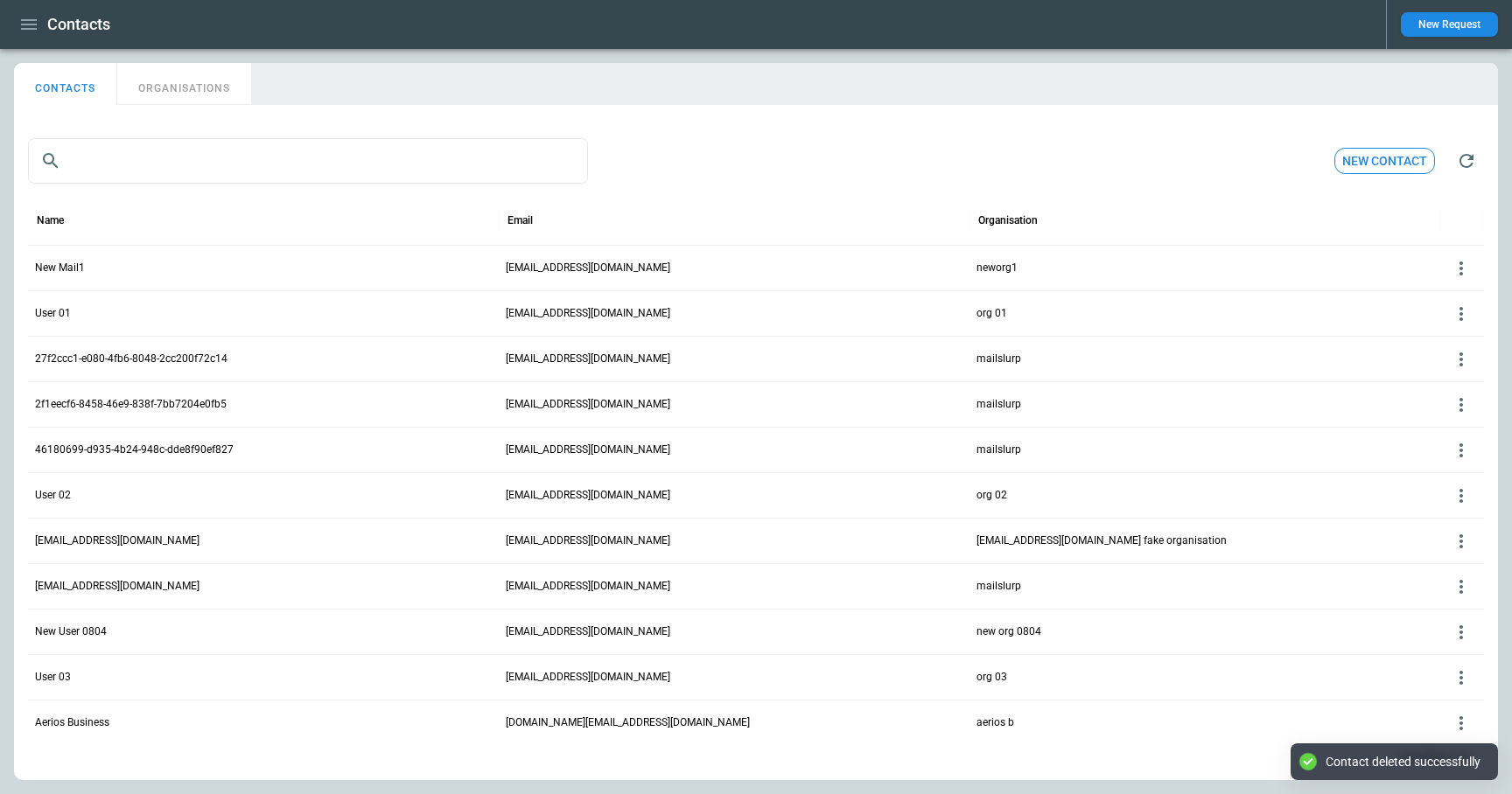
click at [197, 93] on button "ORGANISATIONS" at bounding box center [185, 84] width 134 height 42
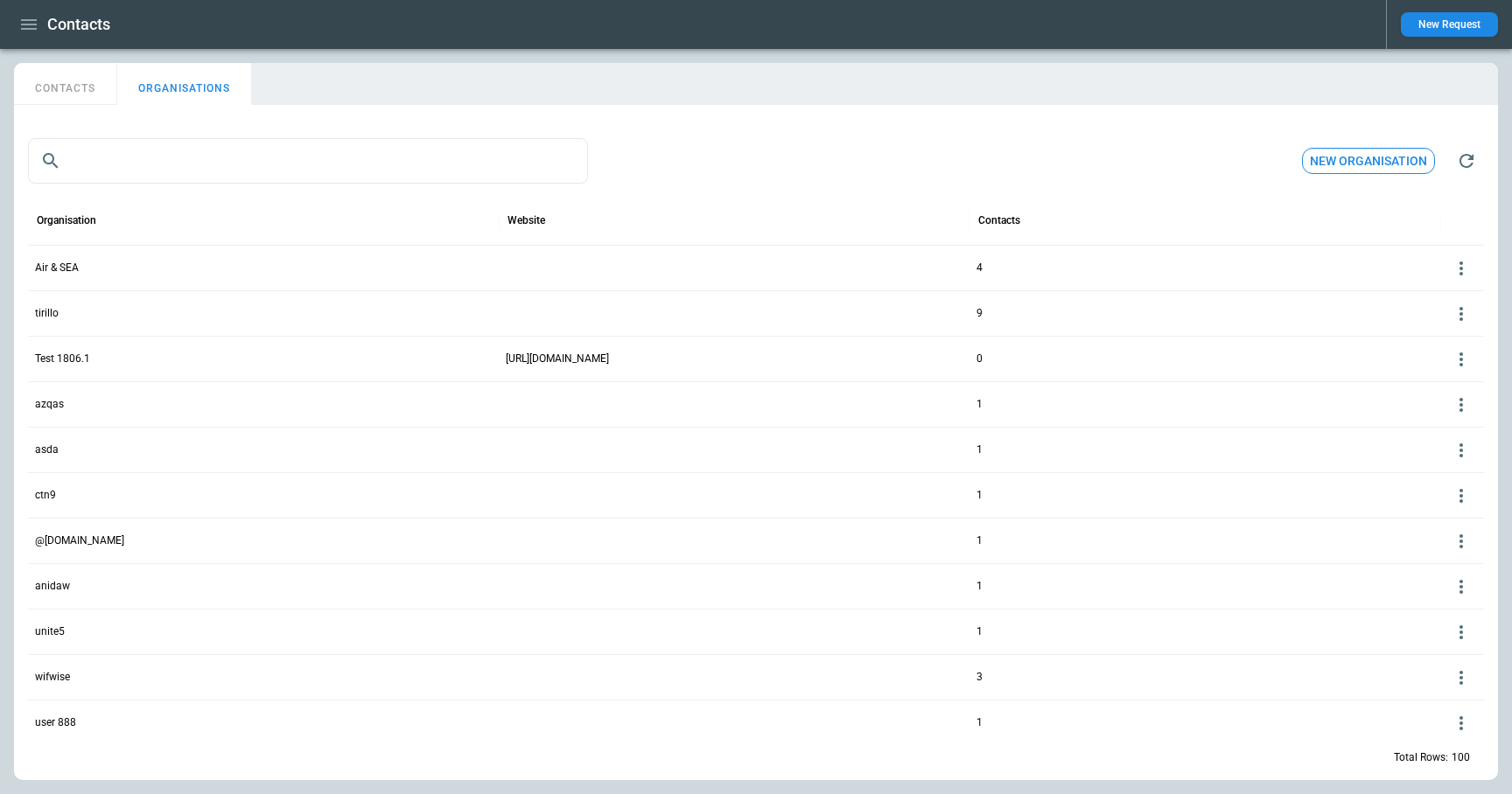
click at [1462, 262] on icon at bounding box center [1461, 268] width 4 height 14
click at [1452, 319] on button "Delete" at bounding box center [1447, 321] width 57 height 25
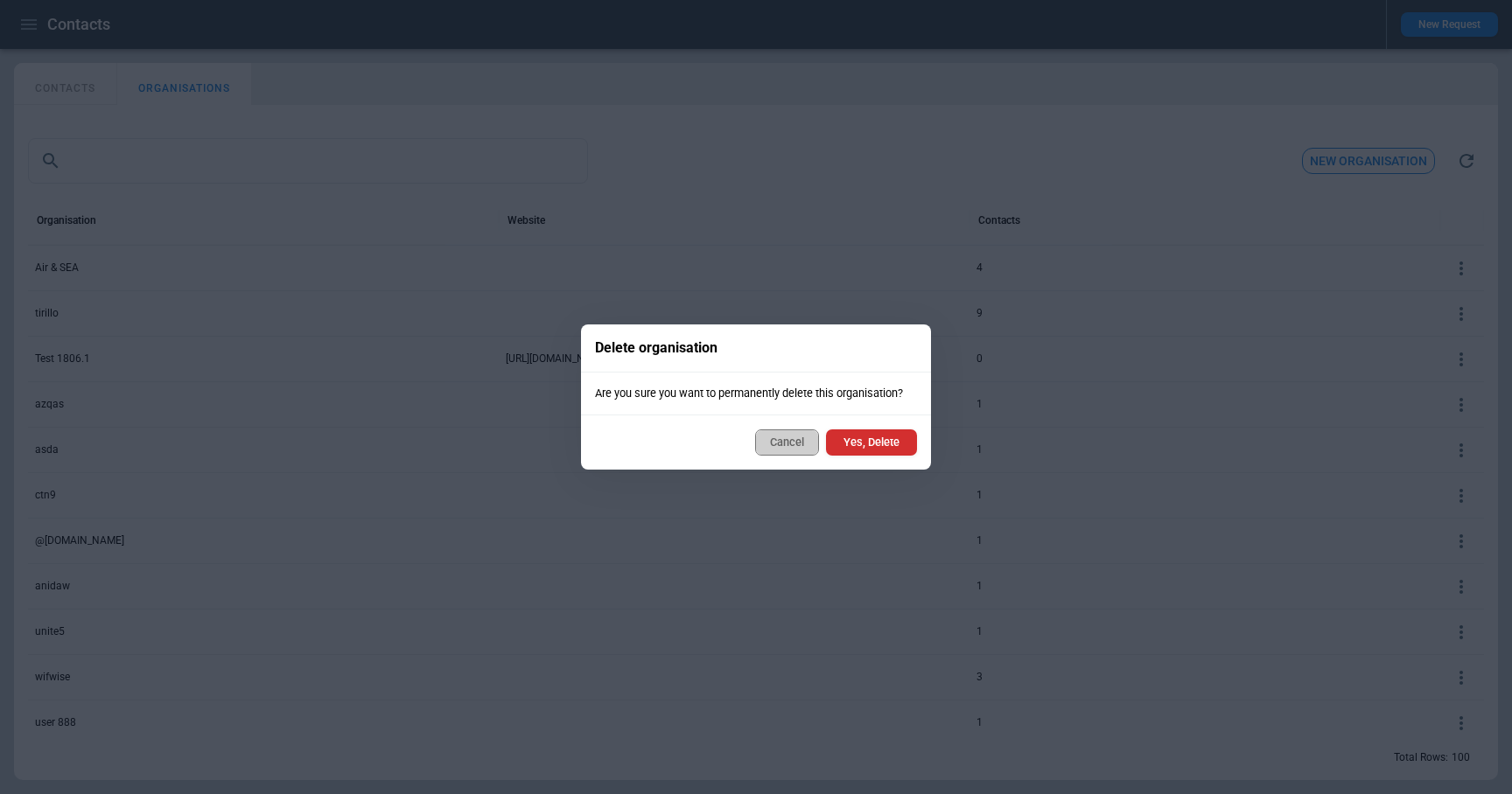
click at [807, 439] on button "Cancel" at bounding box center [788, 442] width 64 height 26
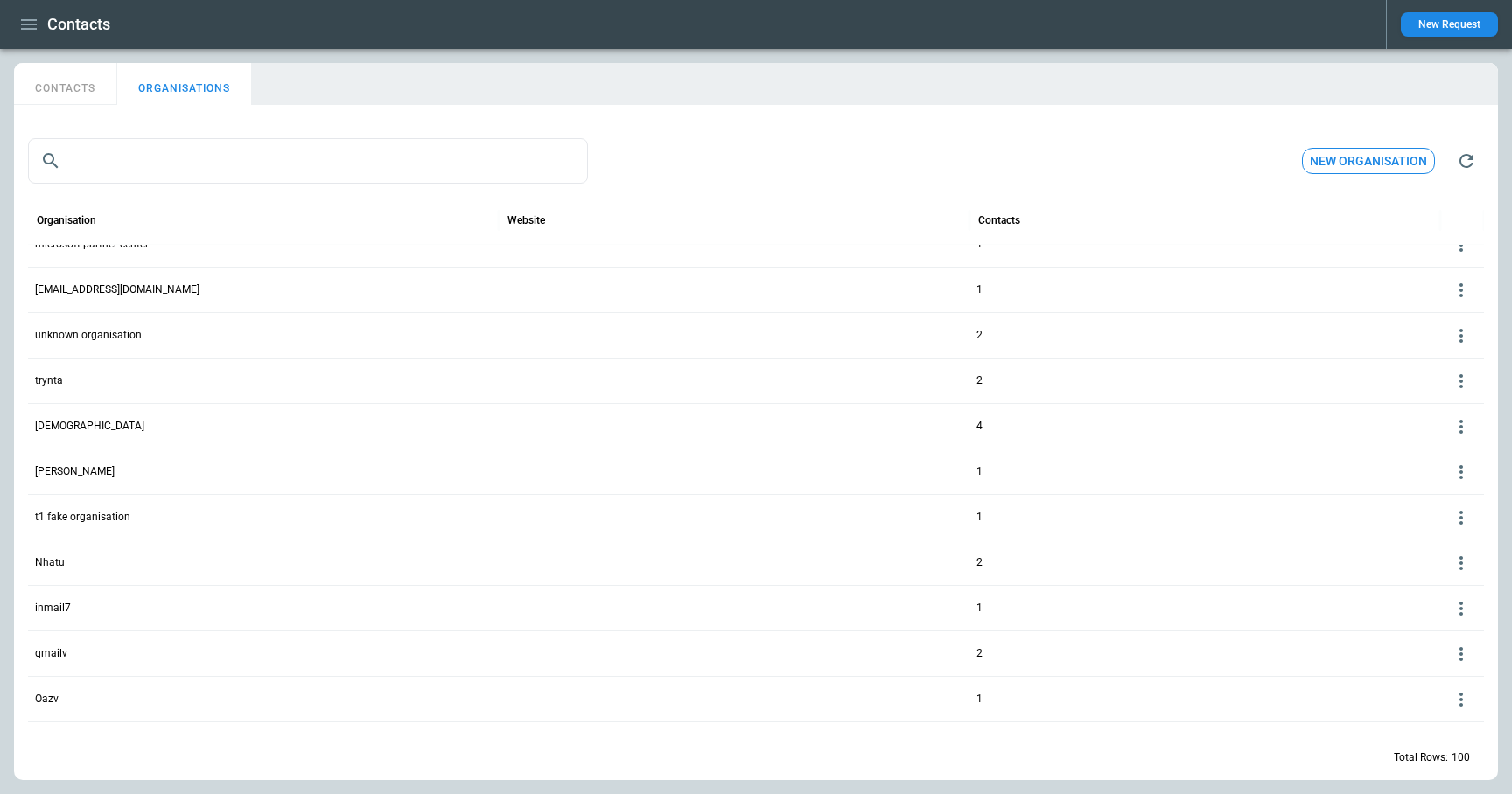
scroll to position [725, 0]
click at [1460, 474] on icon at bounding box center [1461, 470] width 4 height 14
click at [1452, 523] on button "Delete" at bounding box center [1447, 523] width 57 height 25
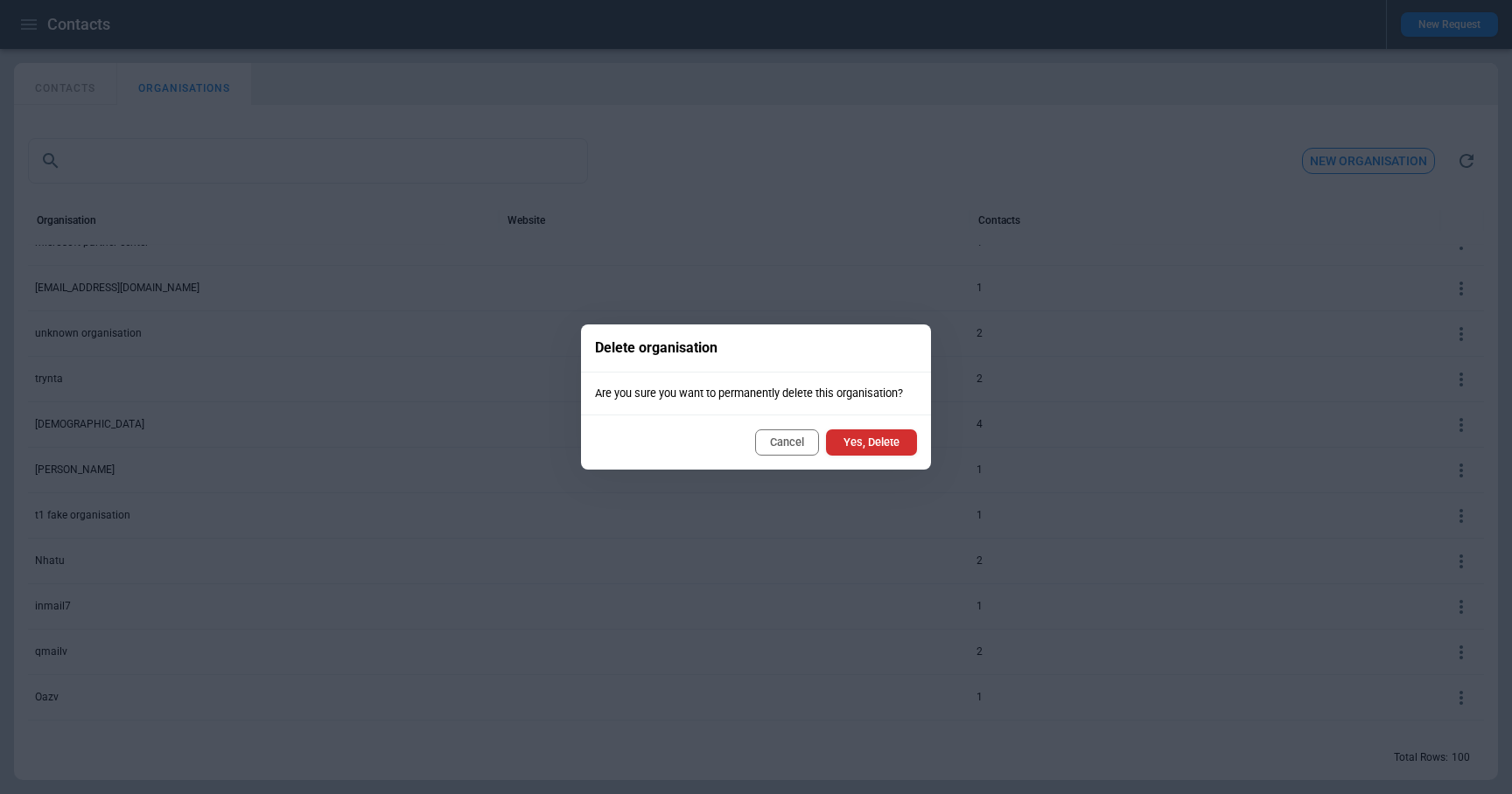
click at [864, 444] on button "Yes, Delete" at bounding box center [872, 442] width 91 height 26
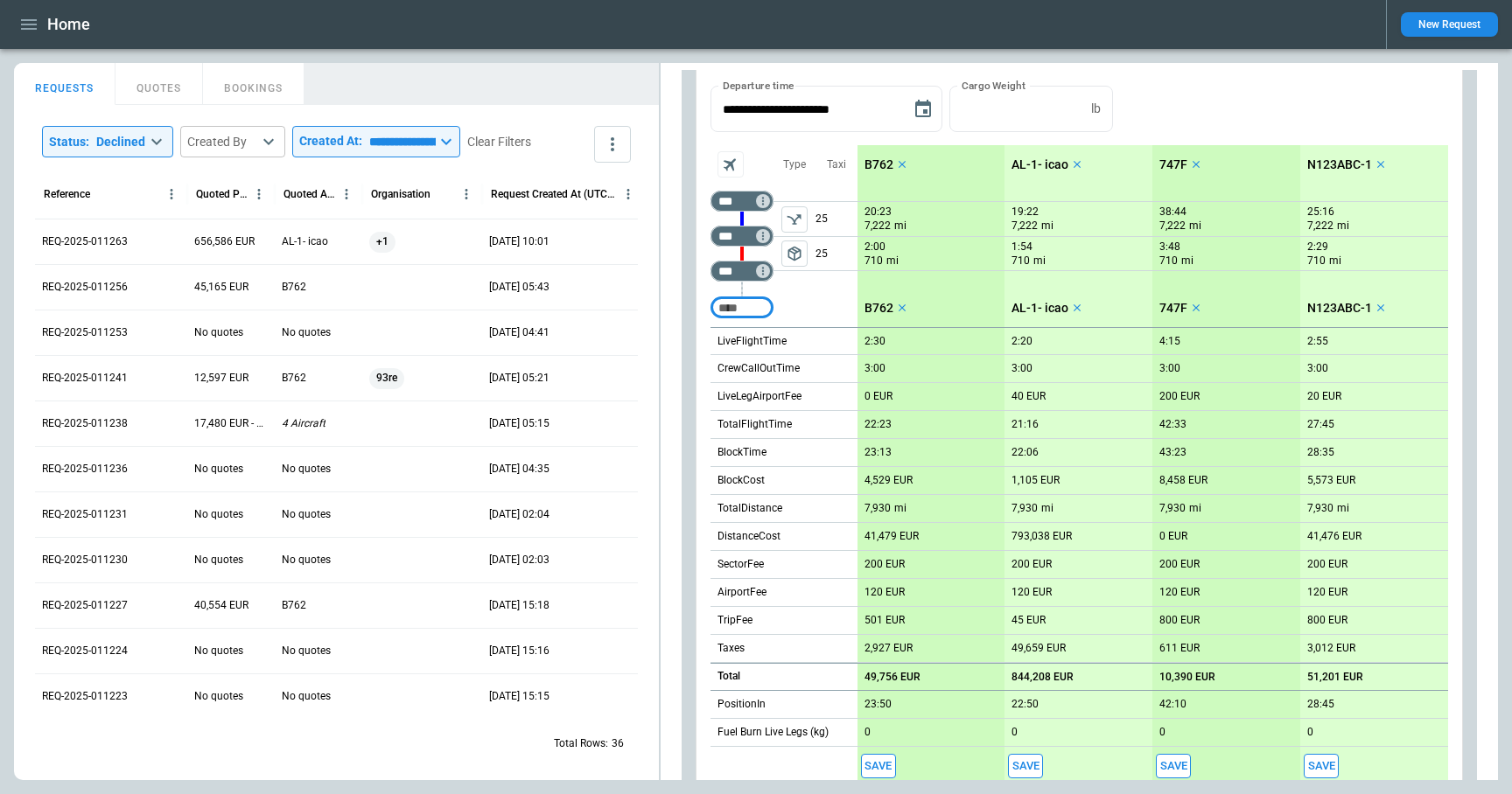
scroll to position [570, 0]
